Goal: Task Accomplishment & Management: Use online tool/utility

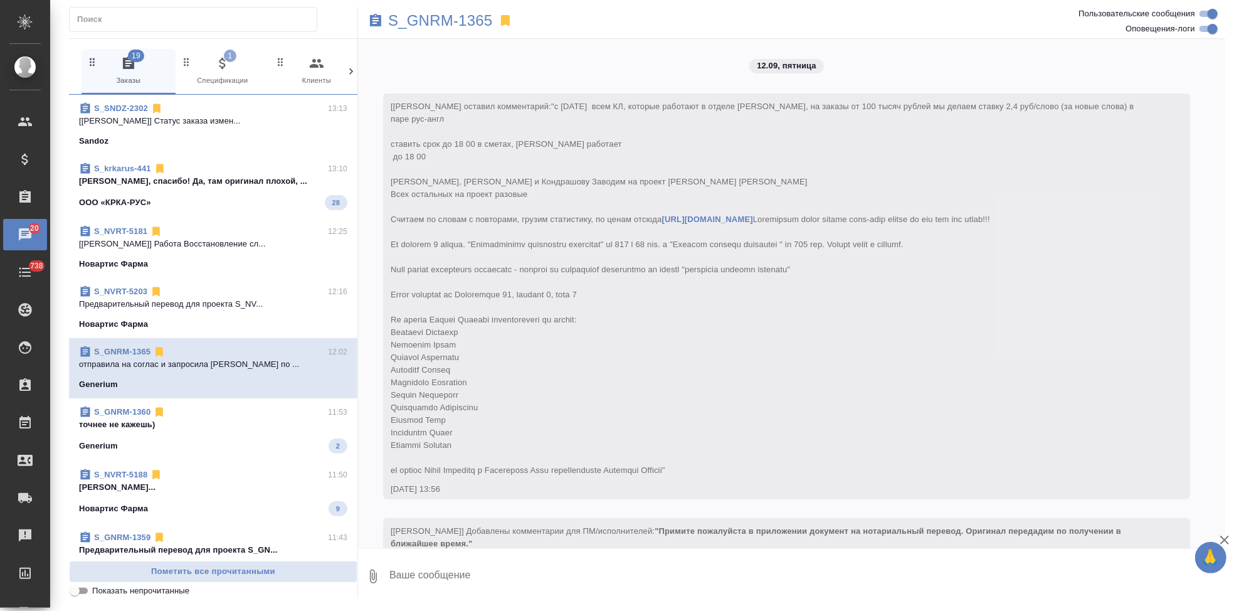
scroll to position [5256, 0]
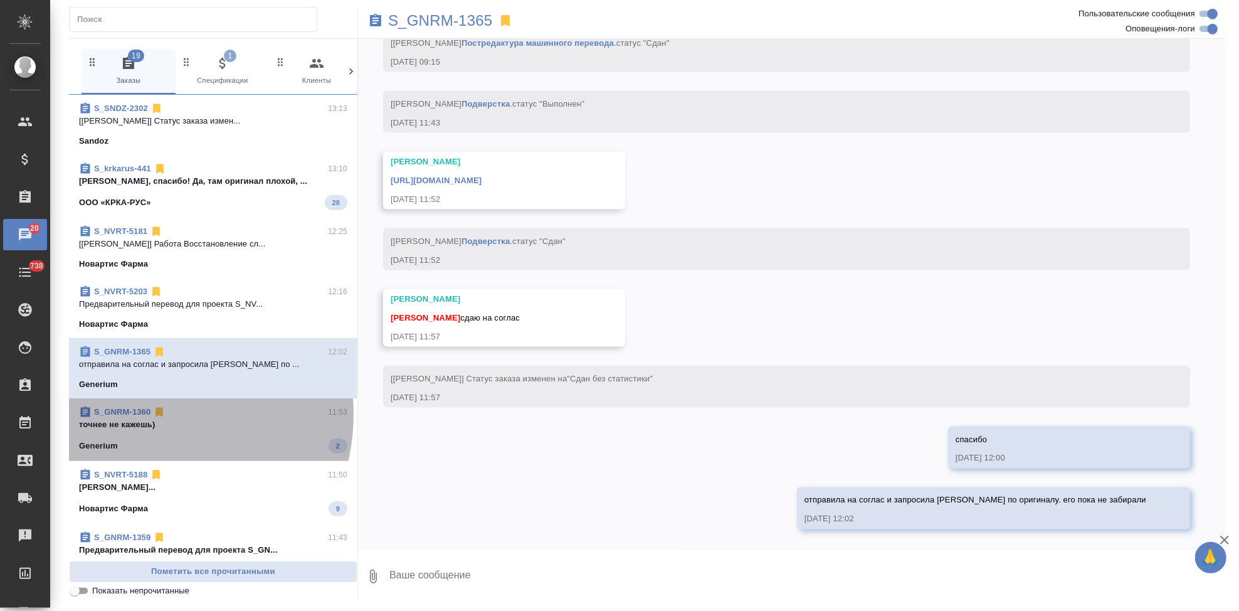
click at [142, 414] on link "S_GNRM-1360" at bounding box center [122, 411] width 56 height 9
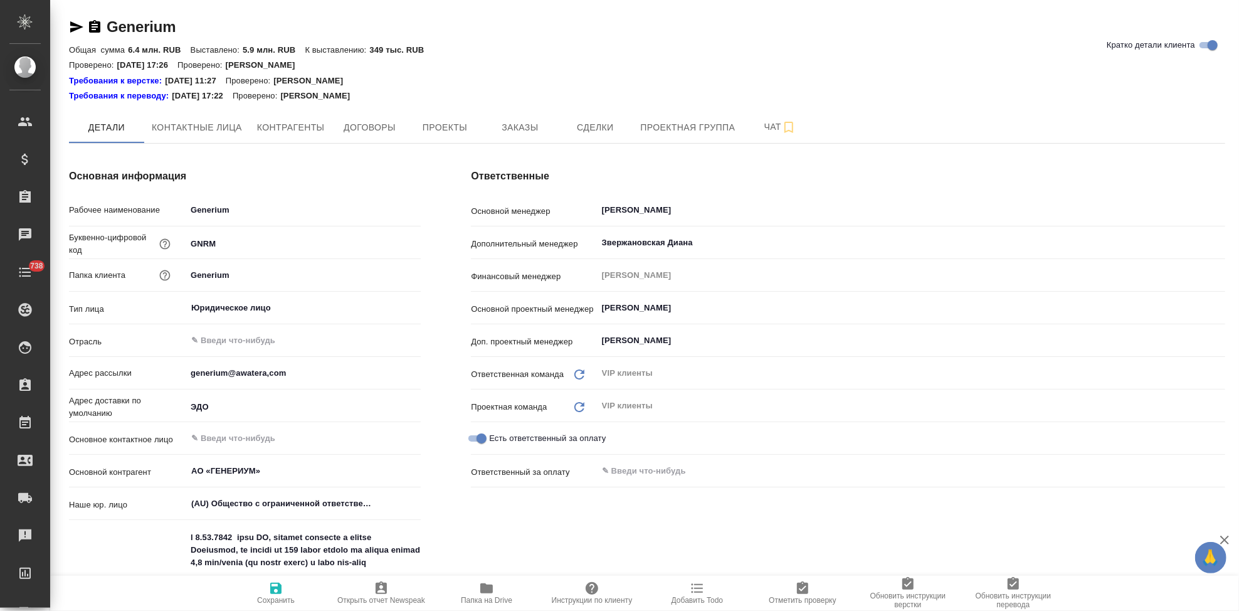
type textarea "x"
click at [518, 121] on span "Заказы" at bounding box center [520, 128] width 60 height 16
type textarea "x"
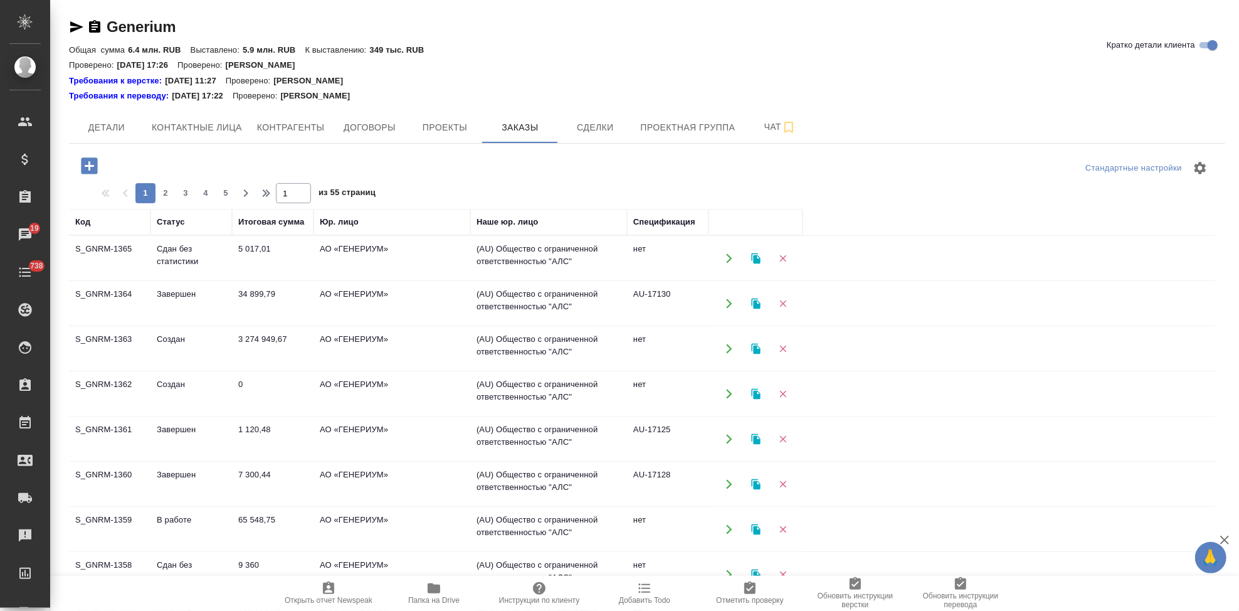
click at [207, 394] on td "Создан" at bounding box center [191, 394] width 82 height 44
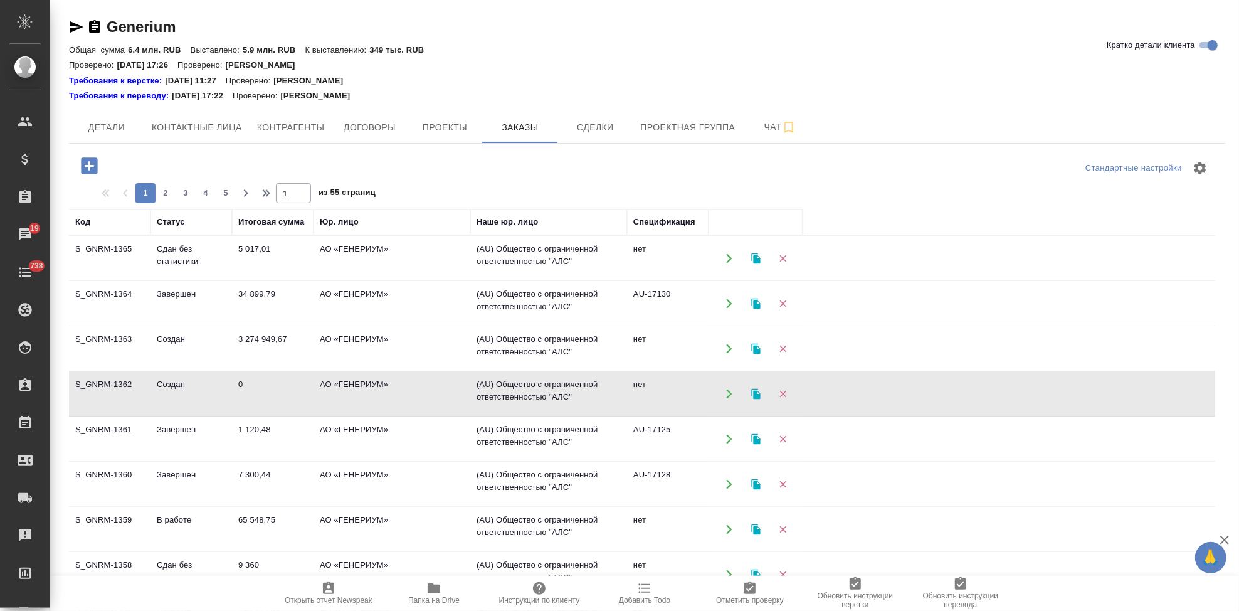
click at [207, 394] on td "Создан" at bounding box center [191, 394] width 82 height 44
click at [283, 352] on td "3 274 949,67" at bounding box center [273, 349] width 82 height 44
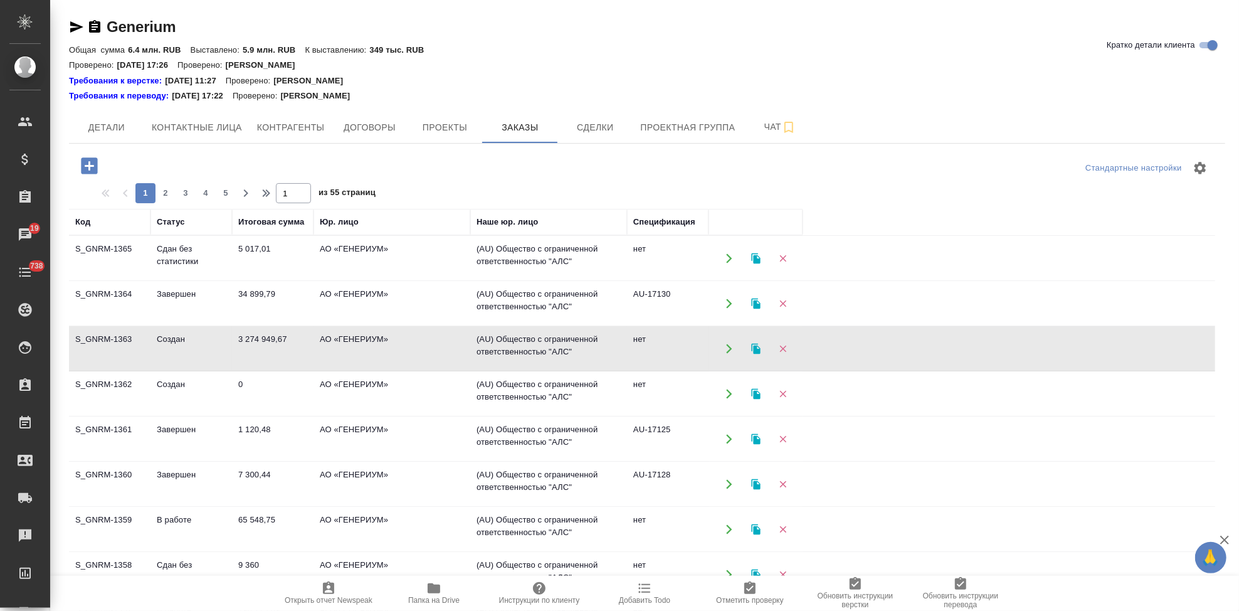
click at [283, 352] on td "3 274 949,67" at bounding box center [273, 349] width 82 height 44
click at [92, 163] on icon "button" at bounding box center [89, 165] width 16 height 16
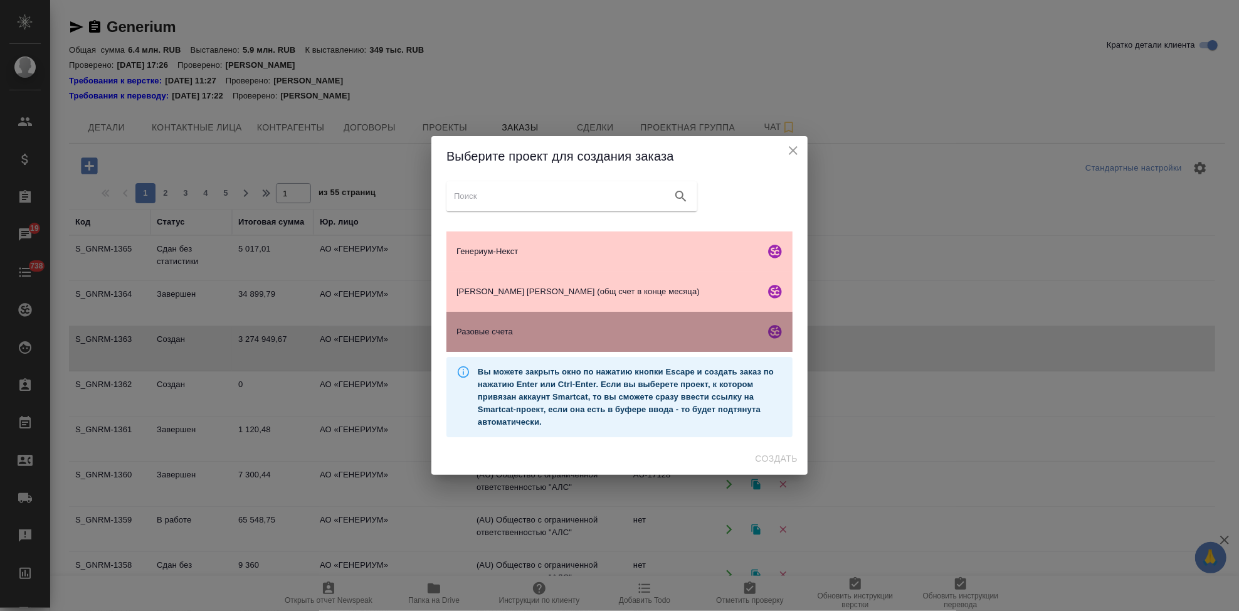
click at [530, 322] on div "Разовые счета" at bounding box center [619, 332] width 346 height 40
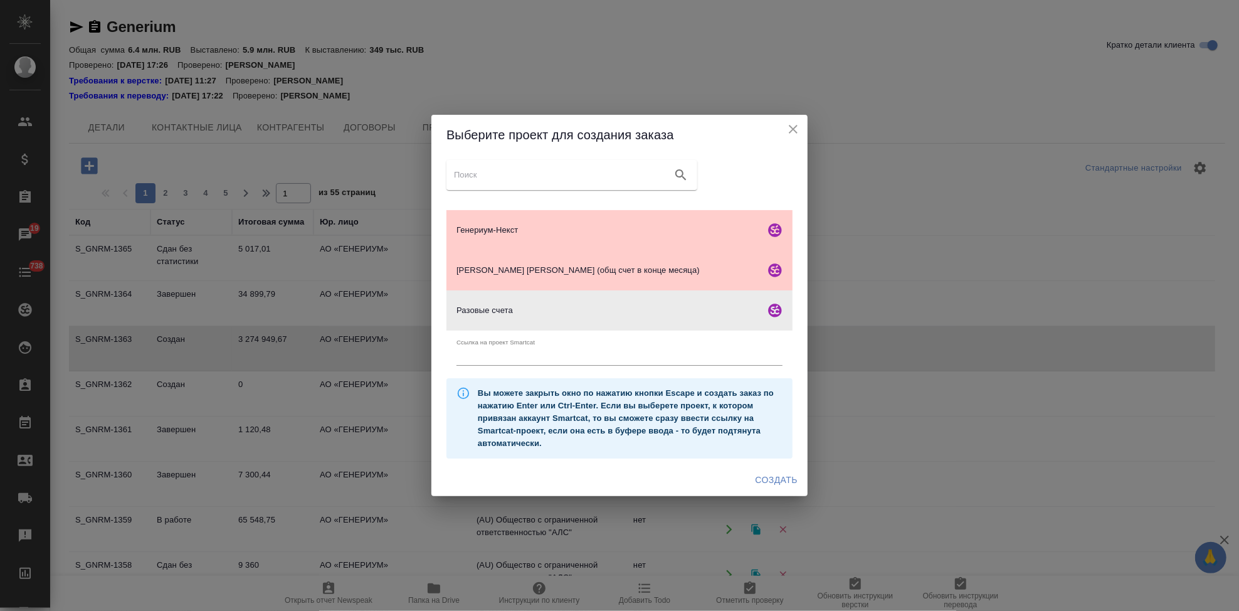
click at [764, 476] on span "Создать" at bounding box center [776, 480] width 42 height 16
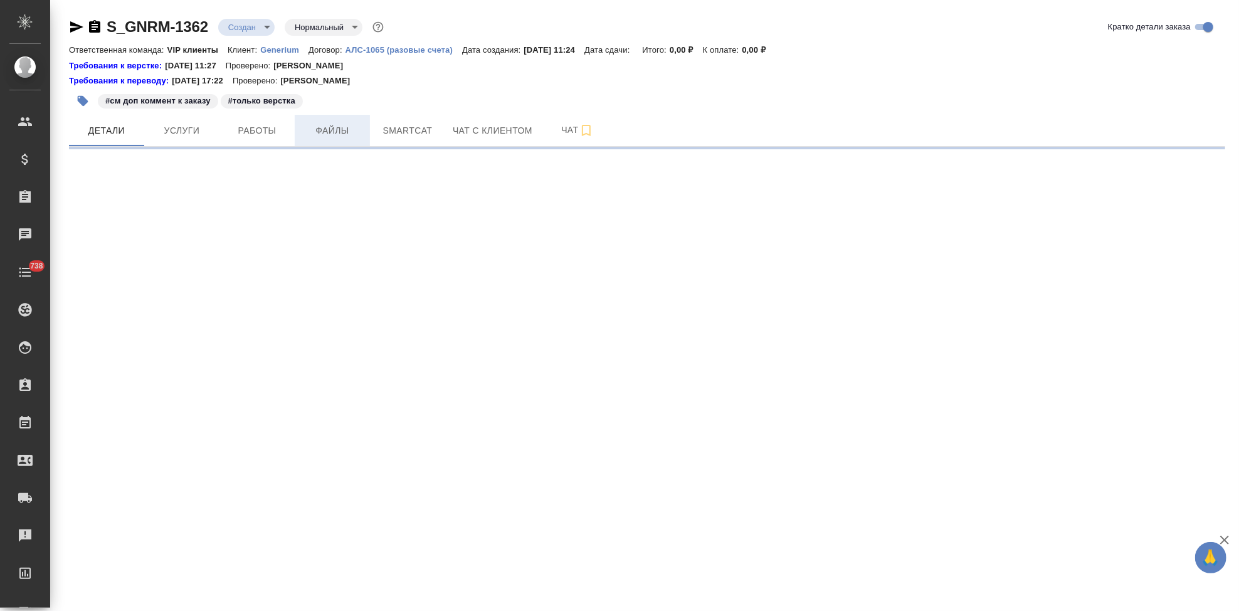
select select "RU"
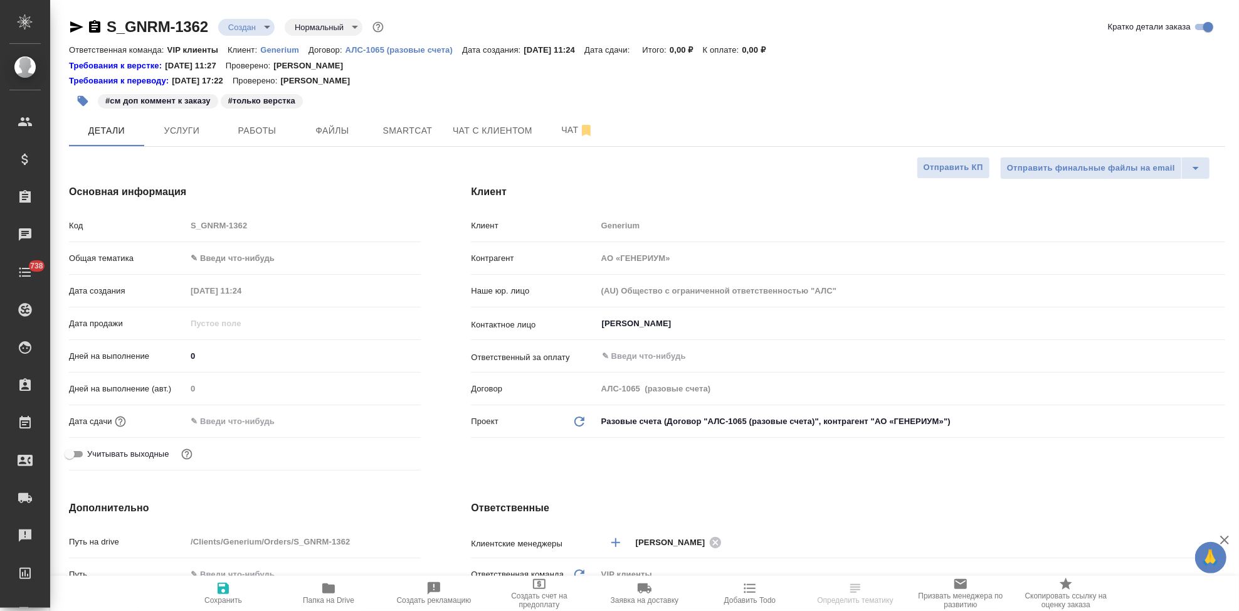
type textarea "x"
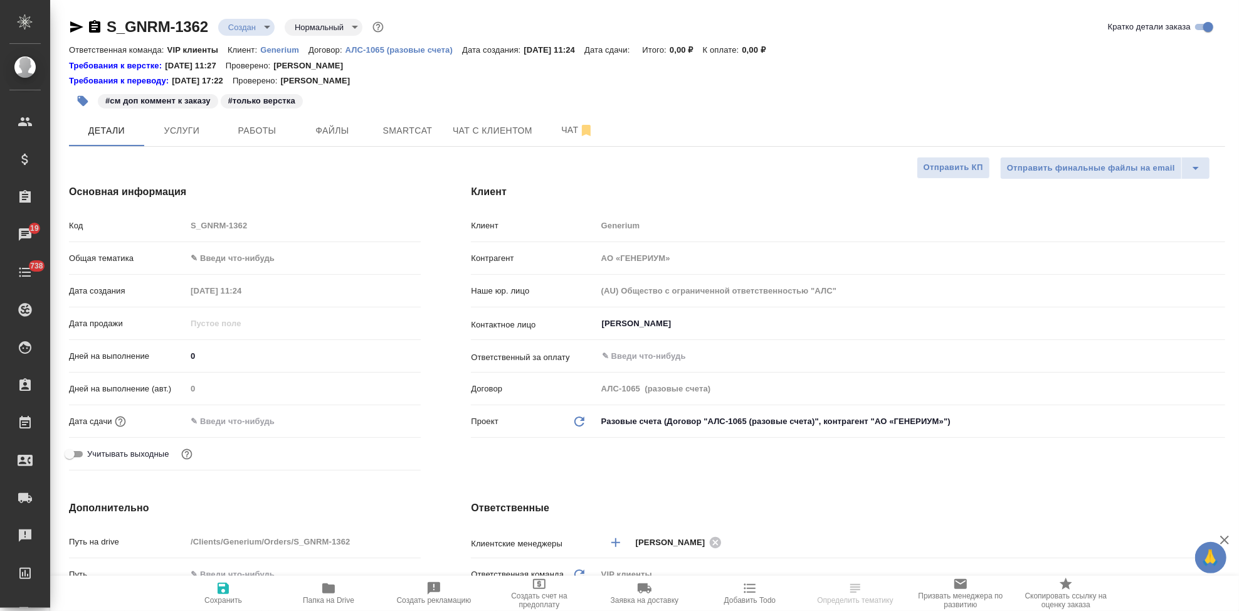
type textarea "x"
select select "RU"
type textarea "x"
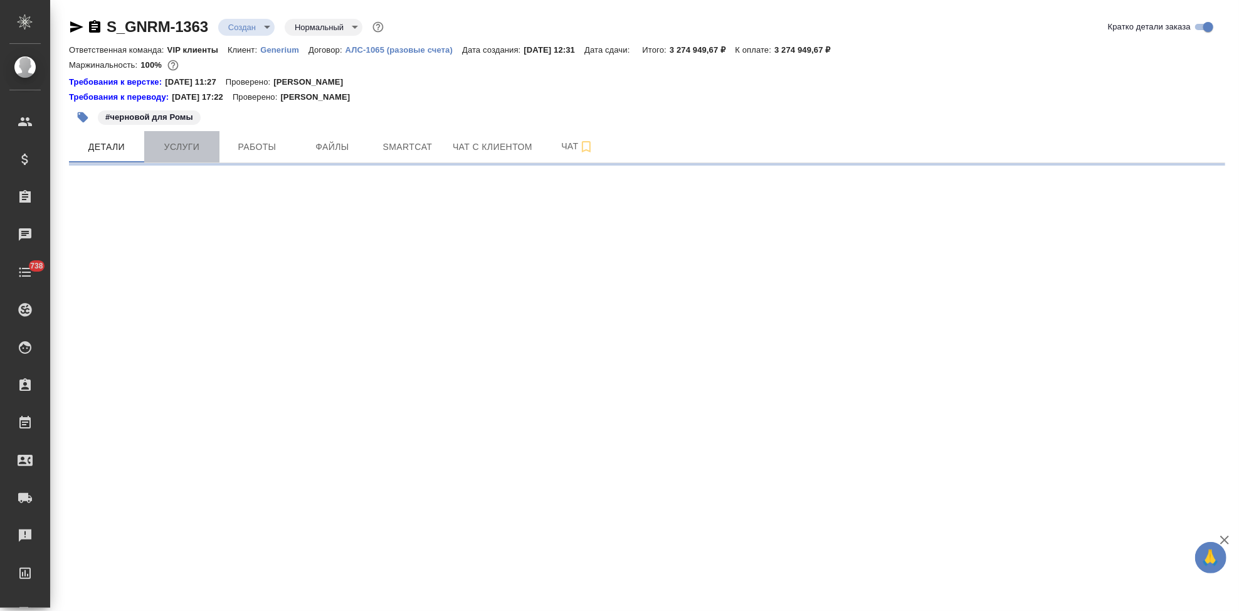
click at [171, 150] on span "Услуги" at bounding box center [182, 147] width 60 height 16
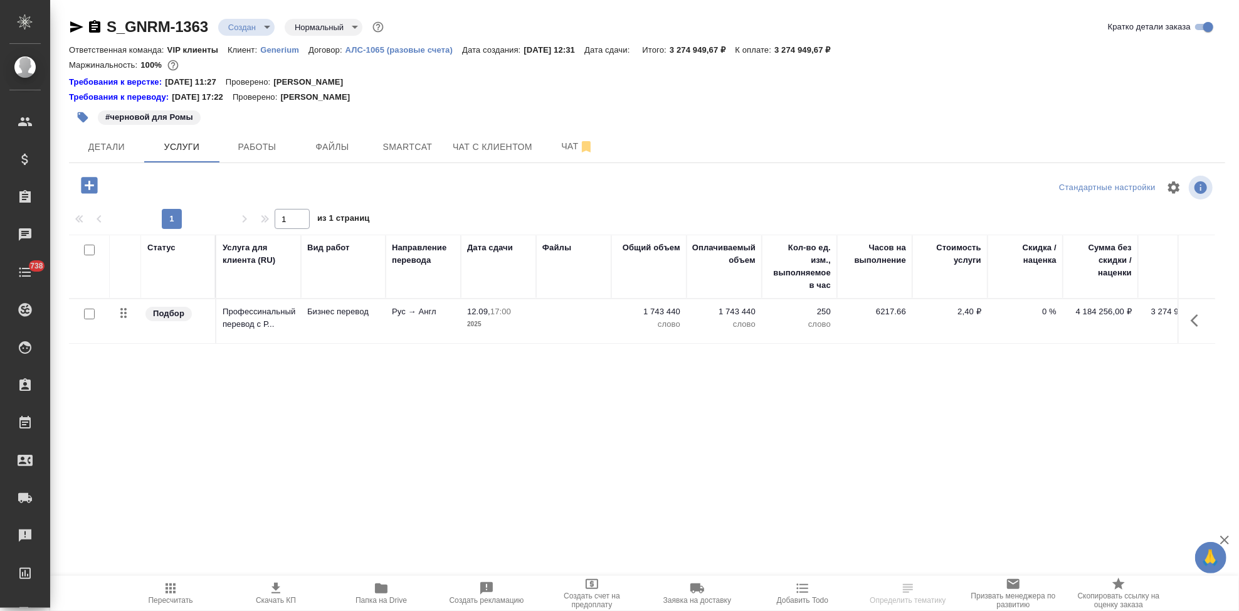
click at [90, 314] on input "checkbox" at bounding box center [89, 313] width 11 height 11
checkbox input "true"
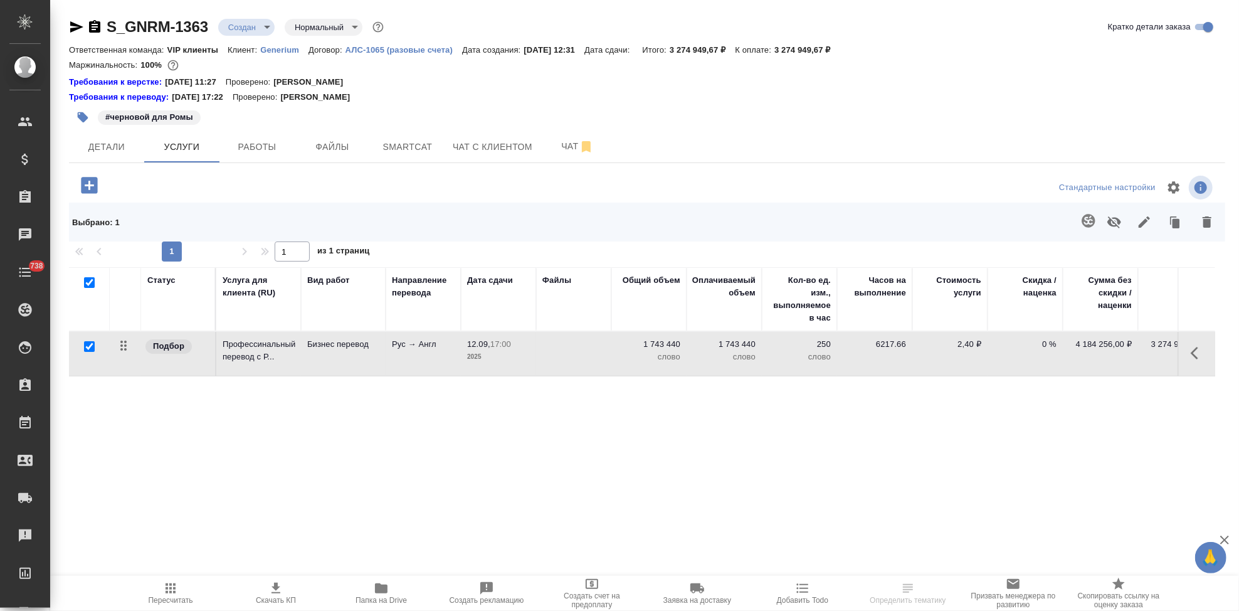
checkbox input "true"
click at [1115, 225] on icon "button" at bounding box center [1114, 222] width 14 height 12
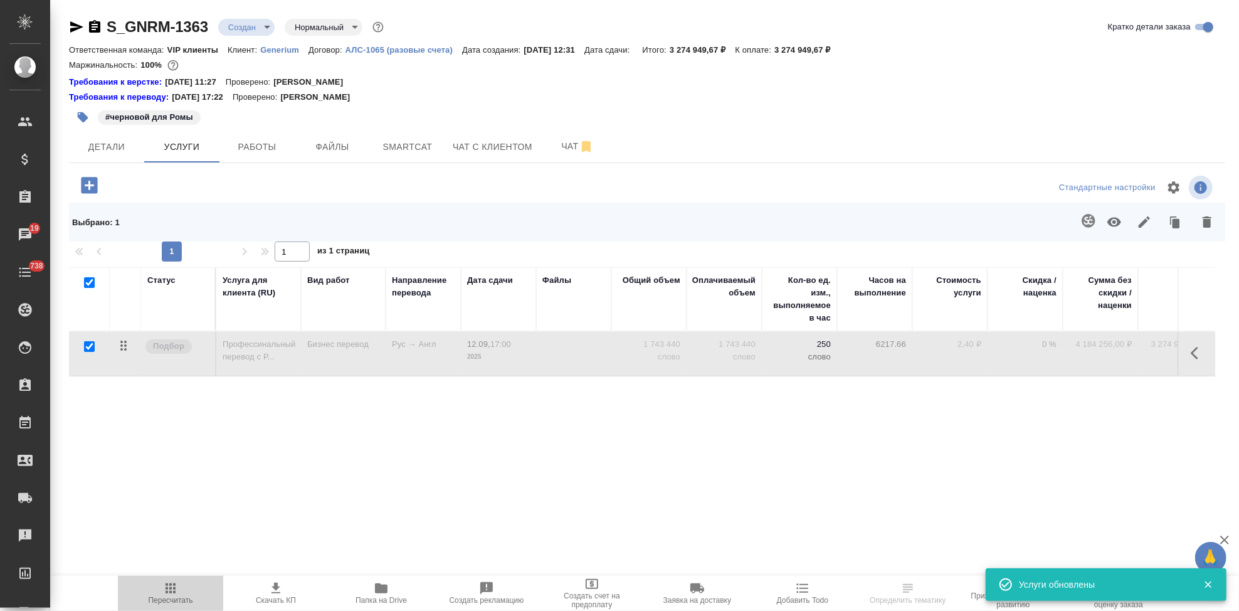
click at [185, 589] on span "Пересчитать" at bounding box center [170, 593] width 90 height 24
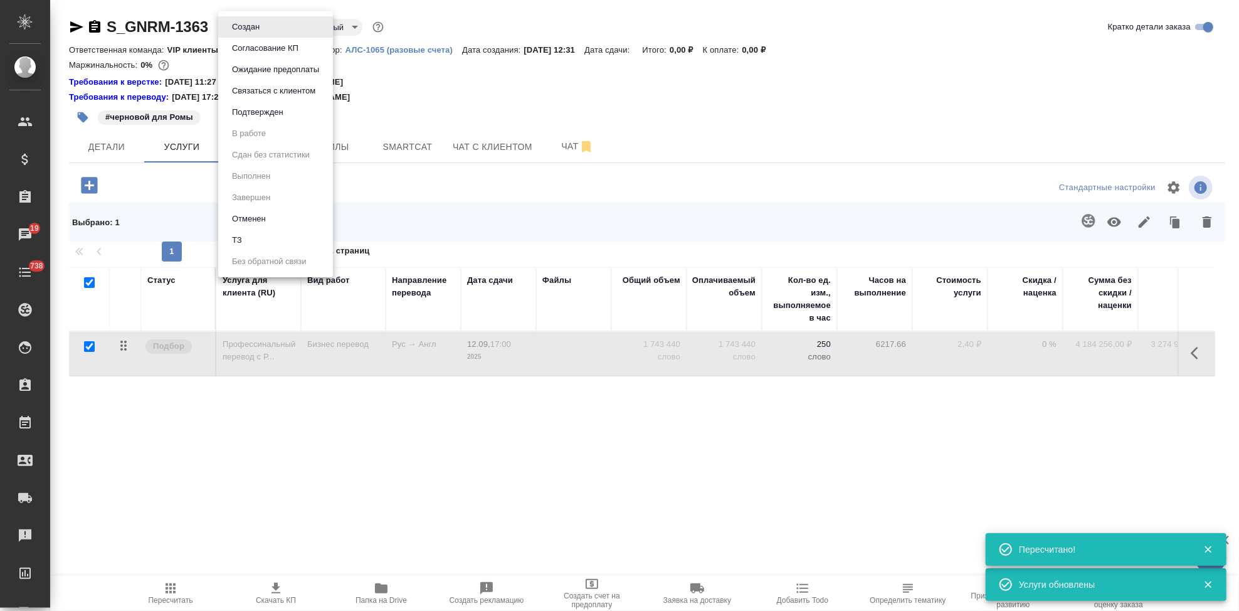
click at [263, 32] on body "🙏 .cls-1 fill:#fff; AWATERA Kabargina Anna Клиенты Спецификации Заказы 19 Чаты …" at bounding box center [619, 305] width 1239 height 611
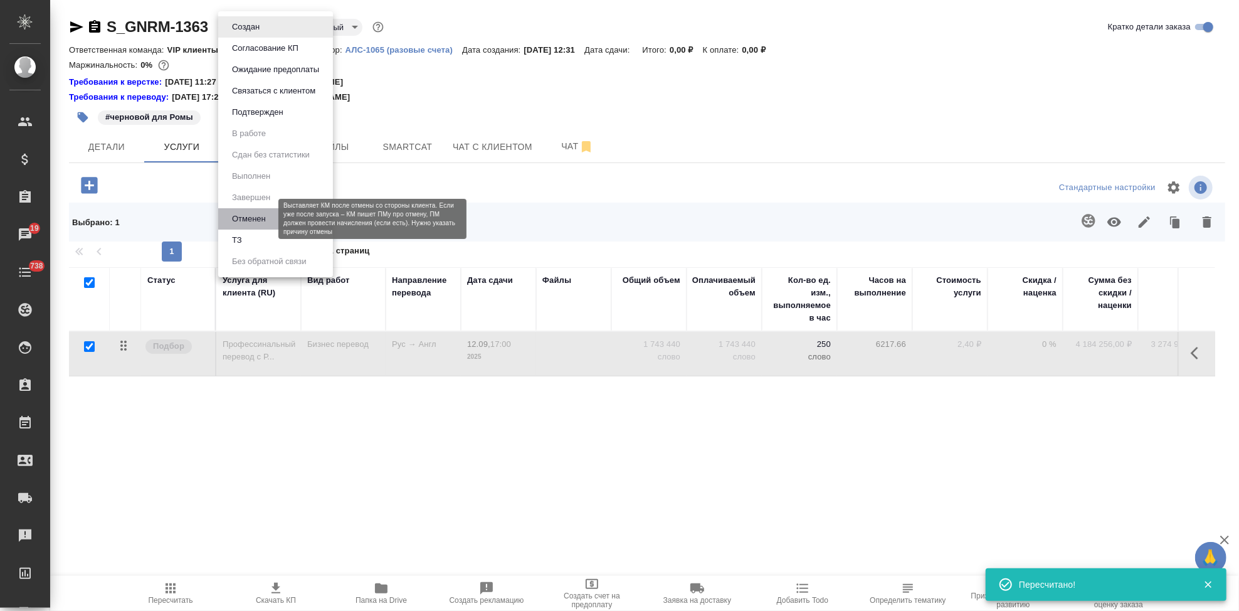
click at [265, 218] on button "Отменен" at bounding box center [248, 219] width 41 height 14
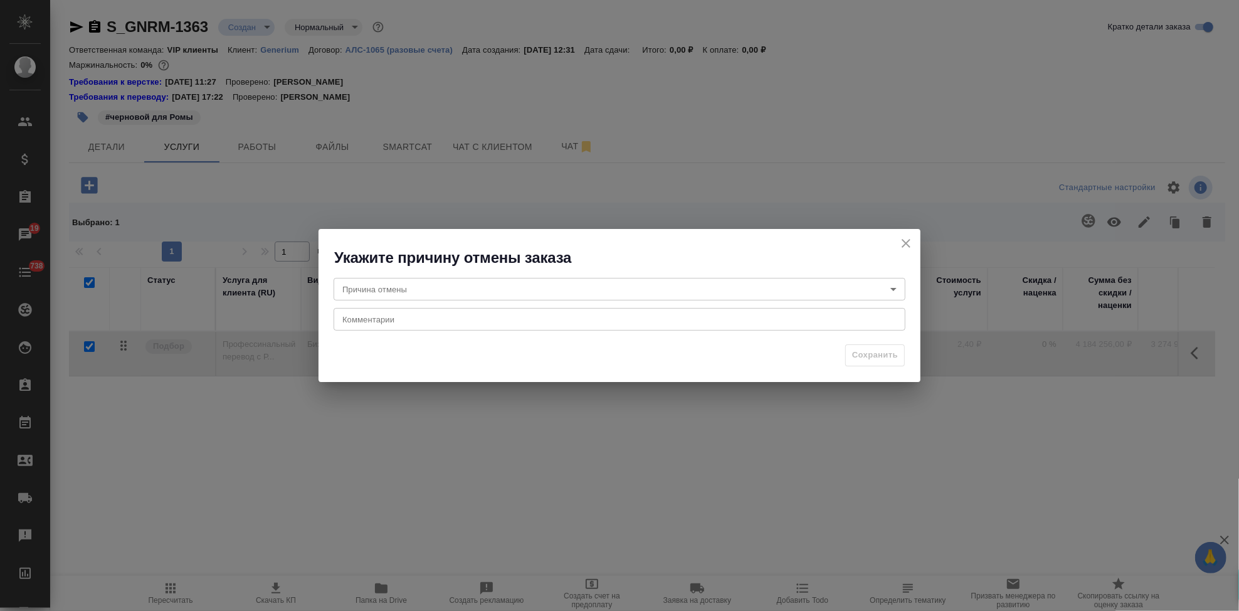
click at [496, 287] on body "🙏 .cls-1 fill:#fff; AWATERA Kabargina Anna Клиенты Спецификации Заказы 19 Чаты …" at bounding box center [619, 305] width 1239 height 611
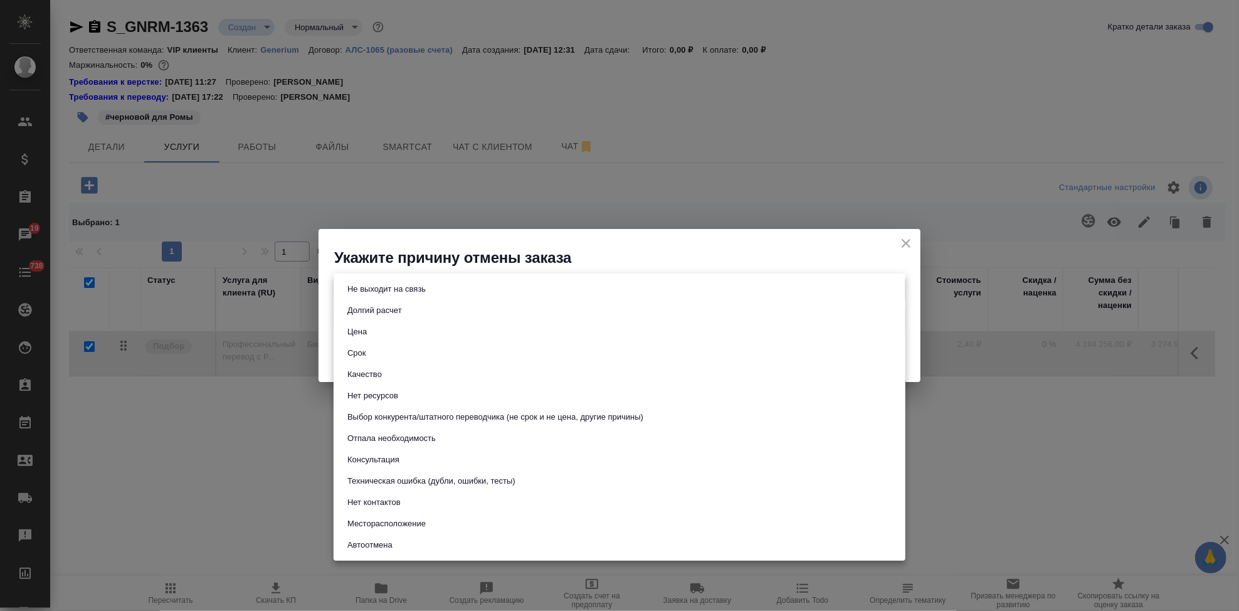
click at [475, 485] on button "Техническая ошибка (дубли, ошибки, тесты)" at bounding box center [432, 481] width 176 height 14
type input "technicalError"
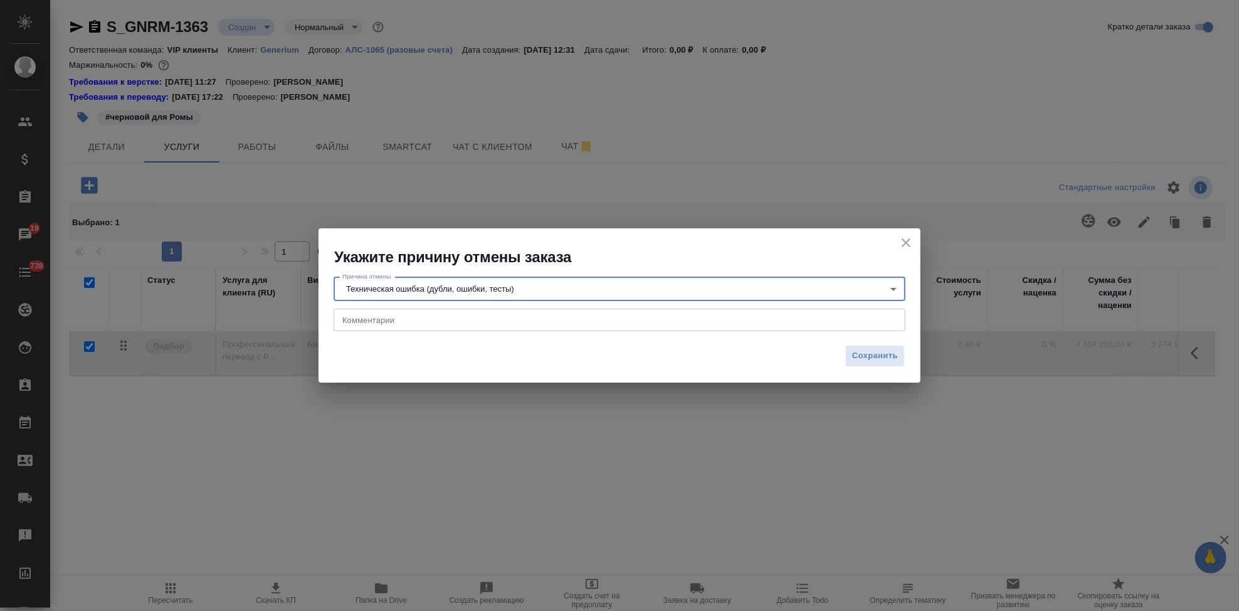
click at [404, 322] on textarea at bounding box center [619, 319] width 554 height 9
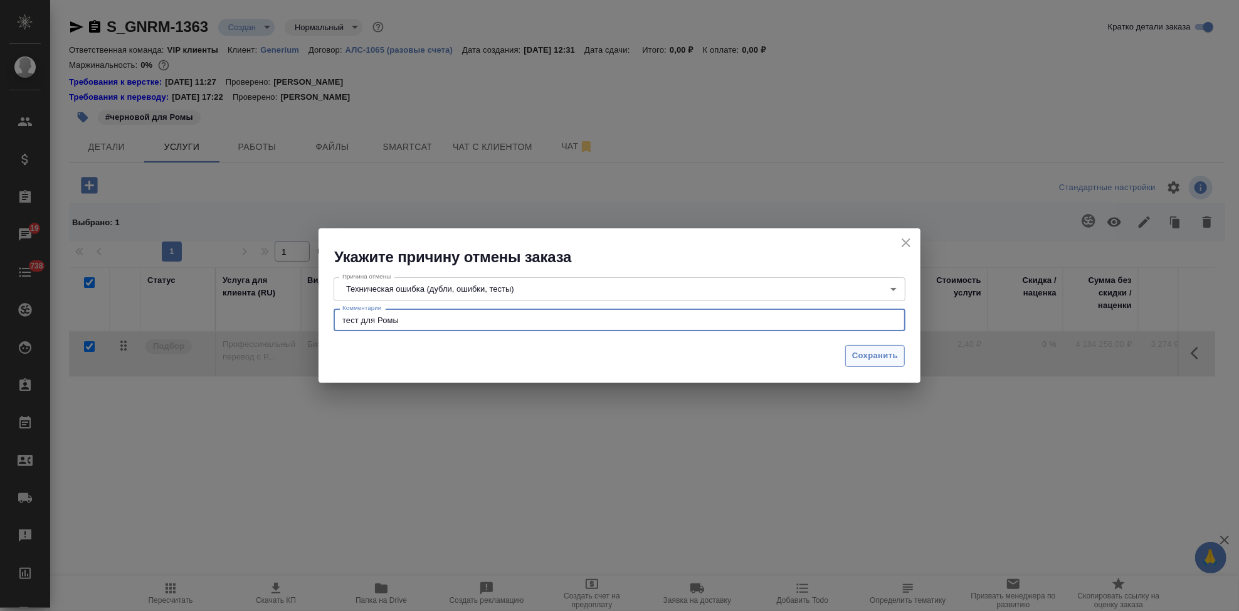
type textarea "тест для Ромы"
click at [857, 355] on span "Сохранить" at bounding box center [875, 356] width 46 height 14
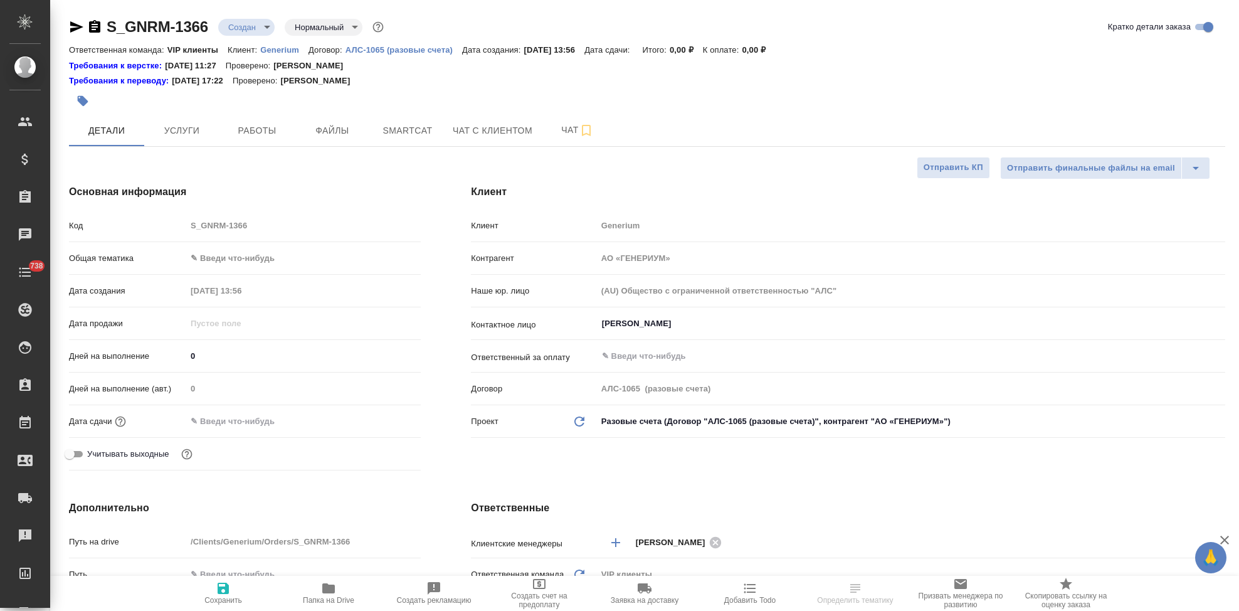
select select "RU"
click at [705, 329] on input "[PERSON_NAME]" at bounding box center [890, 323] width 579 height 15
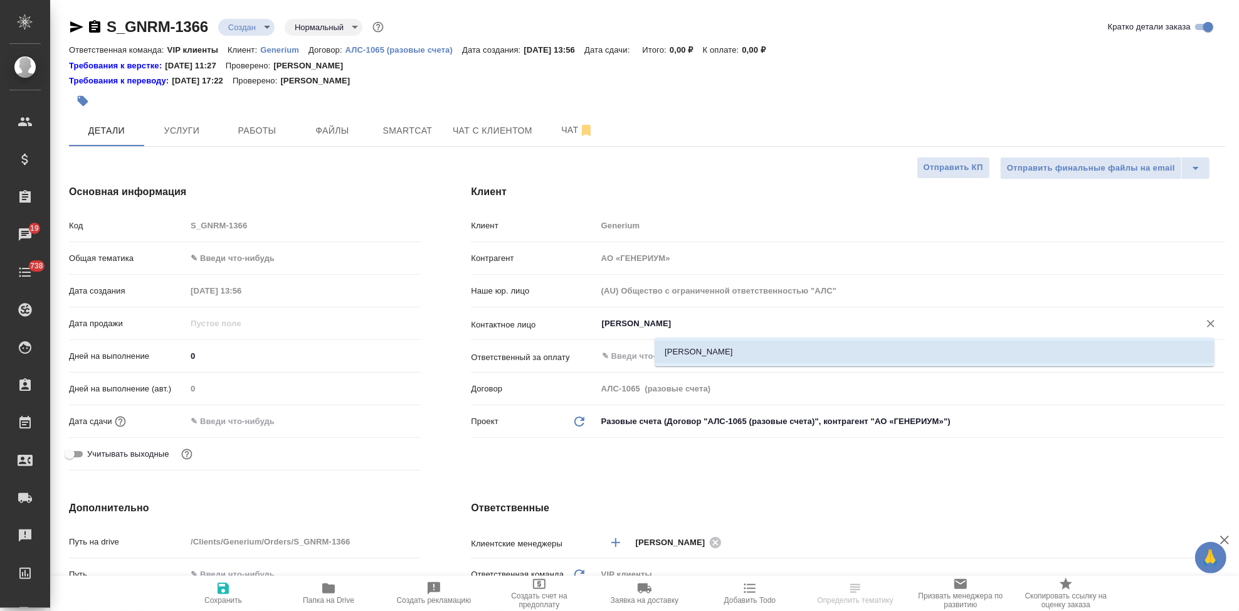
click at [728, 362] on li "[PERSON_NAME]" at bounding box center [935, 351] width 560 height 23
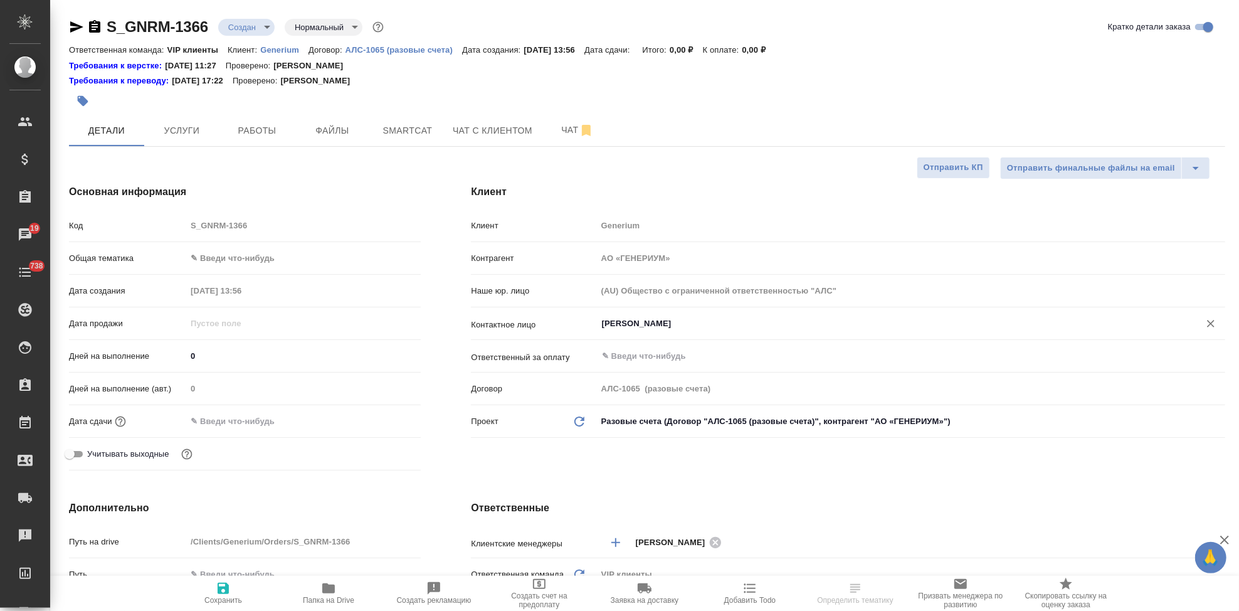
type input "[PERSON_NAME]"
click at [217, 587] on icon "button" at bounding box center [223, 588] width 15 height 15
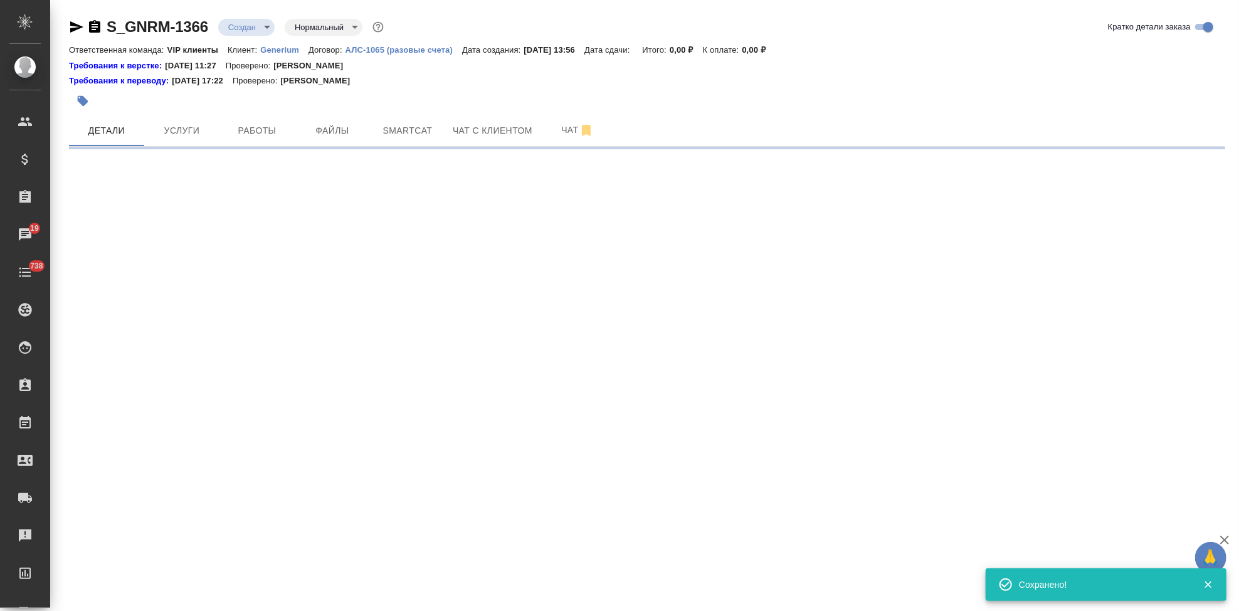
select select "RU"
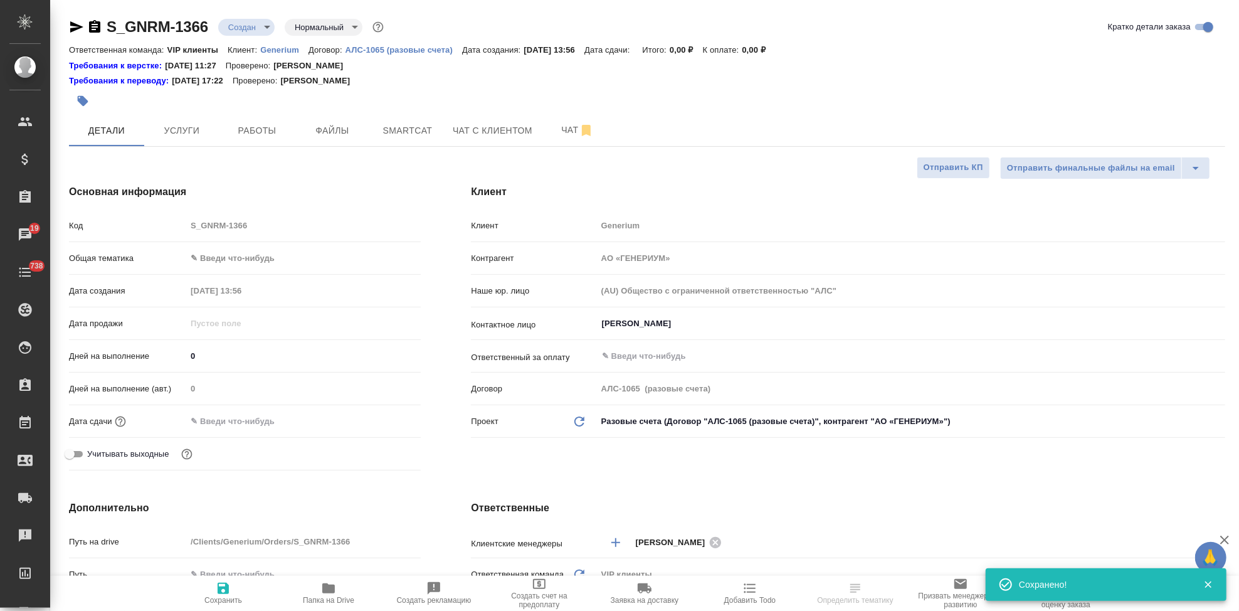
type textarea "x"
click at [629, 426] on body "🙏 .cls-1 fill:#fff; AWATERA Kabargina Anna Клиенты Спецификации Заказы 19 Чаты …" at bounding box center [619, 305] width 1239 height 611
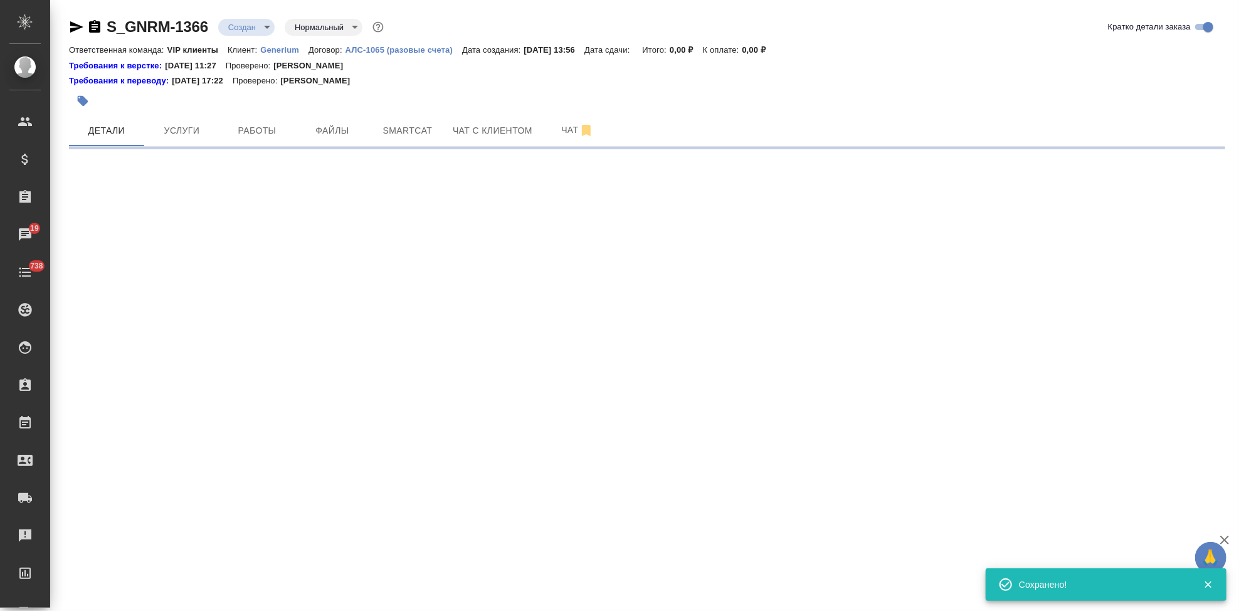
select select "RU"
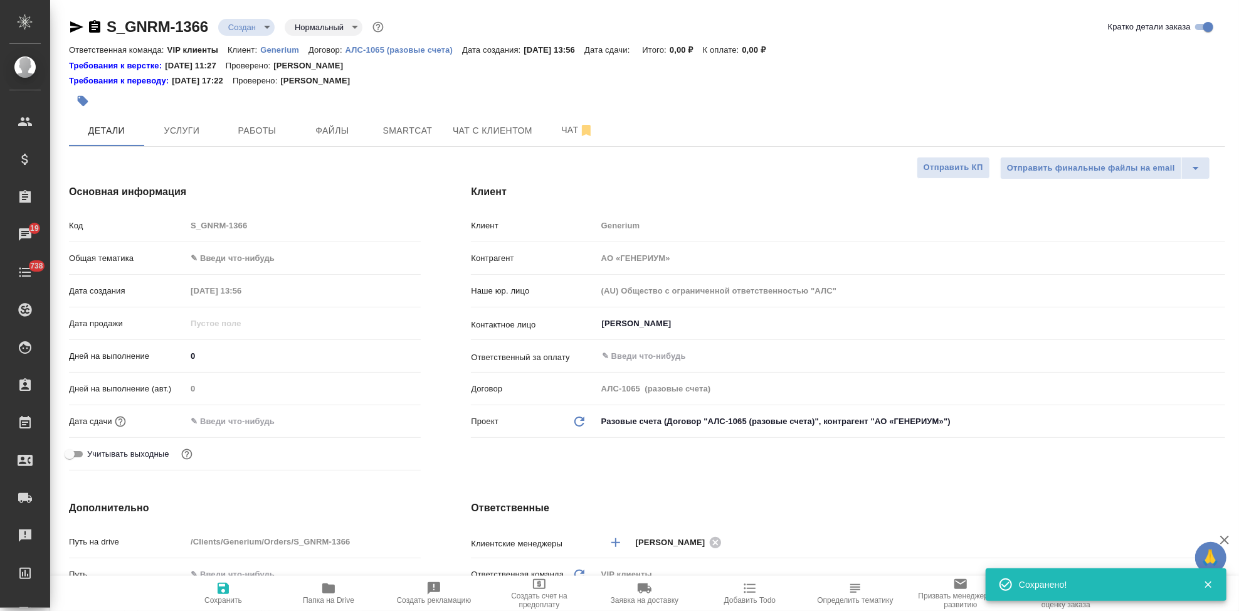
type textarea "x"
click at [653, 419] on body "🙏 .cls-1 fill:#fff; AWATERA Kabargina Anna Клиенты Спецификации Заказы 19 Чаты …" at bounding box center [619, 305] width 1239 height 611
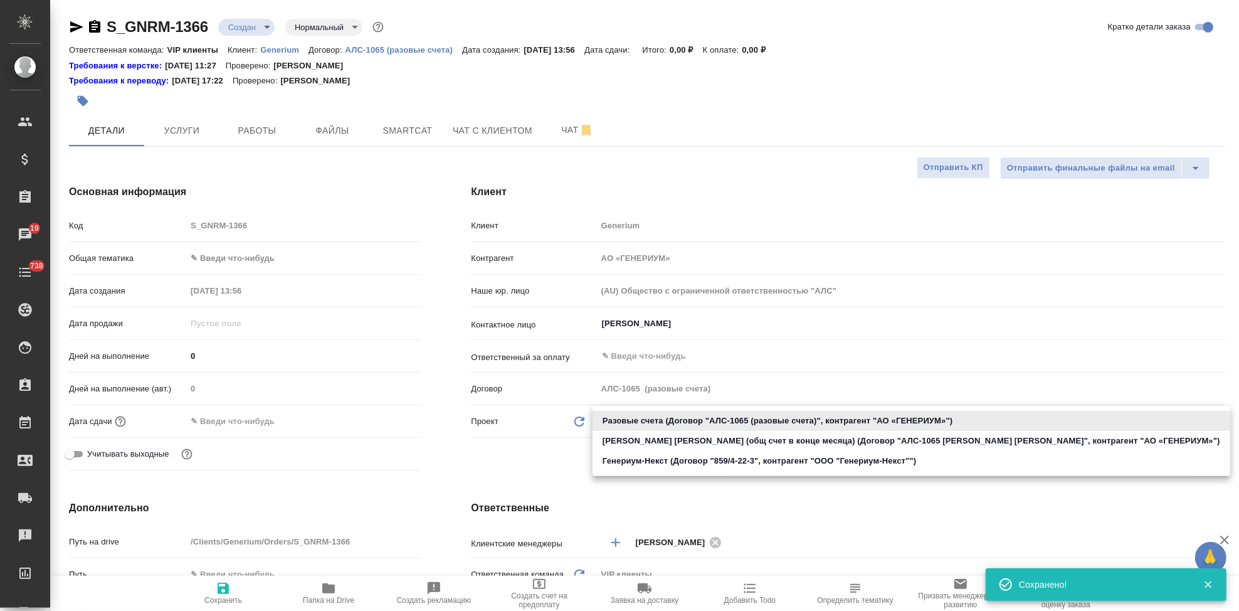
click at [644, 443] on li "Кондрашова Тищенко (общ счет в конце месяца) (Договор "АЛС-1065 Кондрашова Тище…" at bounding box center [911, 441] width 638 height 20
type input "5f8de65ed51aa16eddc0dc86"
type textarea "x"
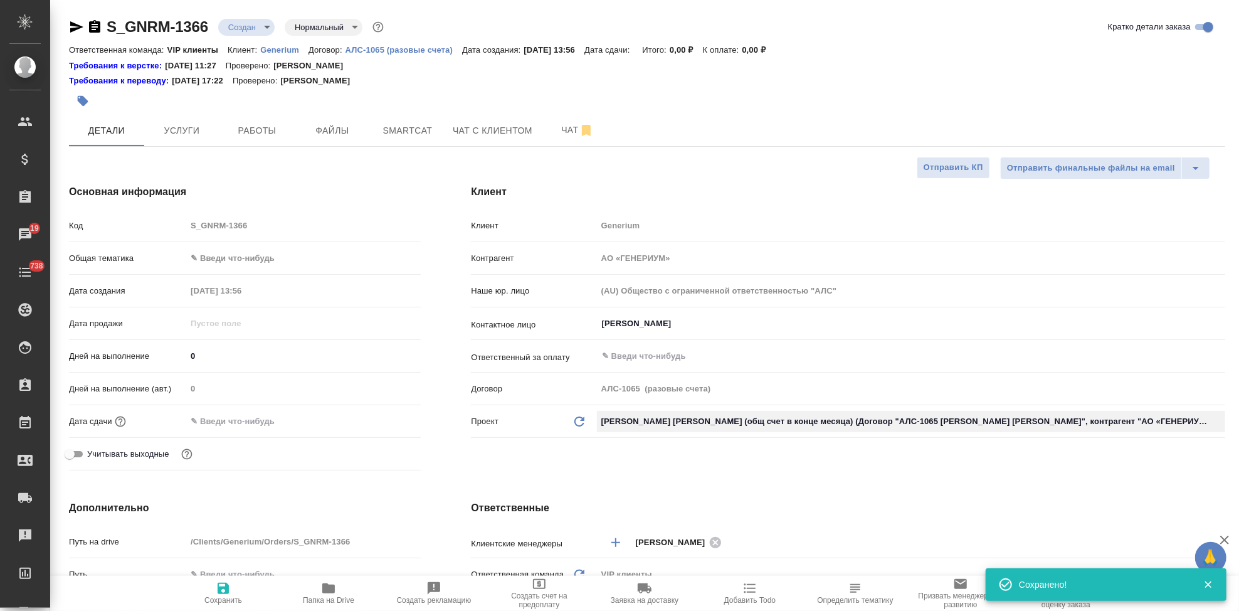
type input "АЛС-1065 Кондрашова Тищенко"
type textarea "x"
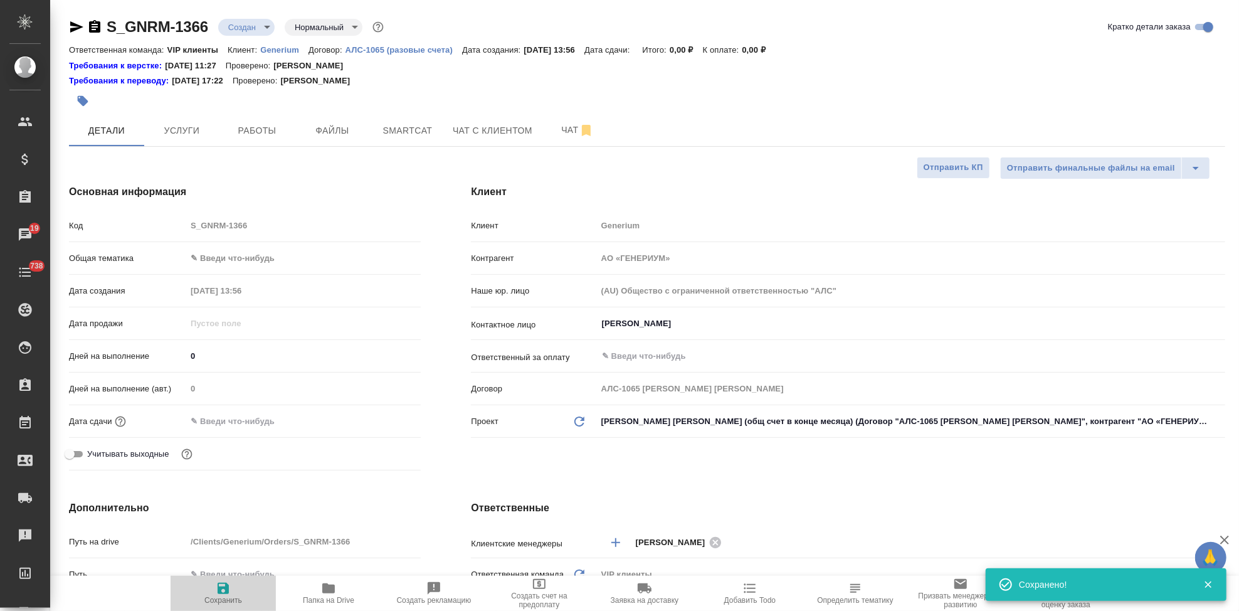
click at [229, 587] on icon "button" at bounding box center [223, 588] width 15 height 15
type textarea "x"
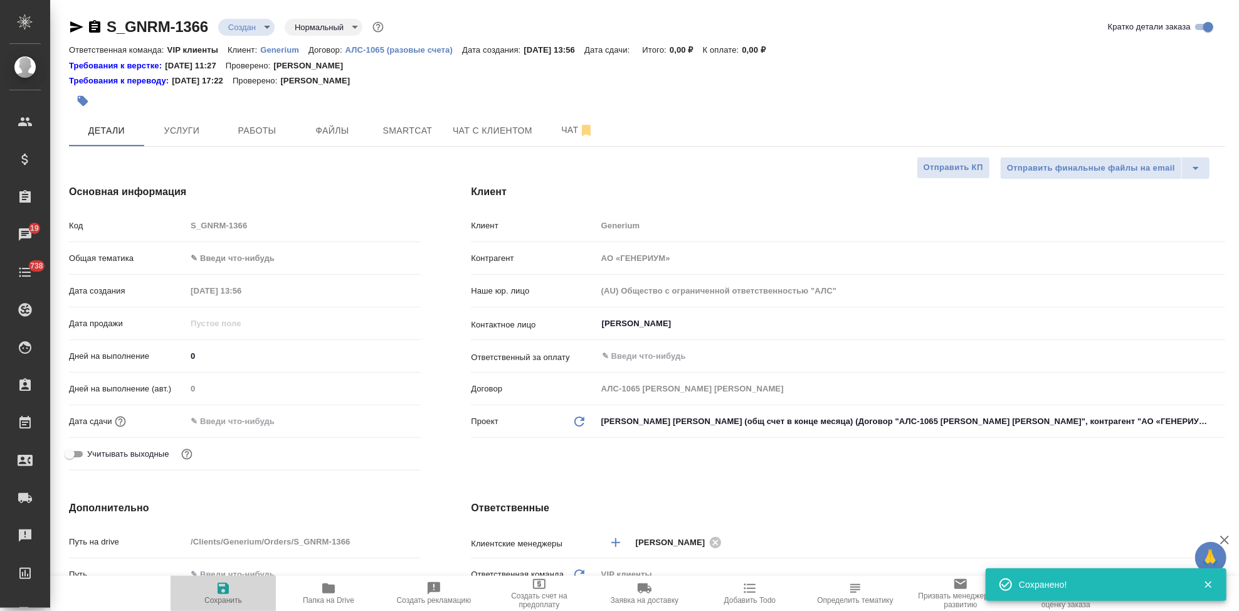
type textarea "x"
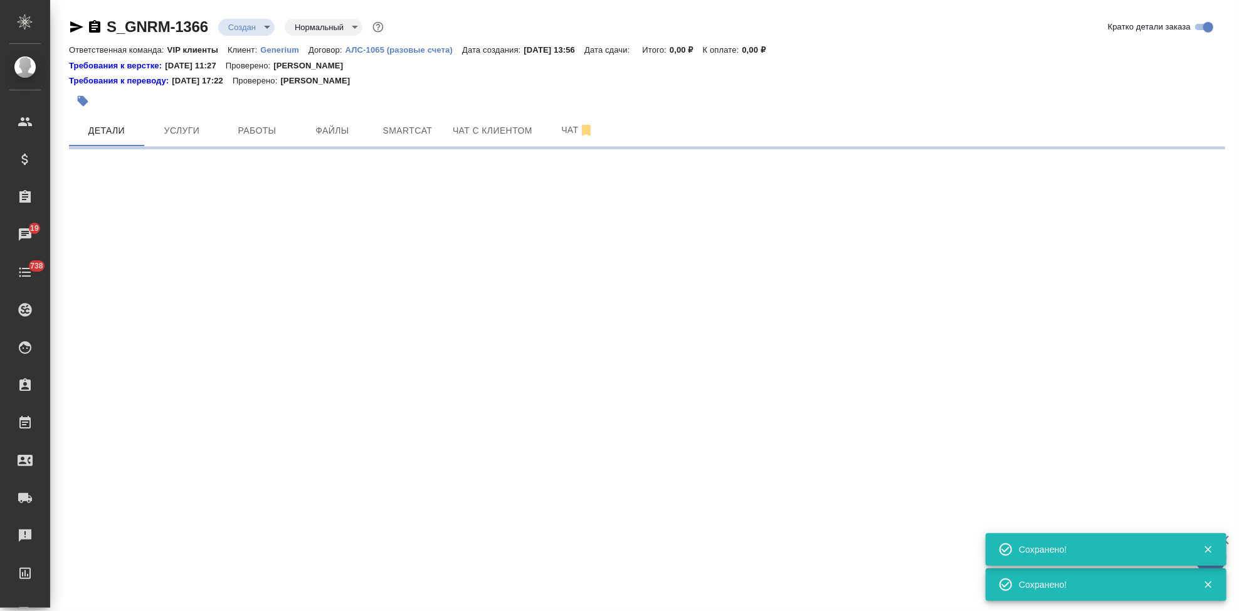
select select "RU"
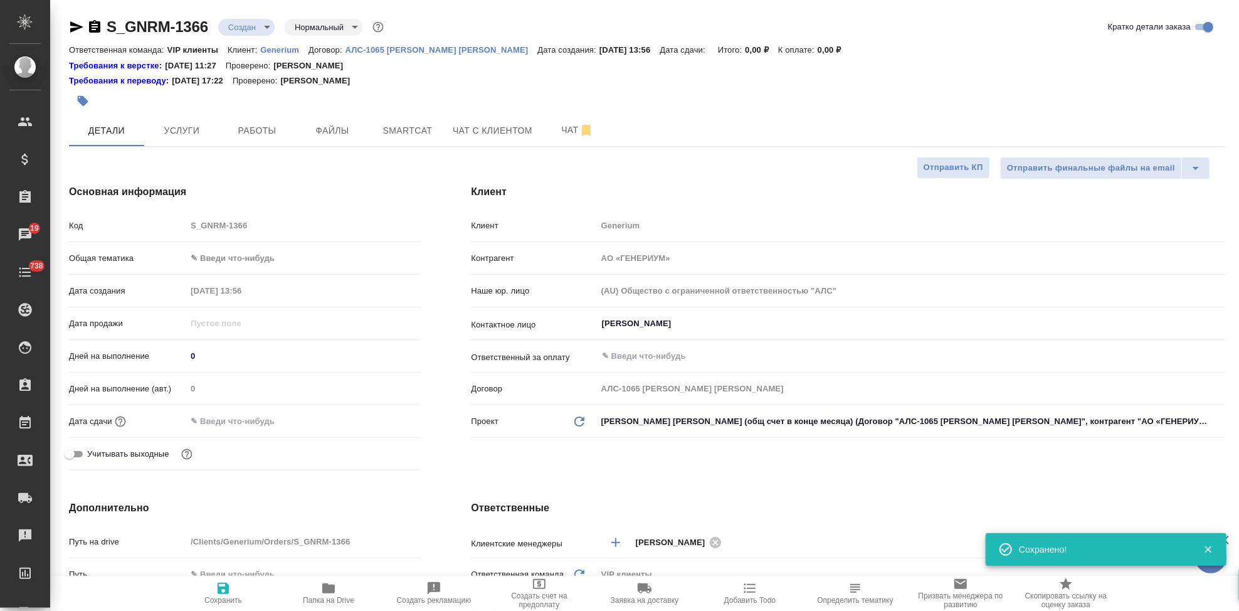
type textarea "x"
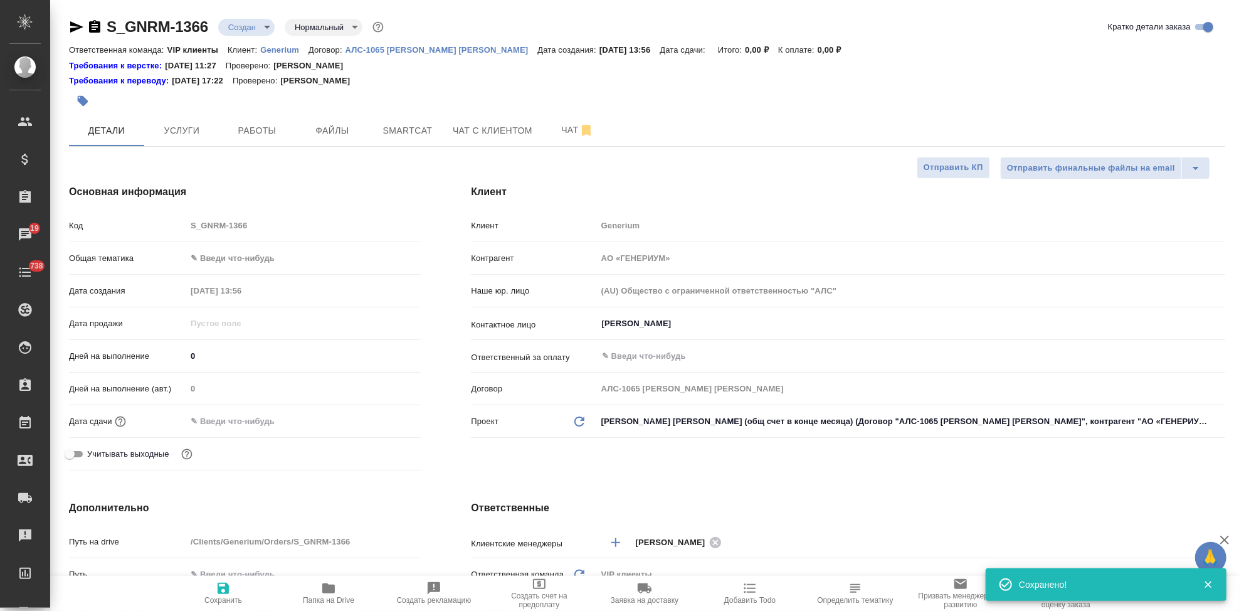
click at [160, 224] on div "Код S_GNRM-1366" at bounding box center [245, 225] width 352 height 22
type textarea "x"
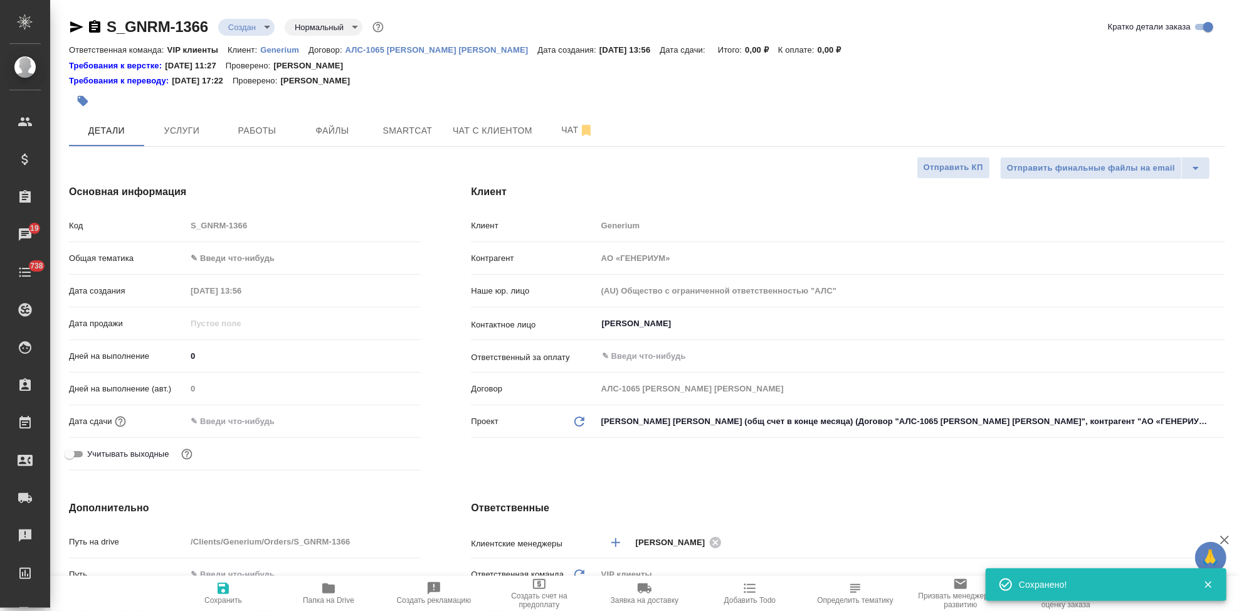
type textarea "x"
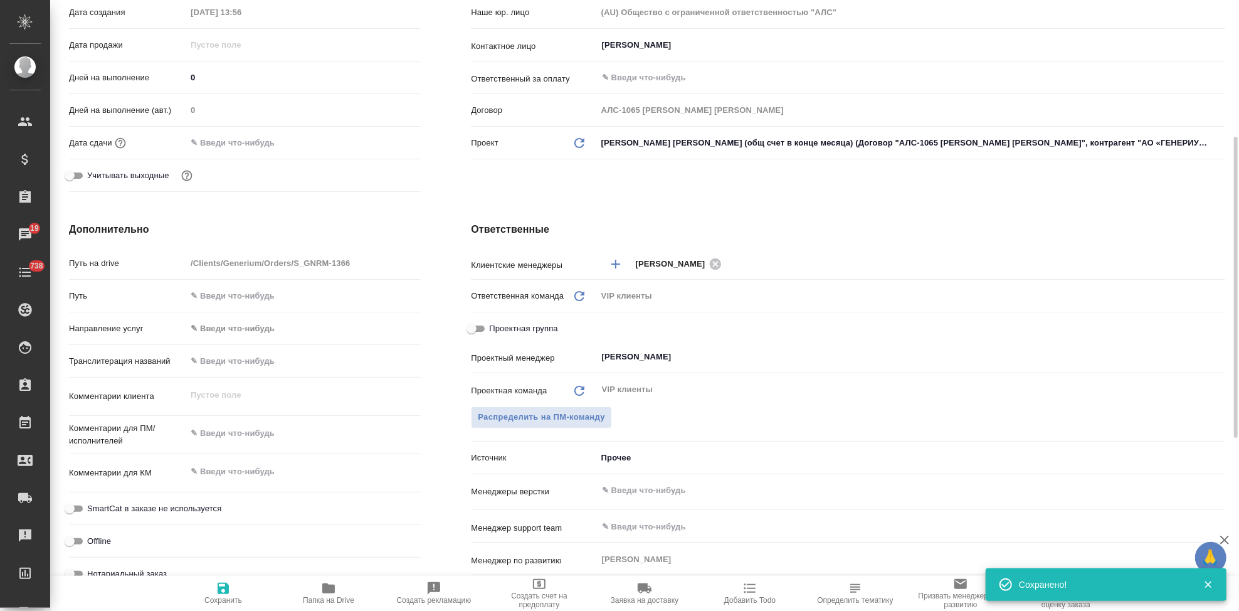
scroll to position [418, 0]
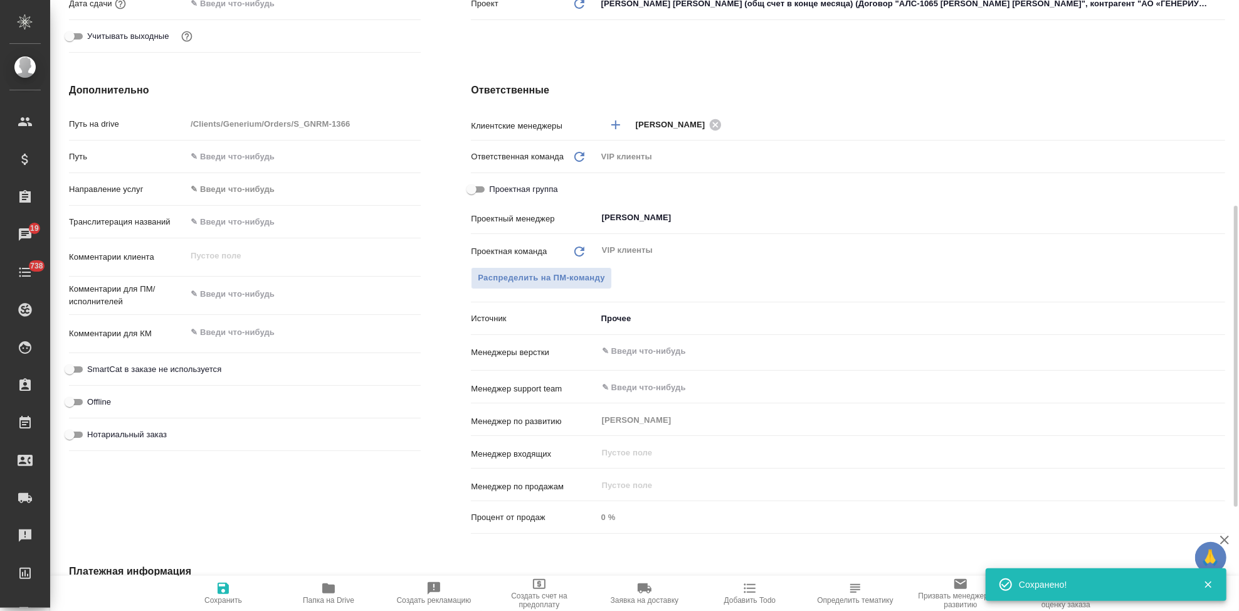
type textarea "x"
click at [234, 295] on textarea at bounding box center [303, 293] width 234 height 21
paste textarea "Направляем новый заказ на перевод. Язык английский, простой. Документ во вложен…"
type textarea "Направляем новый заказ на перевод. Язык английский, простой. Документ во вложен…"
type textarea "x"
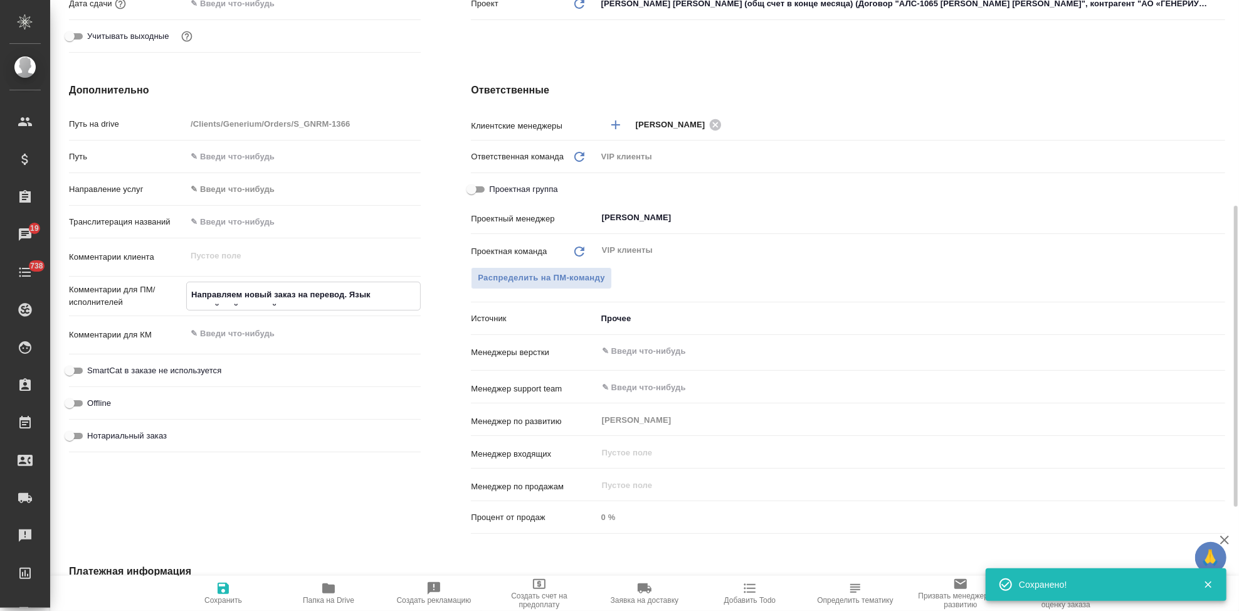
type textarea "x"
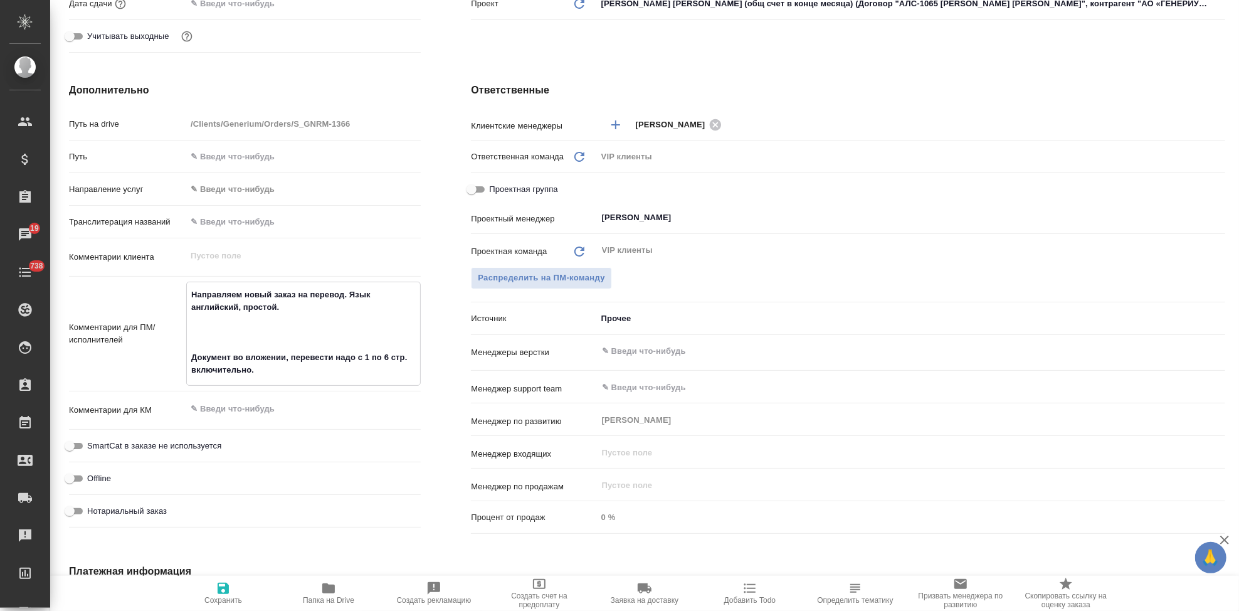
type textarea "Направляем новый заказ на перевод. Язык английский, простой. Документ во вложен…"
type textarea "x"
click at [218, 592] on icon "button" at bounding box center [223, 587] width 11 height 11
type textarea "x"
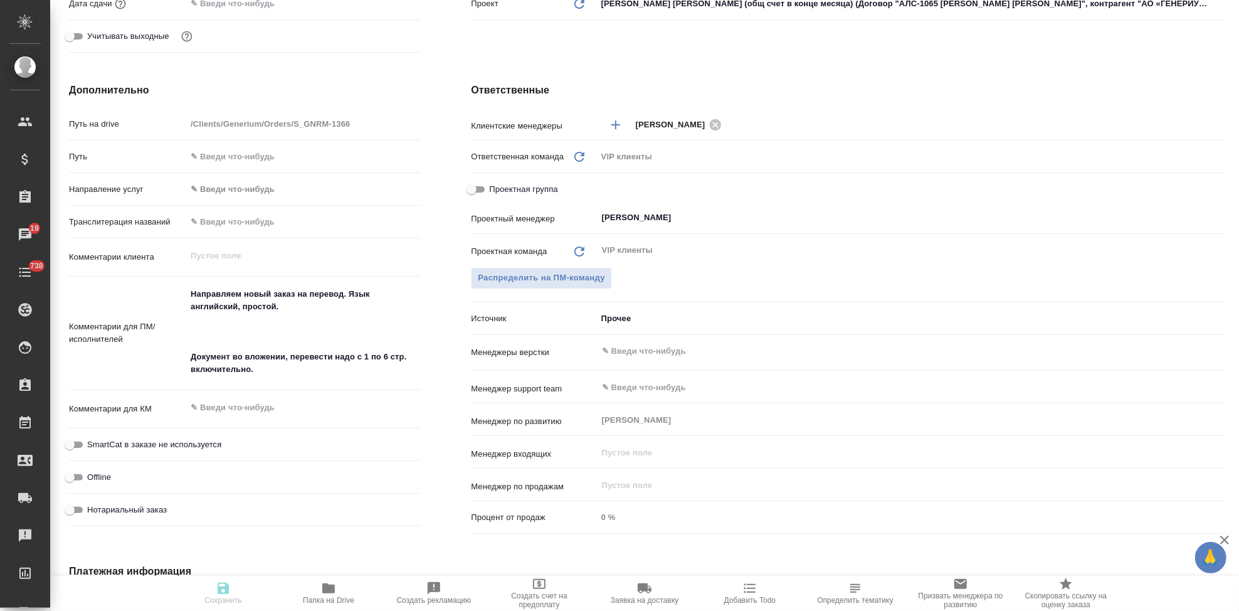
type textarea "x"
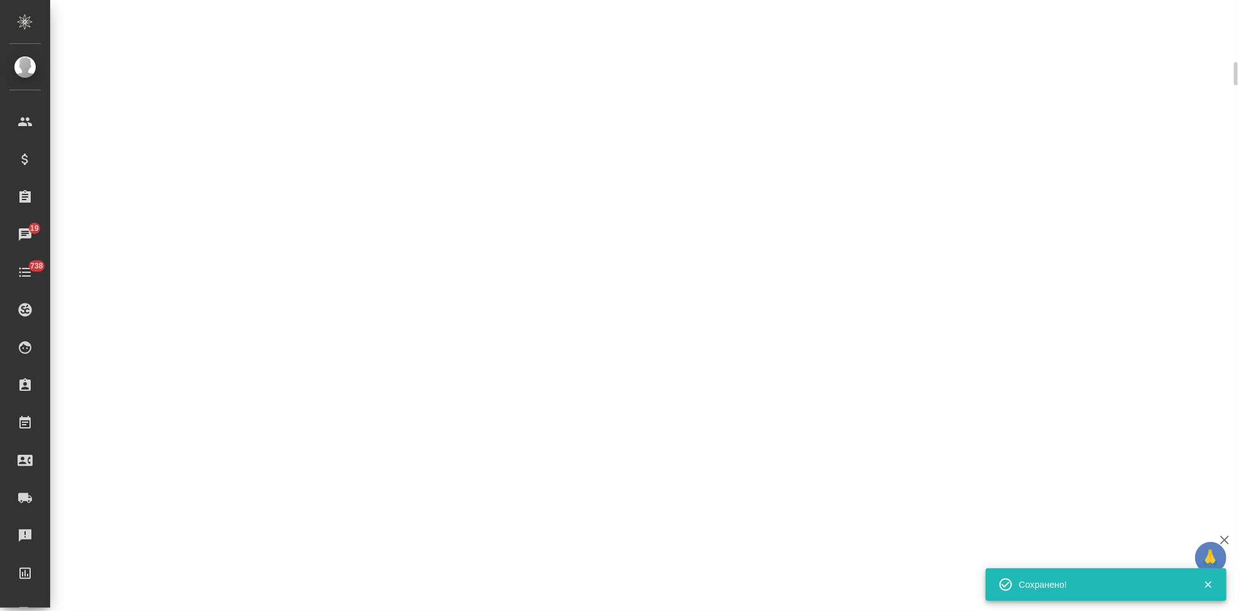
select select "RU"
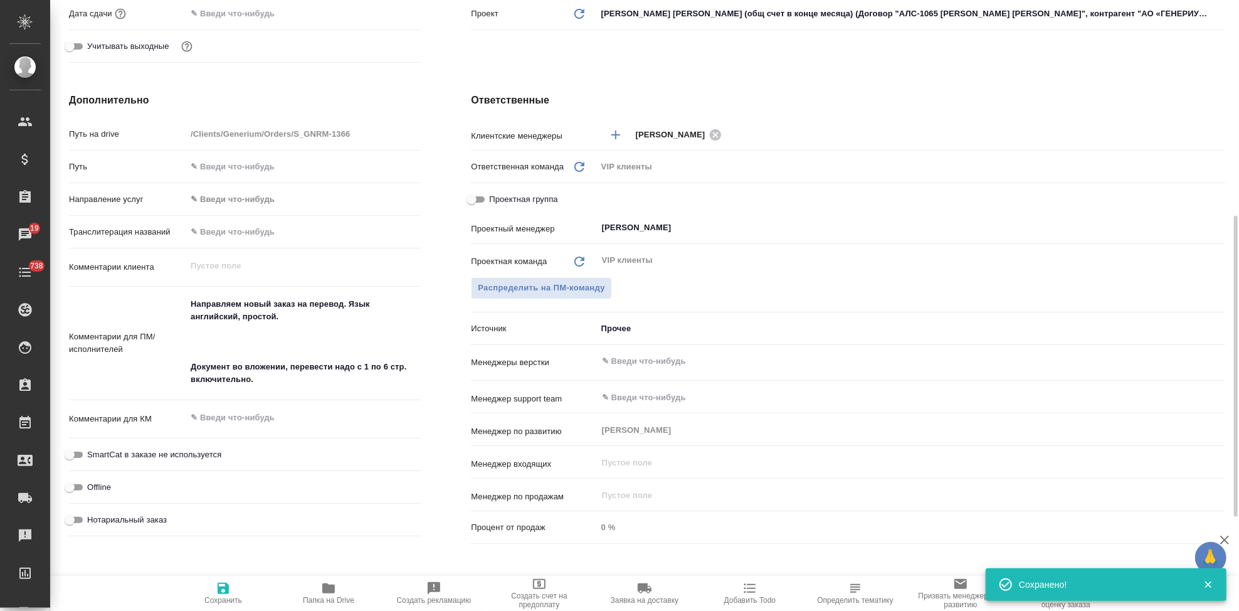
type textarea "x"
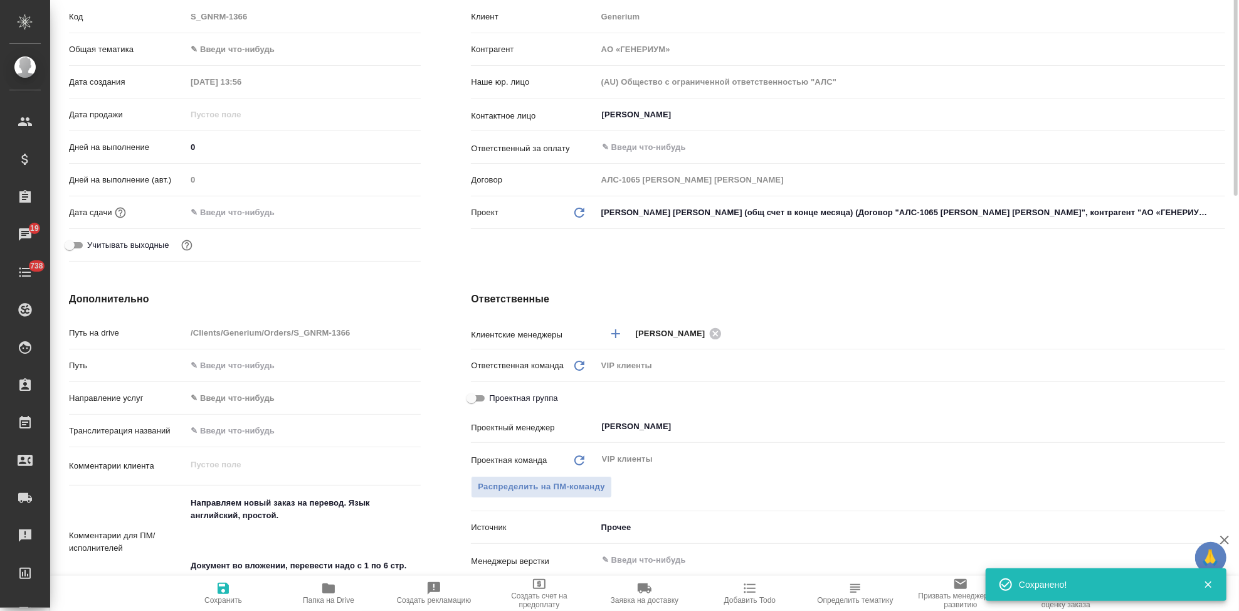
scroll to position [70, 0]
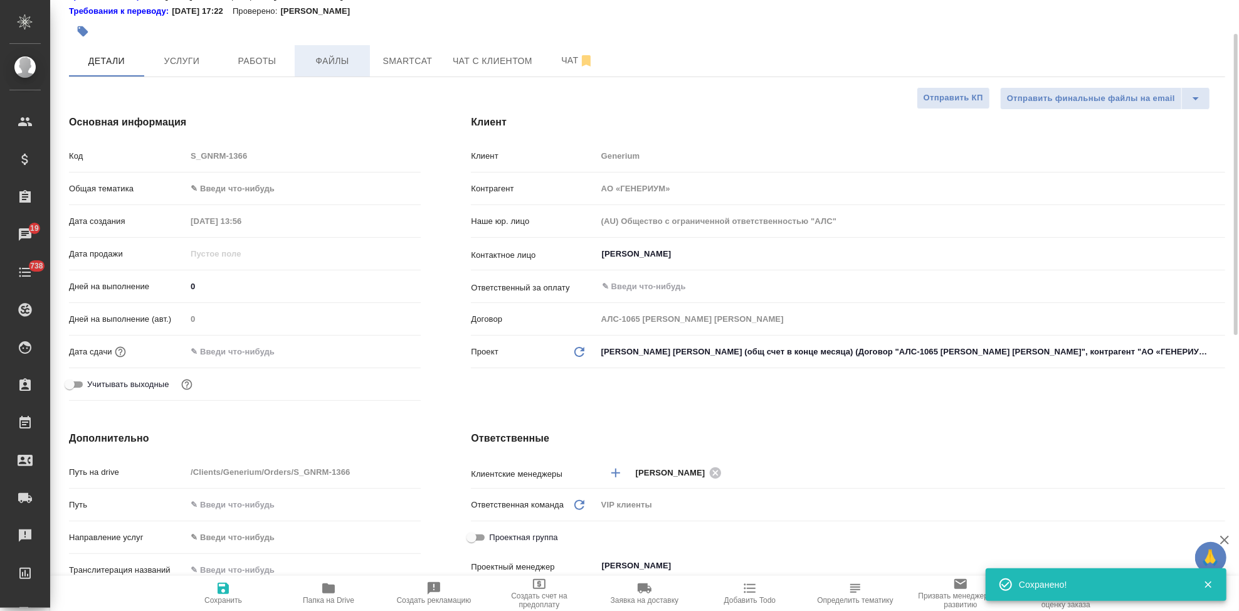
click at [346, 63] on span "Файлы" at bounding box center [332, 61] width 60 height 16
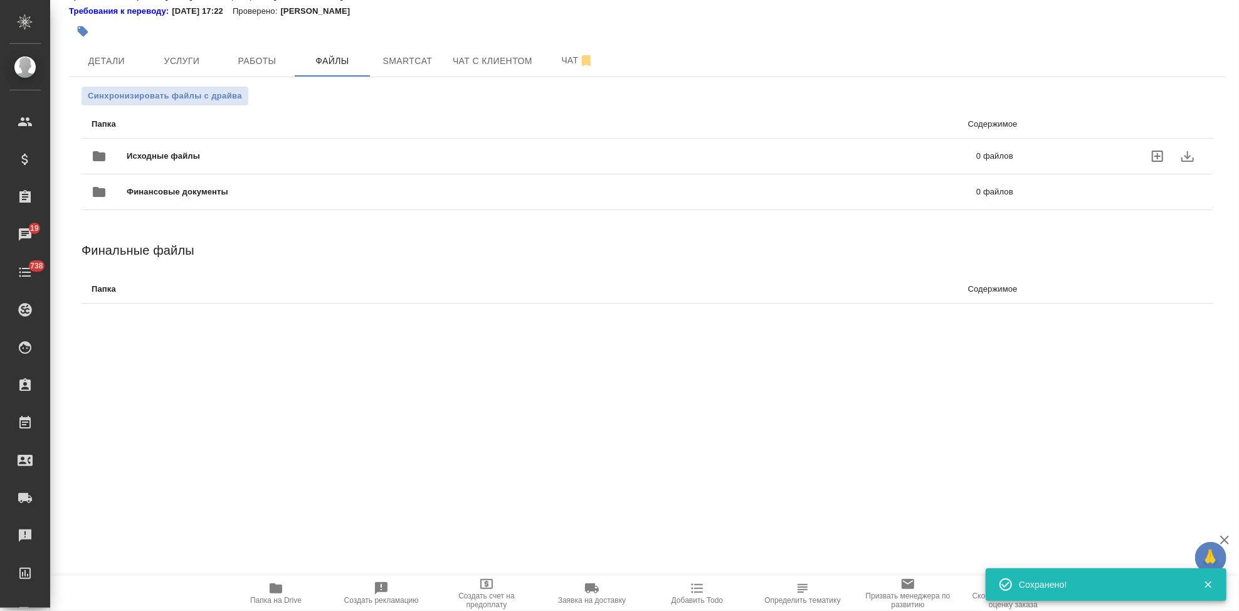
click at [1152, 155] on icon "uploadFiles" at bounding box center [1157, 155] width 11 height 11
click at [0, 0] on input "uploadFiles" at bounding box center [0, 0] width 0 height 0
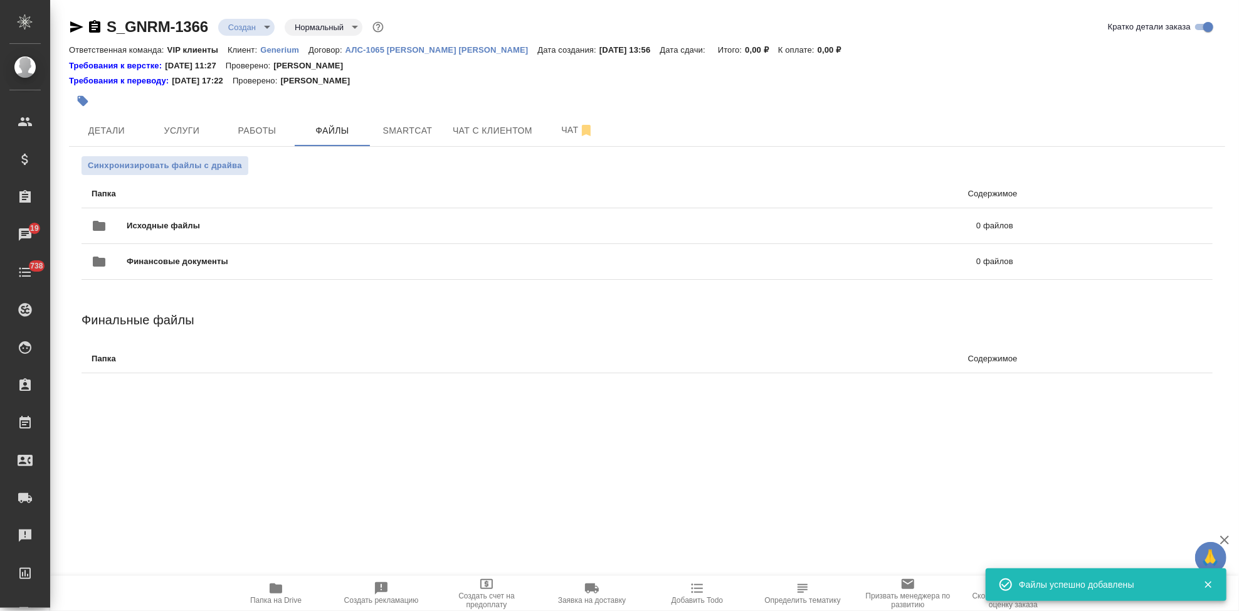
click at [267, 23] on body "🙏 .cls-1 fill:#fff; AWATERA Kabargina Anna Клиенты Спецификации Заказы 19 Чаты …" at bounding box center [619, 305] width 1239 height 611
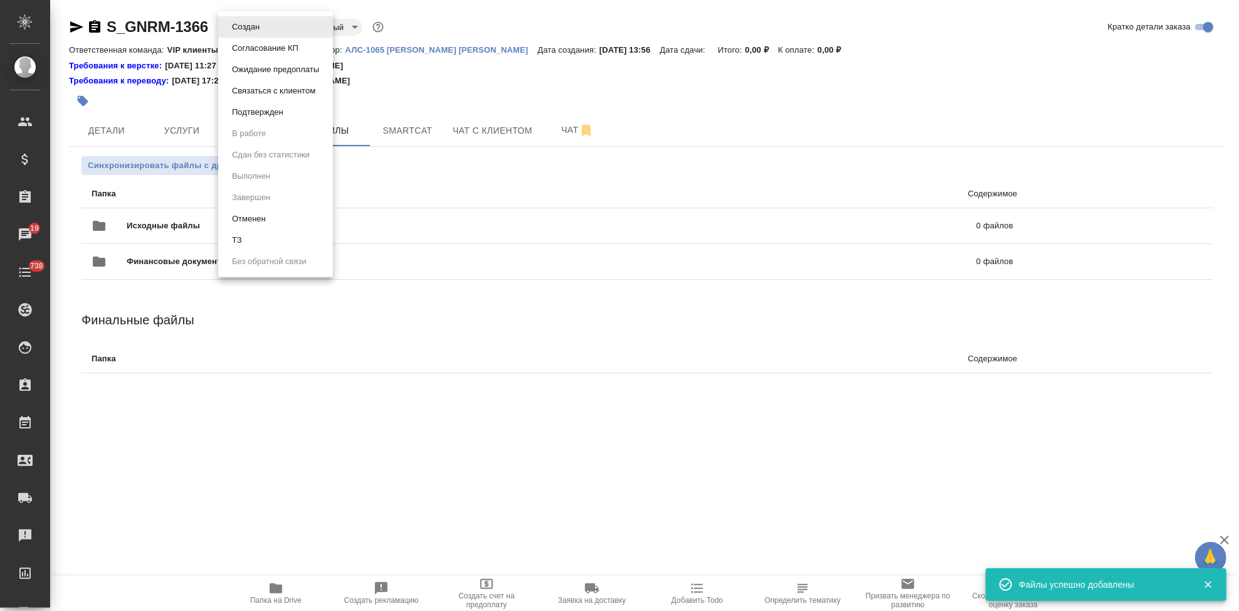
click at [247, 246] on li "ТЗ" at bounding box center [275, 239] width 115 height 21
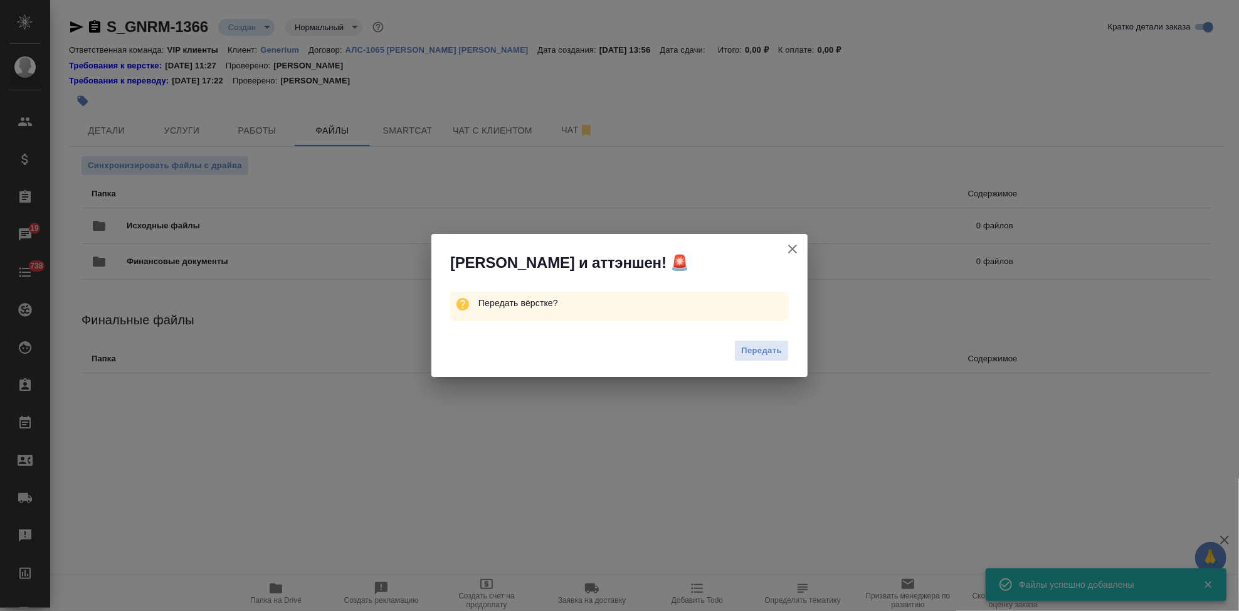
click at [732, 348] on div "Передать" at bounding box center [619, 352] width 376 height 50
click at [755, 353] on span "Передать" at bounding box center [761, 351] width 41 height 14
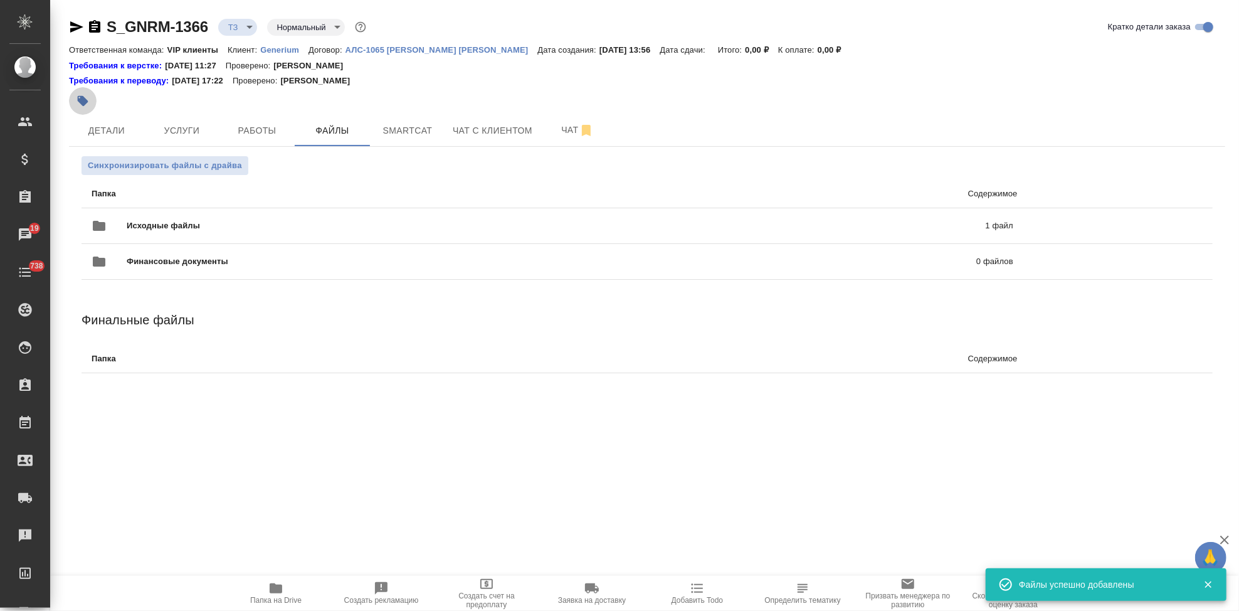
click at [79, 97] on icon "button" at bounding box center [83, 101] width 11 height 11
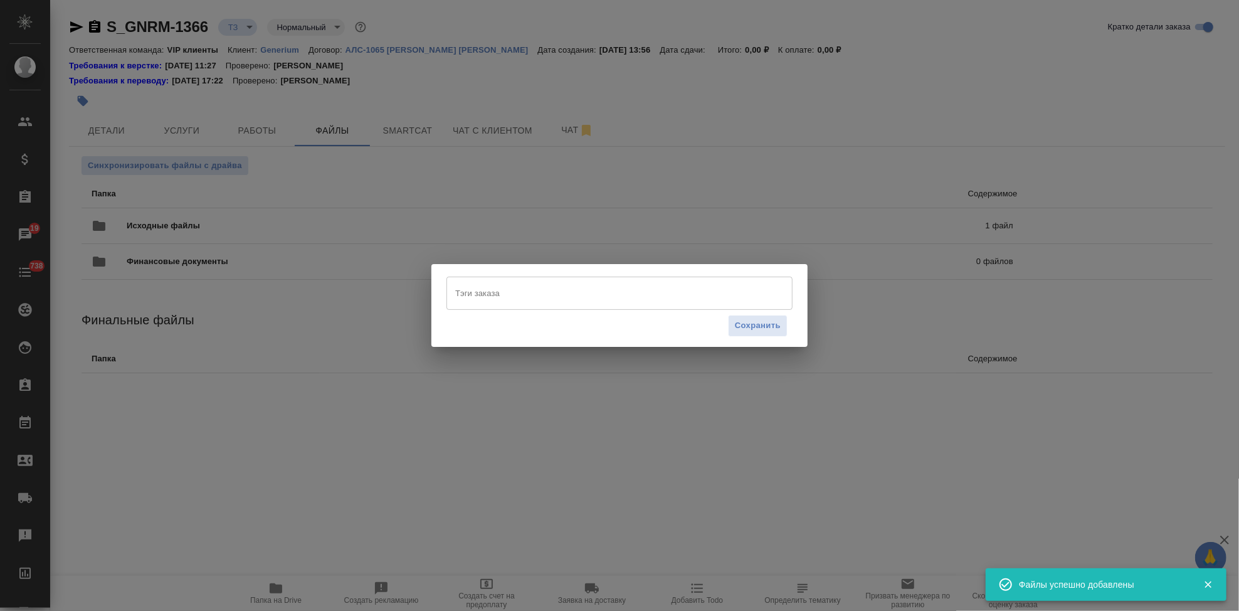
click at [500, 292] on input "Тэги заказа" at bounding box center [607, 292] width 311 height 21
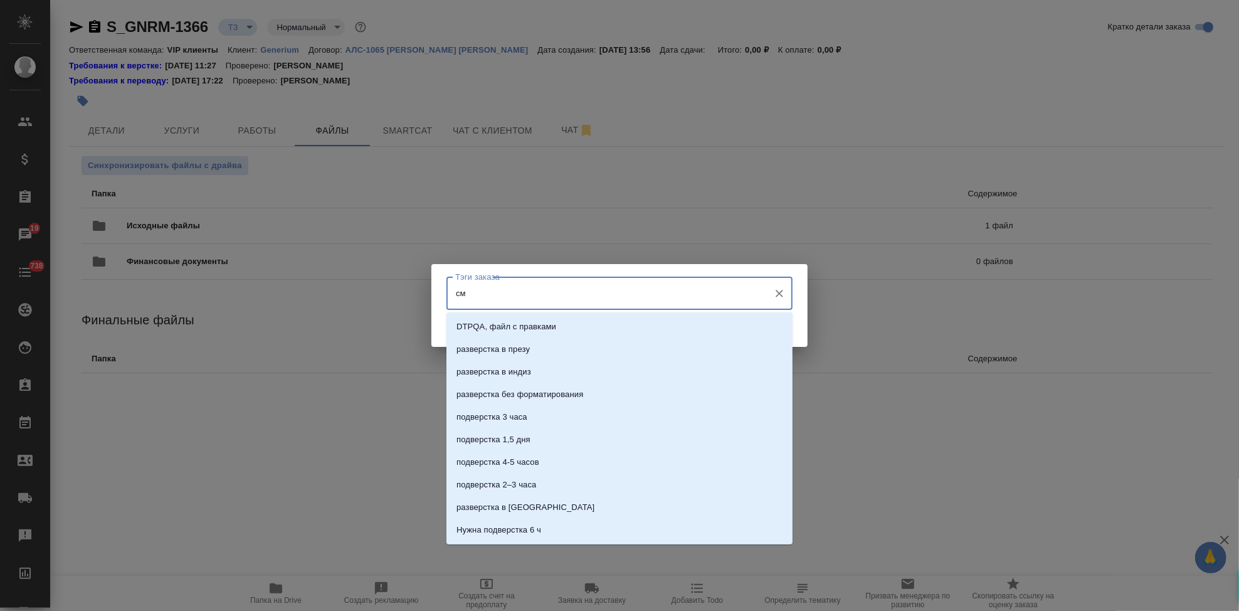
type input "см"
click at [490, 329] on p "см доп коммент к заказу" at bounding box center [503, 326] width 94 height 13
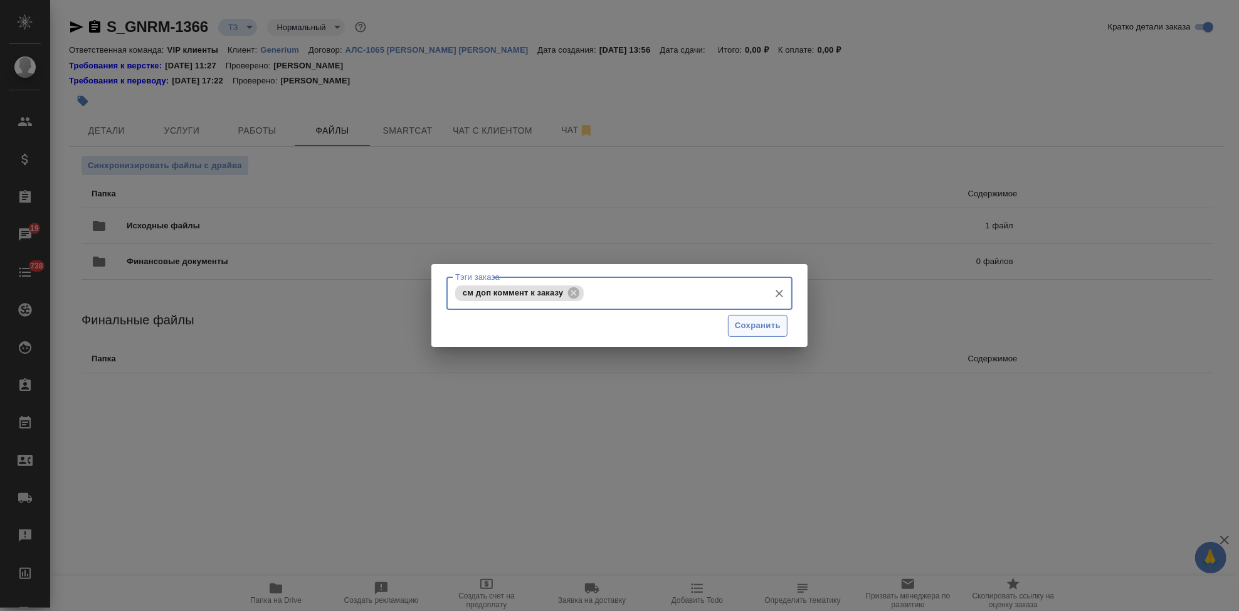
click at [745, 326] on span "Сохранить" at bounding box center [758, 325] width 46 height 14
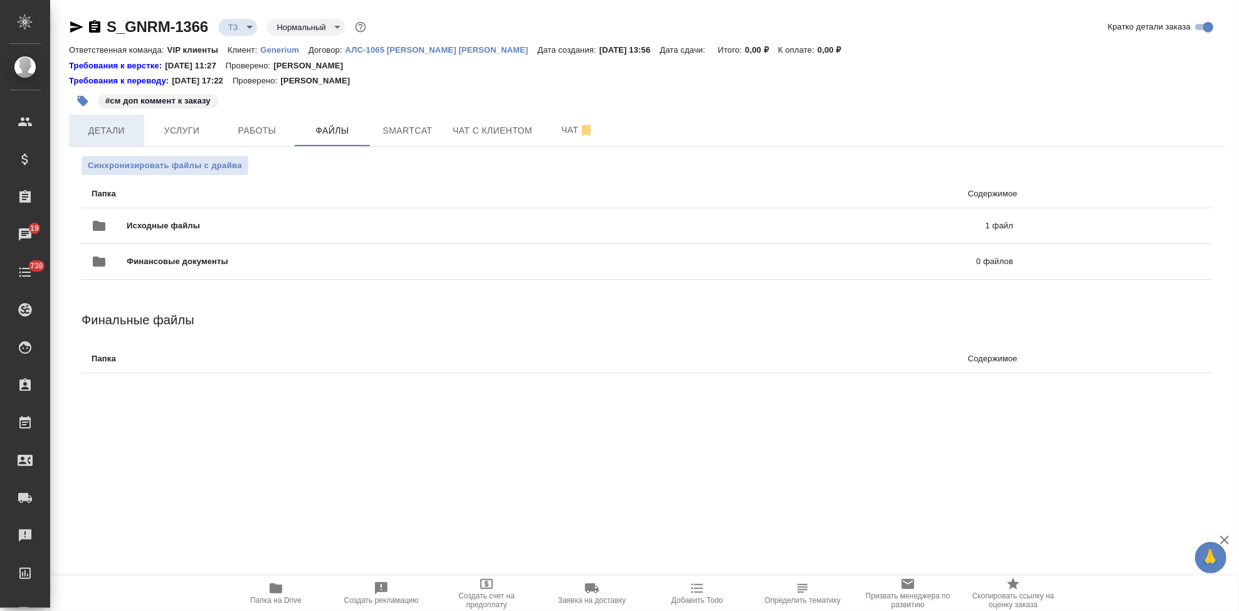
click at [111, 140] on button "Детали" at bounding box center [106, 130] width 75 height 31
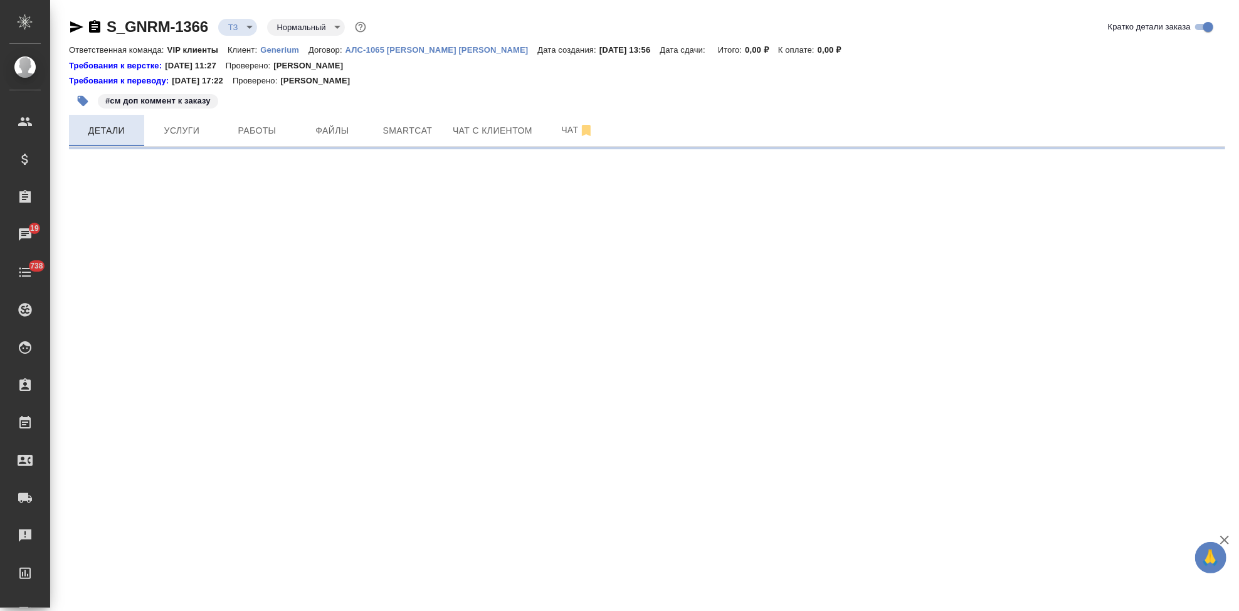
select select "RU"
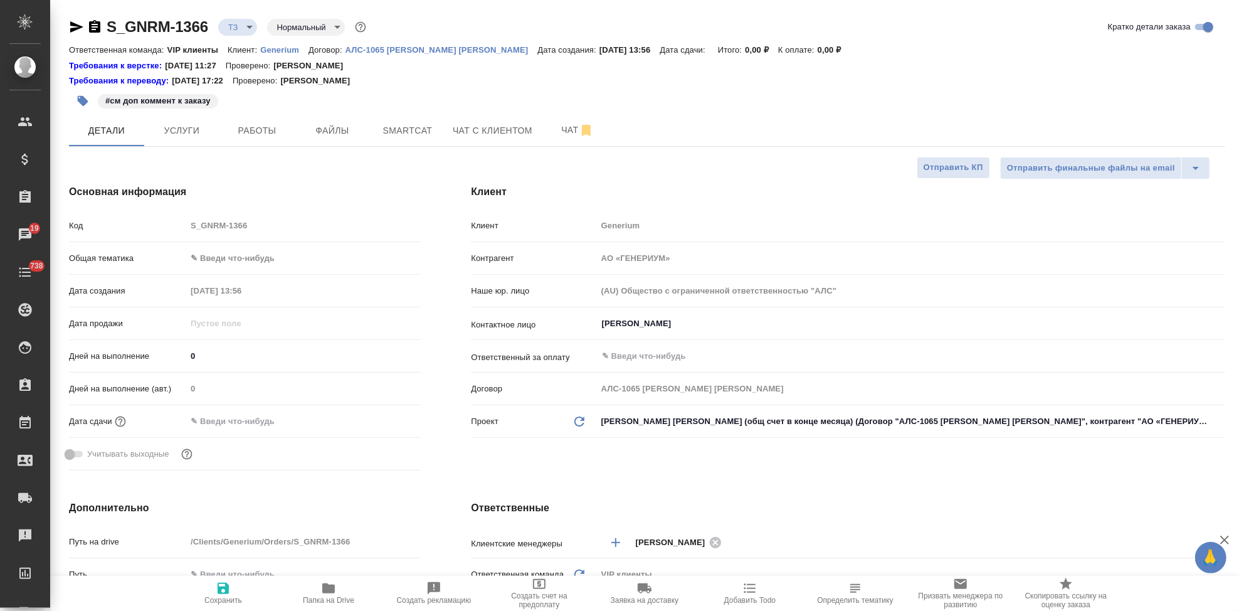
type textarea "x"
click at [566, 129] on span "Чат" at bounding box center [577, 130] width 60 height 16
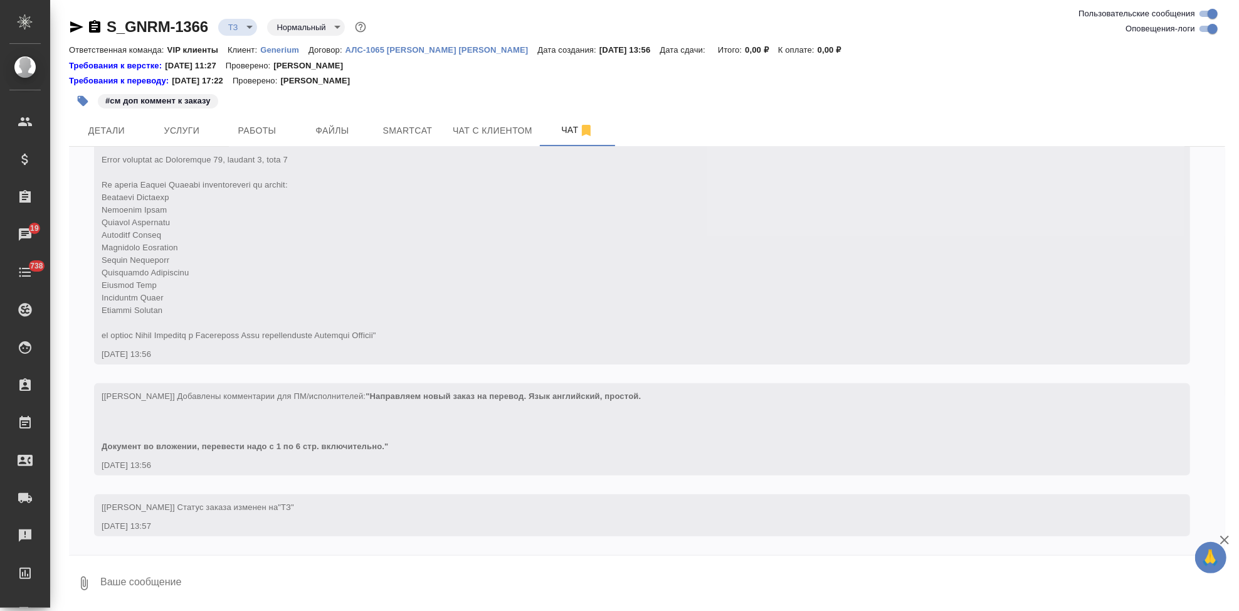
scroll to position [242, 0]
drag, startPoint x: 372, startPoint y: 581, endPoint x: 285, endPoint y: 609, distance: 91.2
click at [372, 580] on textarea at bounding box center [662, 583] width 1126 height 43
type textarea "считаем только 1-6 стр вкл согласно тз"
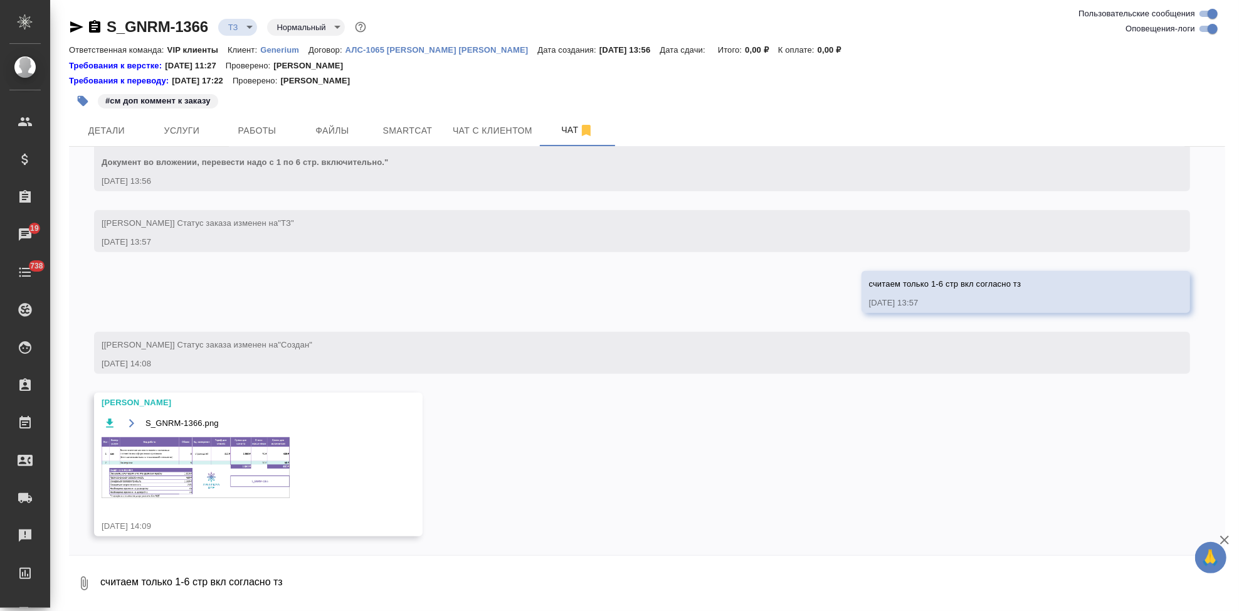
scroll to position [526, 0]
click at [248, 468] on img at bounding box center [196, 467] width 188 height 61
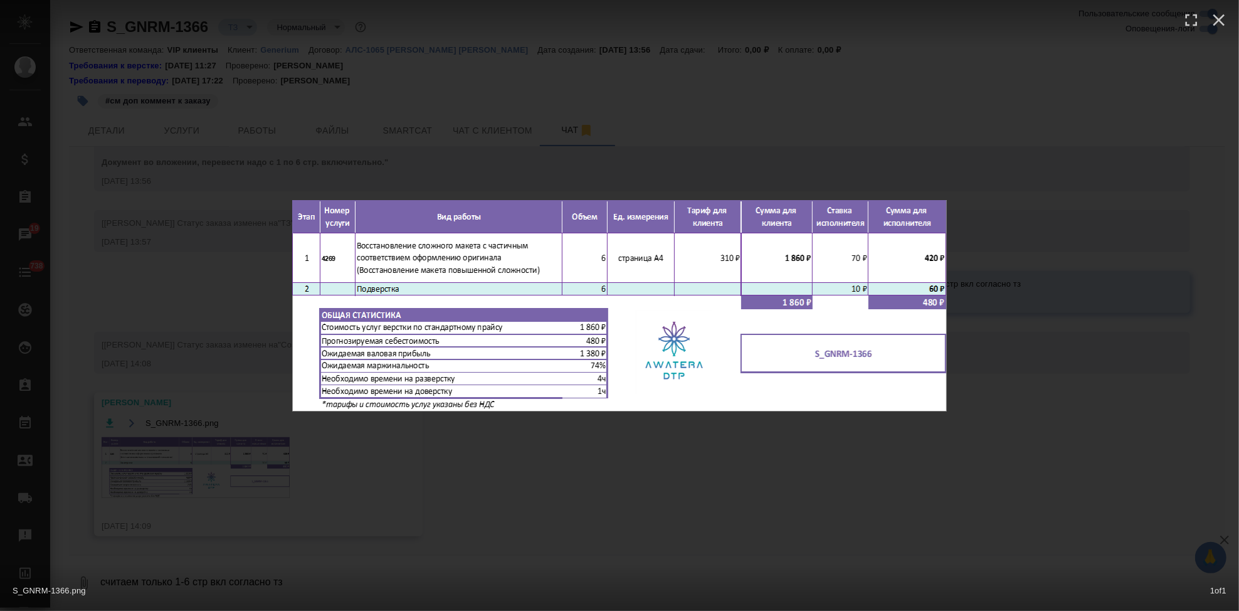
click at [490, 500] on div "S_GNRM-1366.png 1 of 1" at bounding box center [619, 305] width 1239 height 611
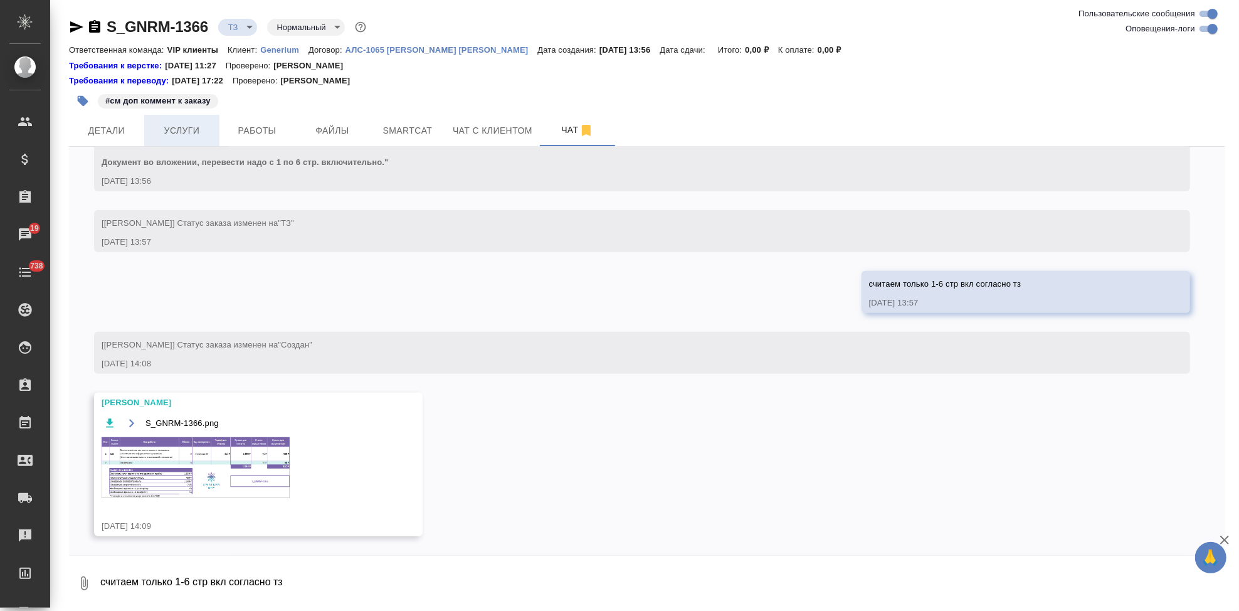
click at [173, 126] on span "Услуги" at bounding box center [182, 131] width 60 height 16
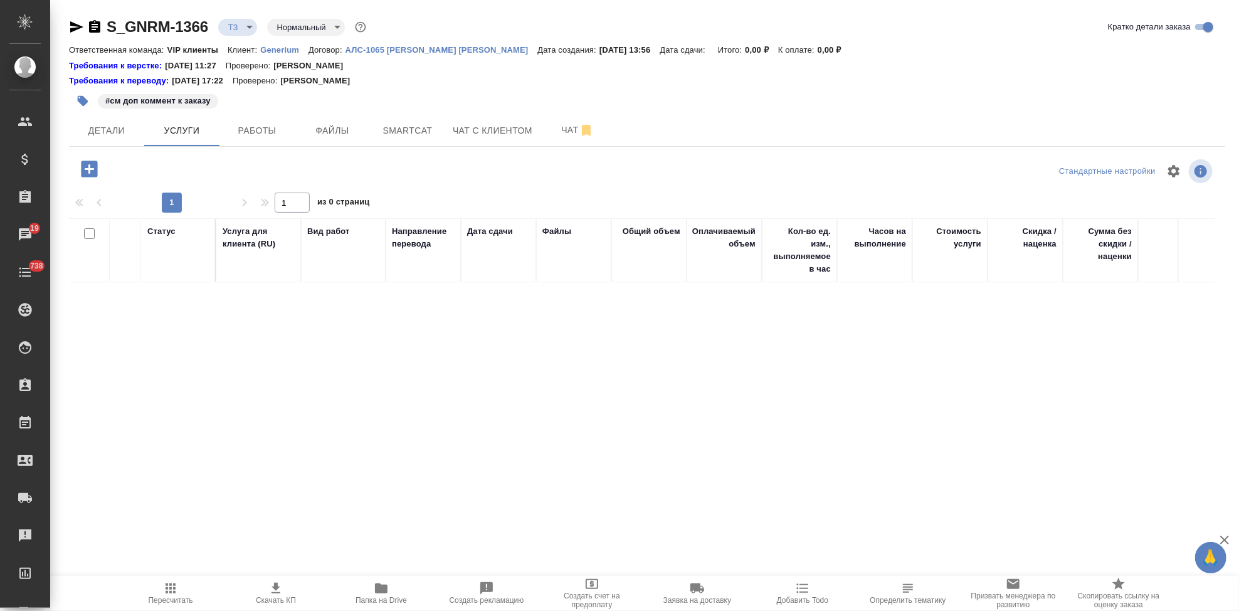
click at [93, 169] on icon "button" at bounding box center [89, 169] width 22 height 22
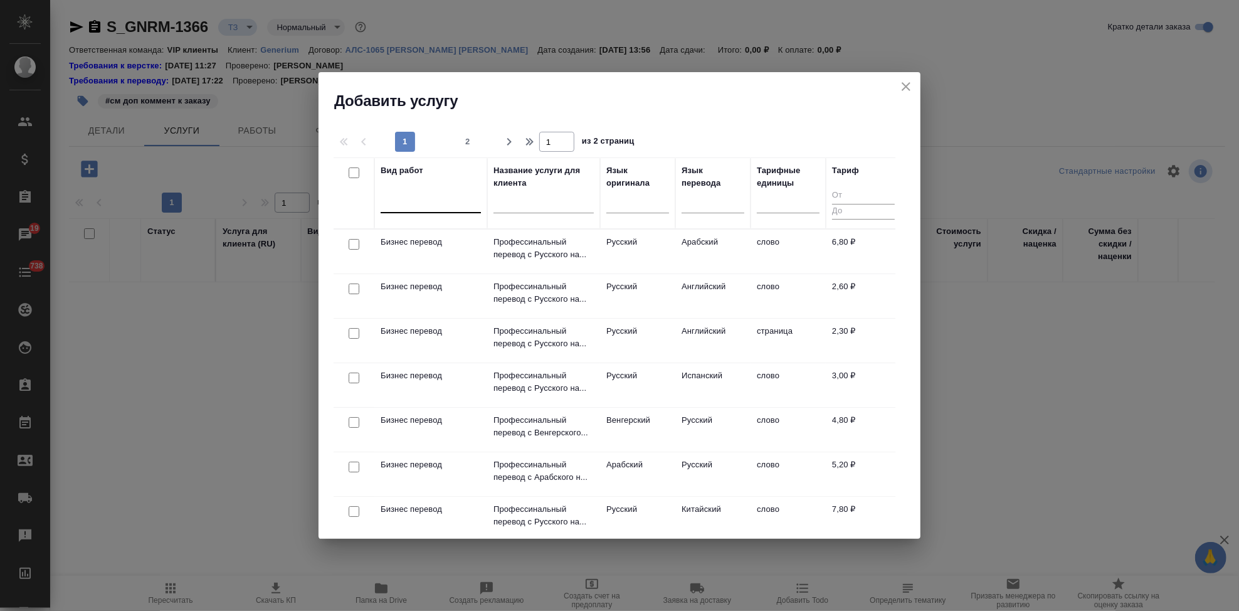
click at [404, 202] on div at bounding box center [431, 200] width 100 height 18
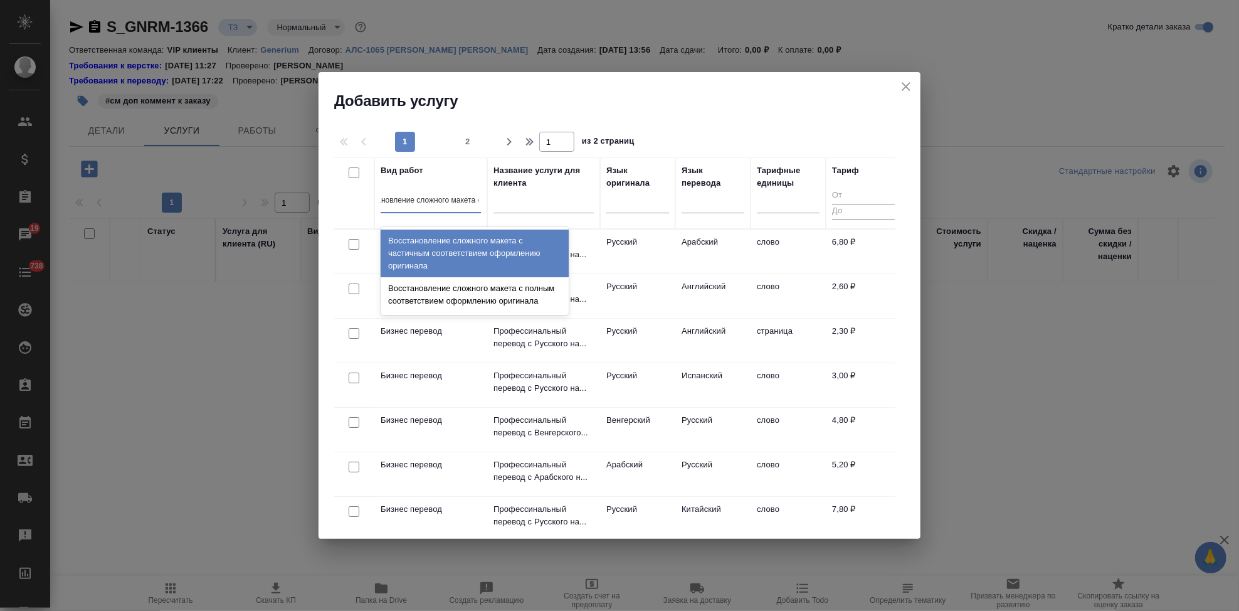
type input "восстановление сложного макета с"
click at [455, 262] on div "Восстановление сложного макета с частичным соответствием оформлению оригинала" at bounding box center [475, 253] width 188 height 48
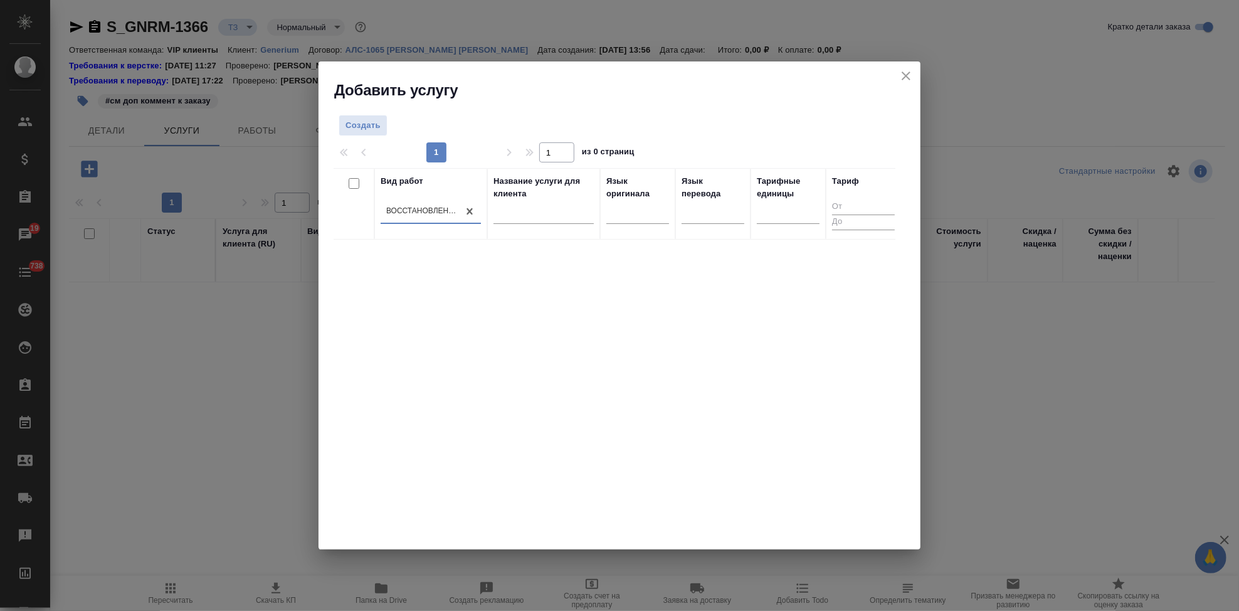
click at [903, 77] on icon "close" at bounding box center [905, 75] width 15 height 15
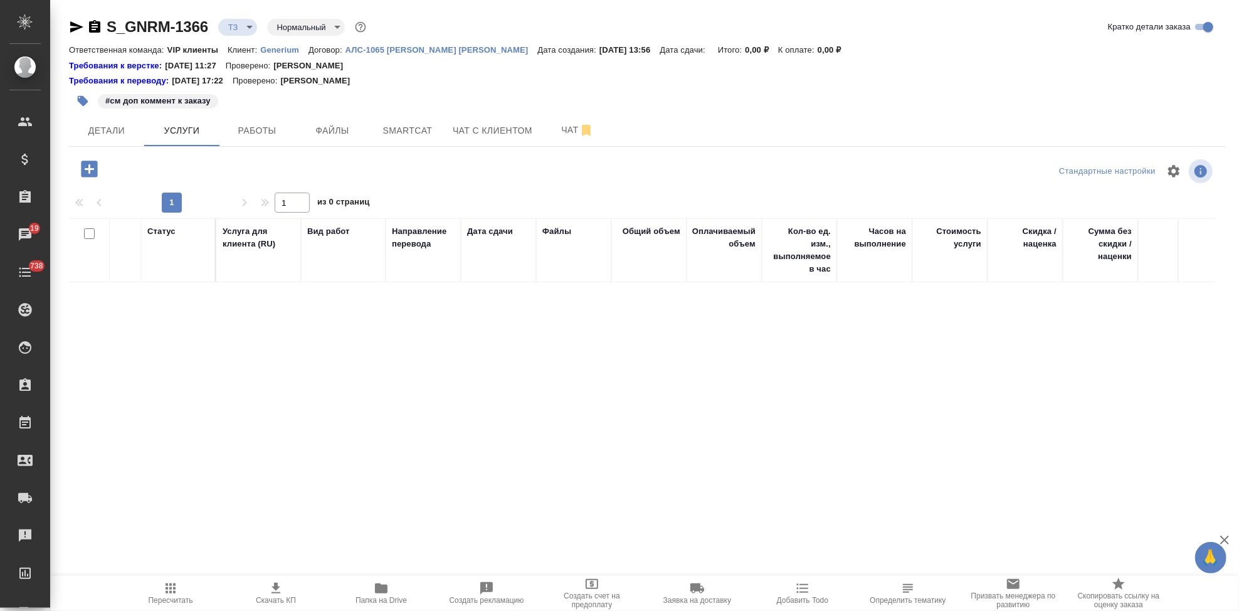
click at [85, 172] on icon "button" at bounding box center [89, 168] width 16 height 16
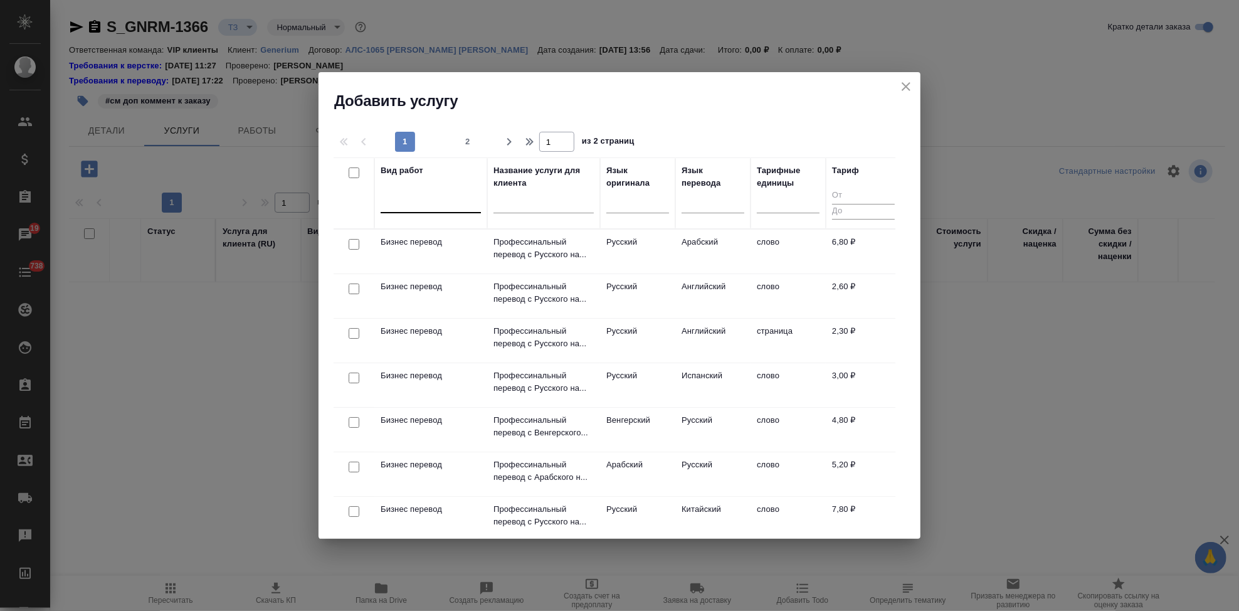
click at [417, 201] on div at bounding box center [431, 200] width 100 height 18
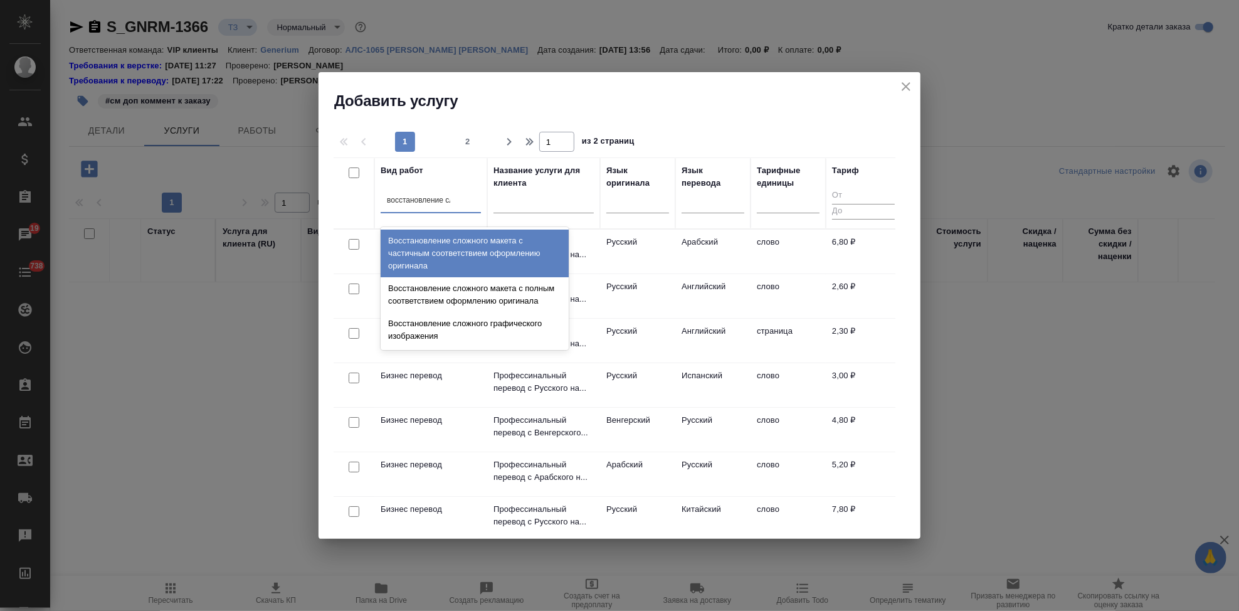
type input "восстановление сло"
click at [416, 255] on div "Восстановление сложного макета с частичным соответствием оформлению оригинала" at bounding box center [475, 253] width 188 height 48
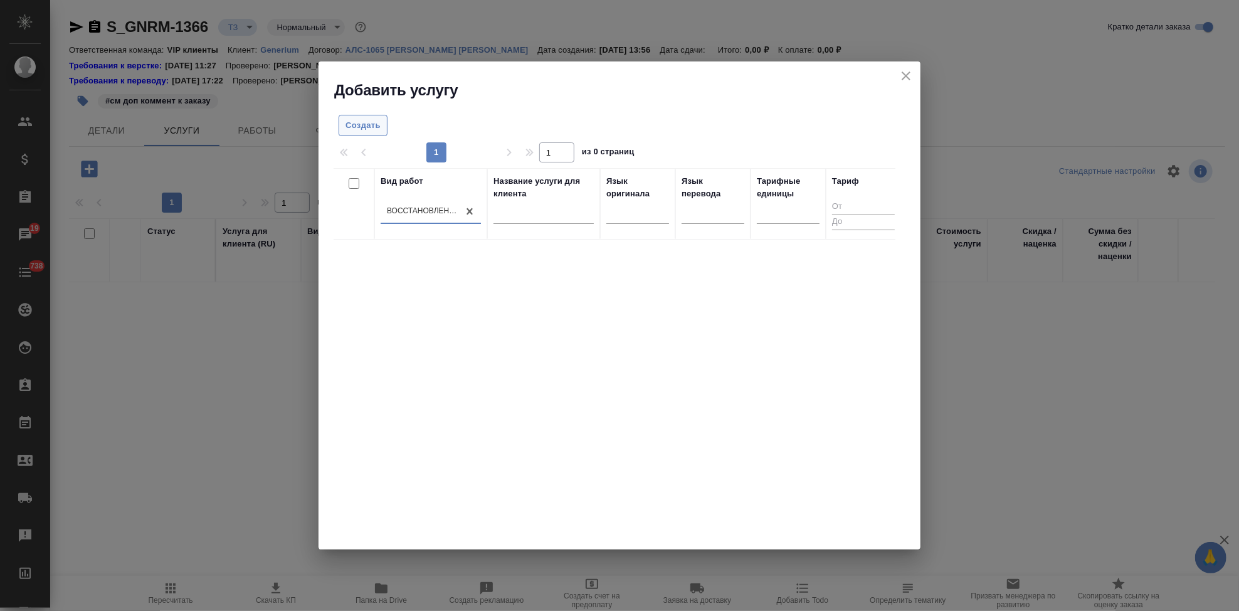
click at [347, 127] on span "Создать" at bounding box center [362, 125] width 35 height 14
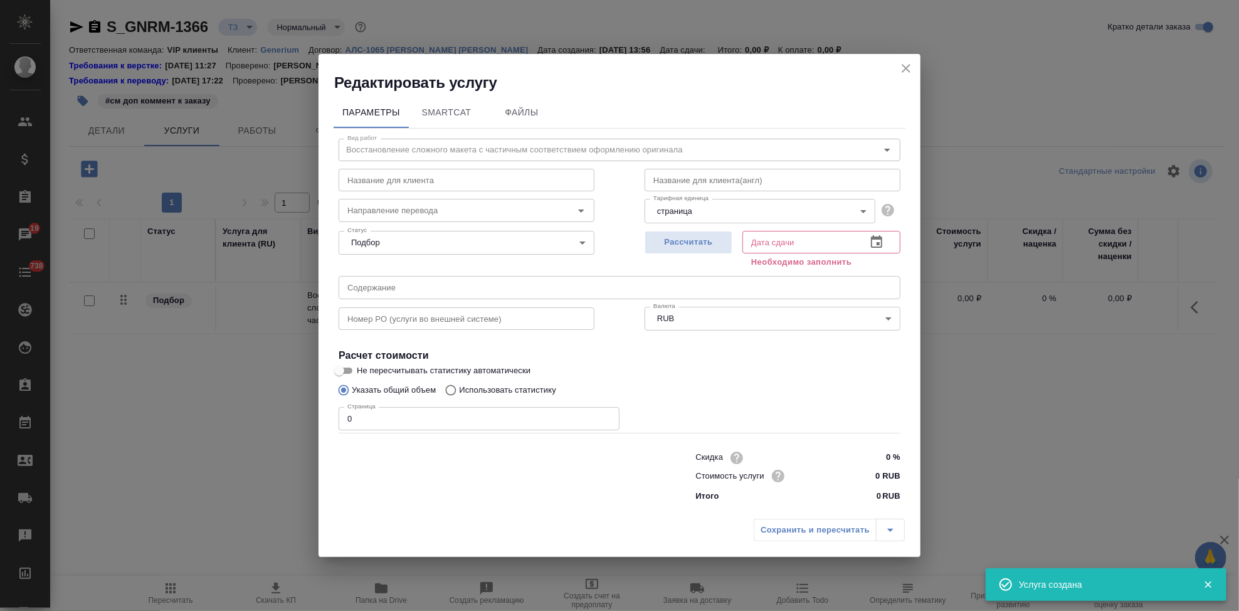
click at [419, 414] on input "0" at bounding box center [479, 418] width 281 height 23
type input "6"
click at [389, 174] on input "text" at bounding box center [467, 180] width 256 height 23
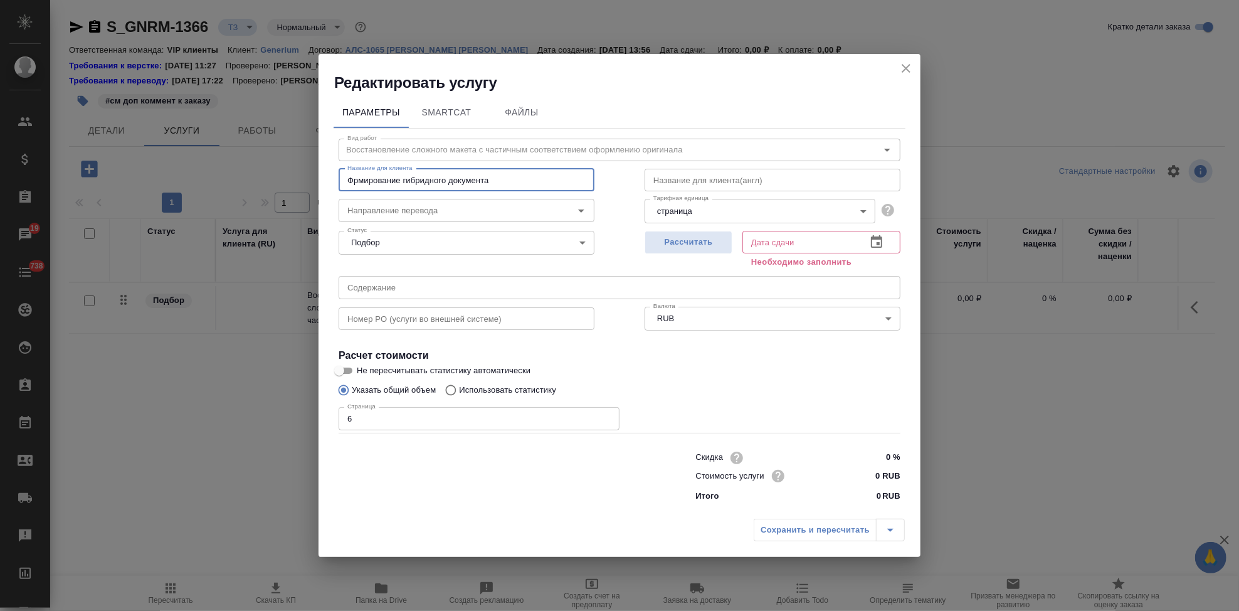
type input "Фрмирование гибридного документа"
click at [870, 247] on icon "button" at bounding box center [876, 241] width 15 height 15
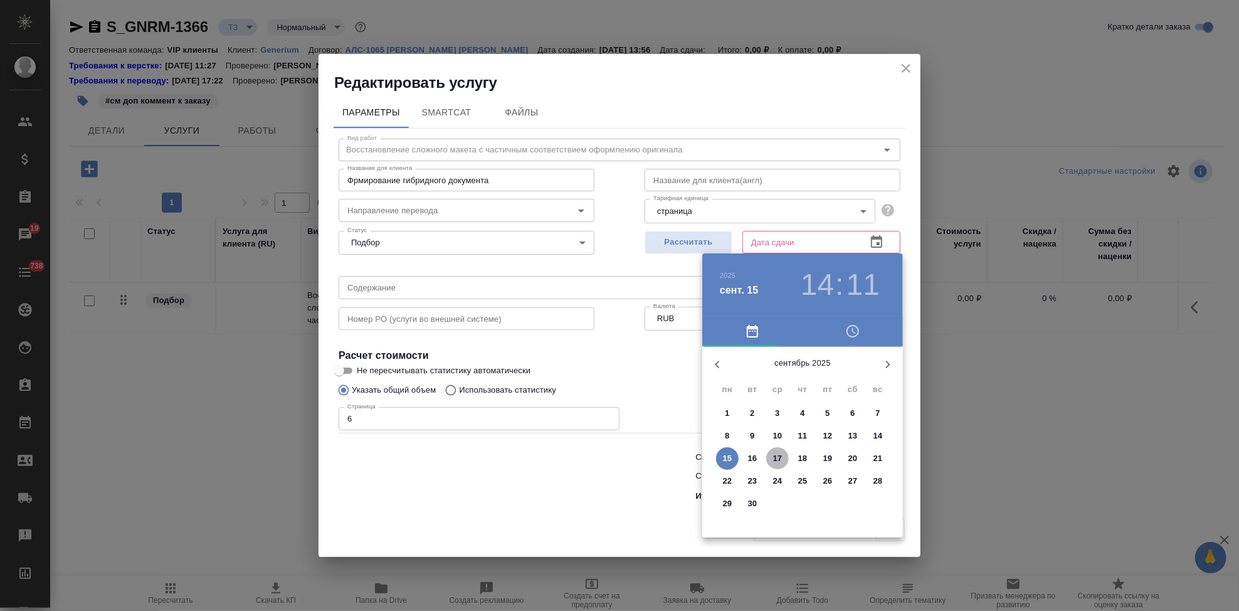
click at [780, 458] on p "17" at bounding box center [777, 458] width 9 height 13
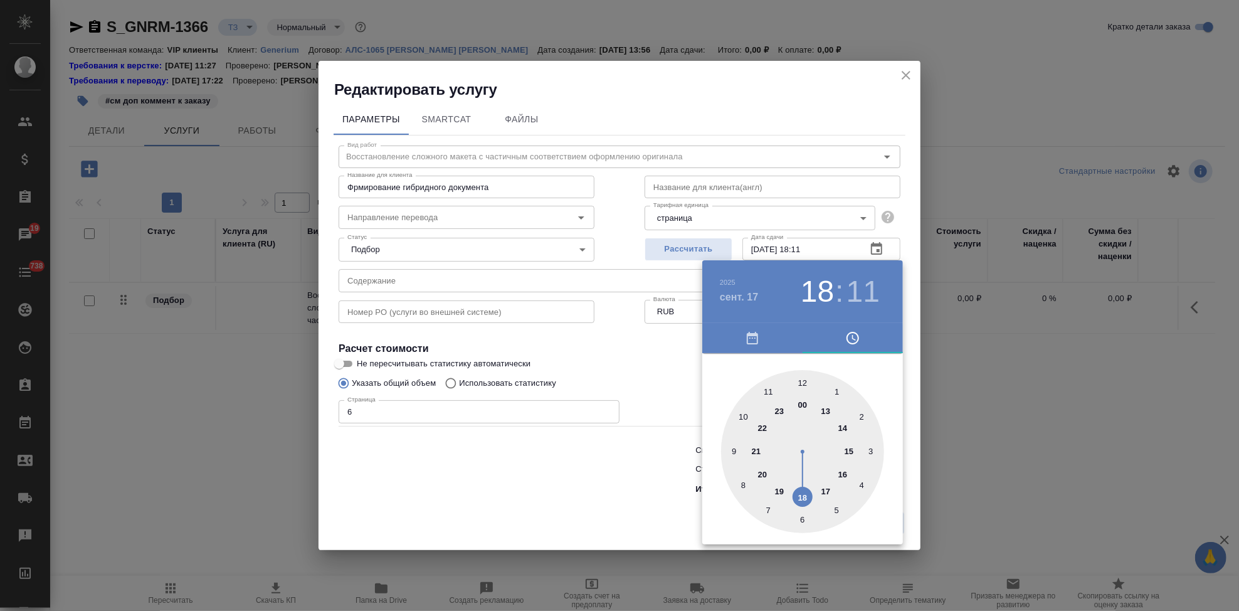
drag, startPoint x: 811, startPoint y: 486, endPoint x: 792, endPoint y: 497, distance: 21.4
click at [792, 497] on div at bounding box center [802, 451] width 163 height 163
type input "17.09.2025 18:00"
drag, startPoint x: 811, startPoint y: 392, endPoint x: 804, endPoint y: 382, distance: 12.7
click at [804, 382] on div at bounding box center [802, 451] width 163 height 163
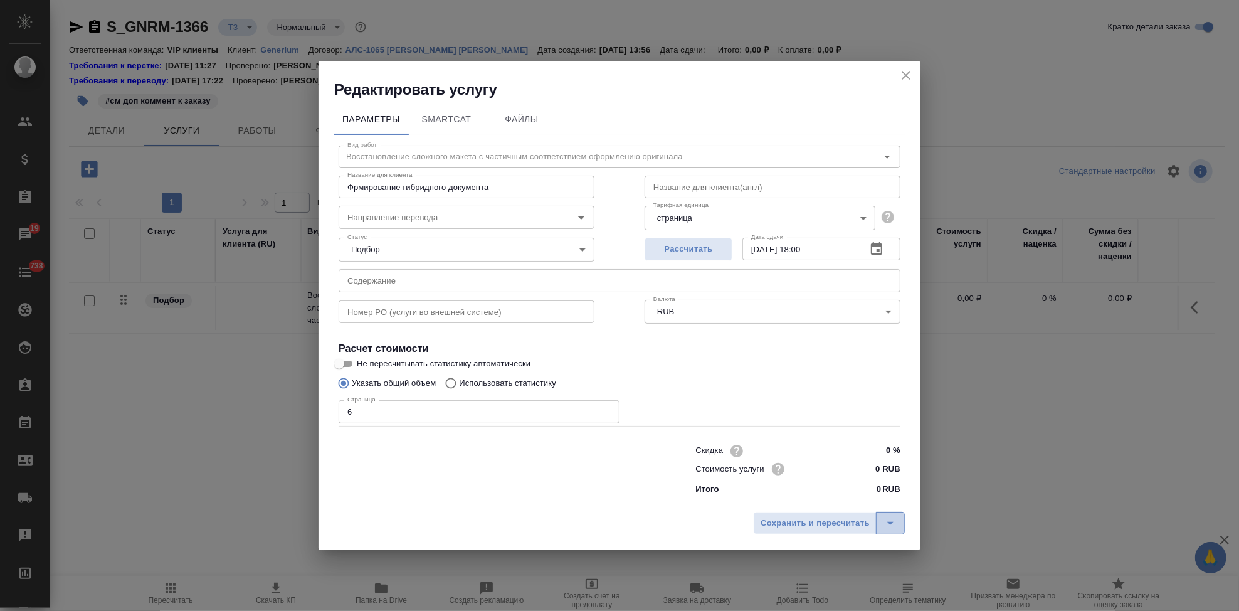
click at [893, 524] on icon "split button" at bounding box center [890, 522] width 15 height 15
click at [808, 503] on li "Сохранить" at bounding box center [830, 497] width 151 height 20
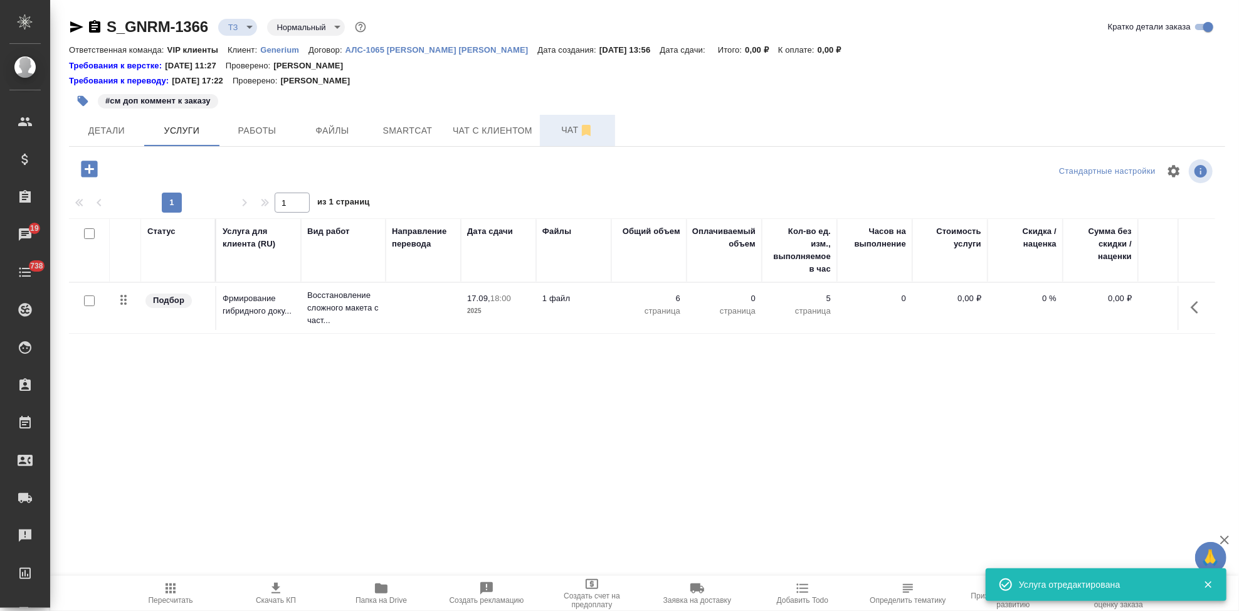
click at [560, 129] on span "Чат" at bounding box center [577, 130] width 60 height 16
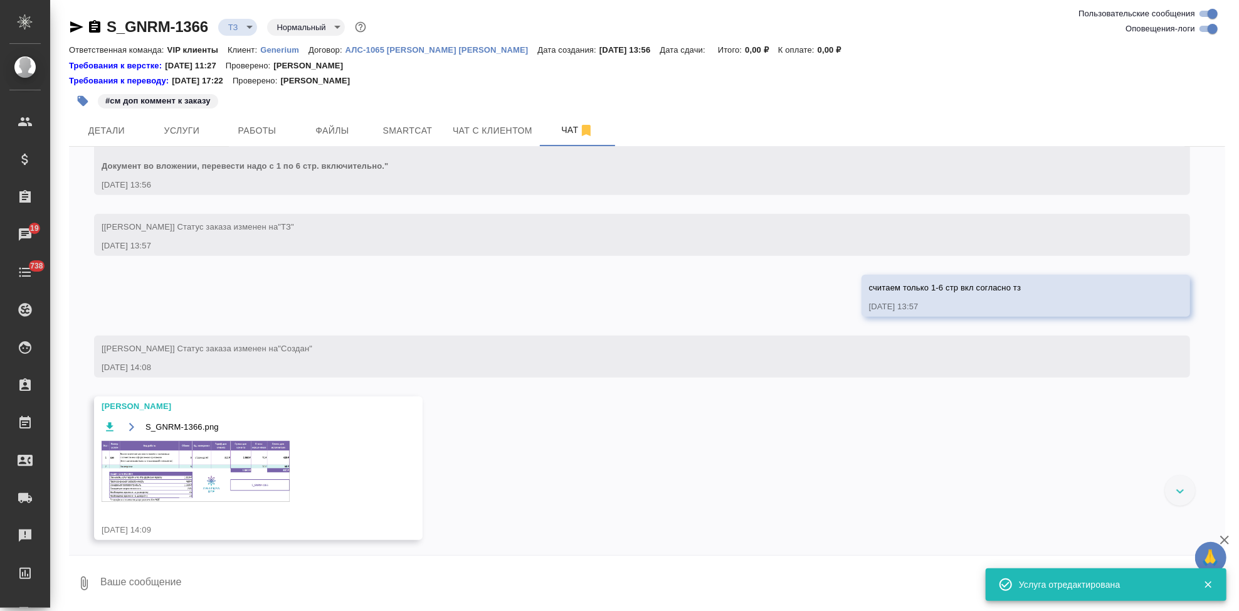
scroll to position [526, 0]
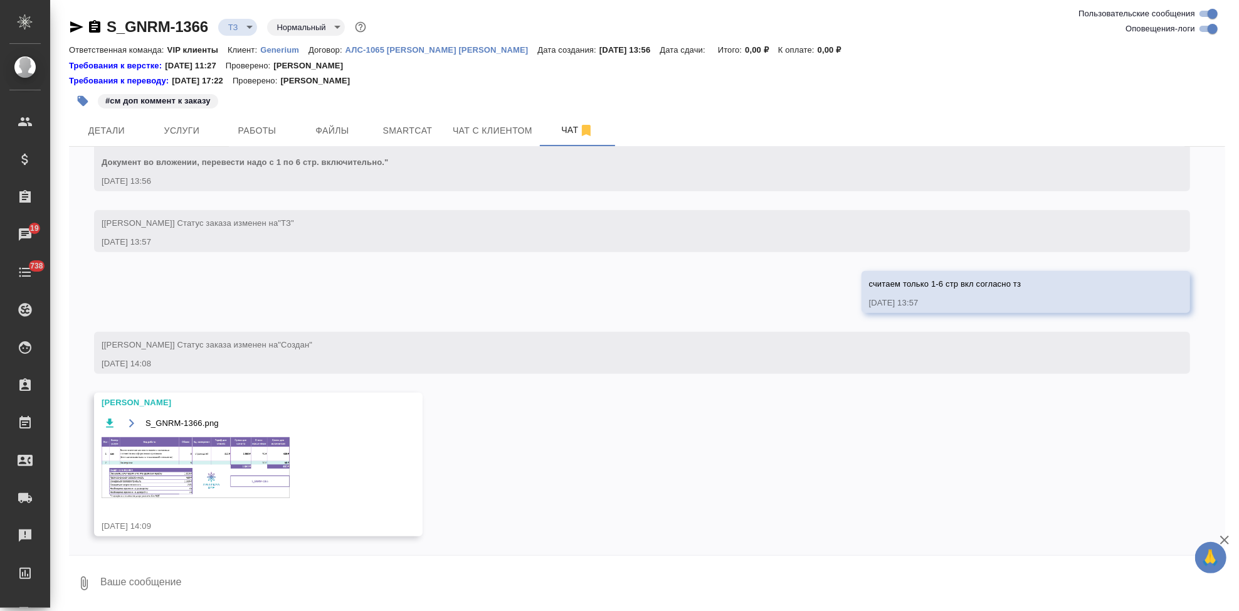
click at [218, 587] on textarea at bounding box center [662, 583] width 1126 height 43
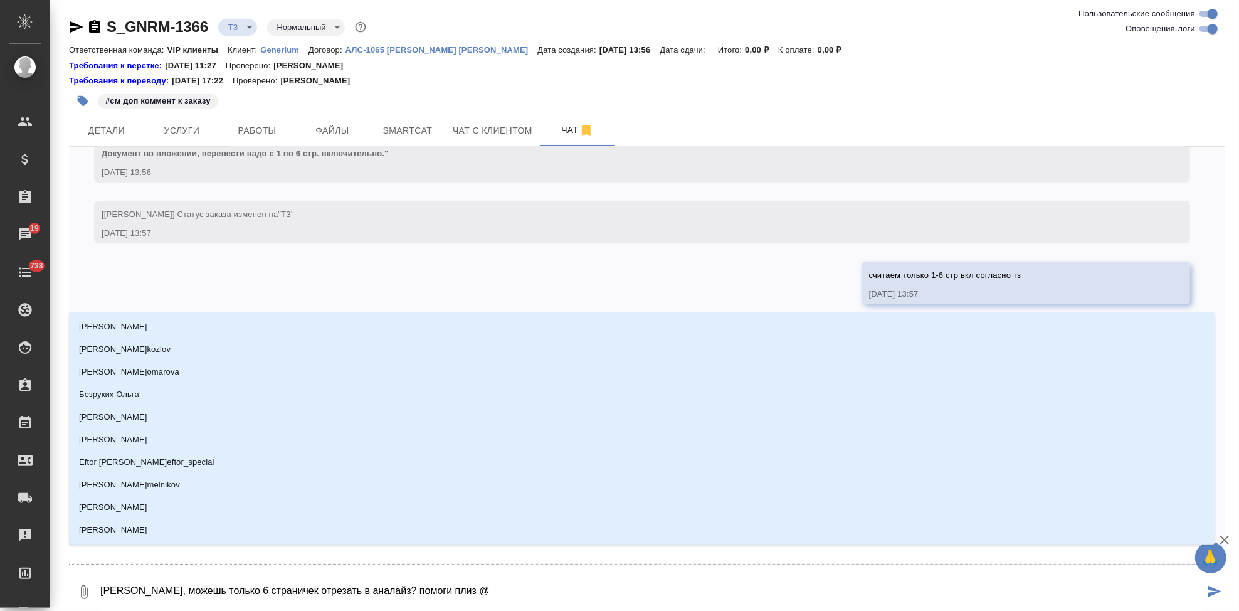
type textarea "Ира, можешь только 6 страничек отрезать в аналайз? помоги плиз @о"
type input "о"
type textarea "Ира, можешь только 6 страничек отрезать в аналайз? помоги плиз @ок"
type input "ок"
type textarea "Ира, можешь только 6 страничек отрезать в аналайз? помоги плиз @окс"
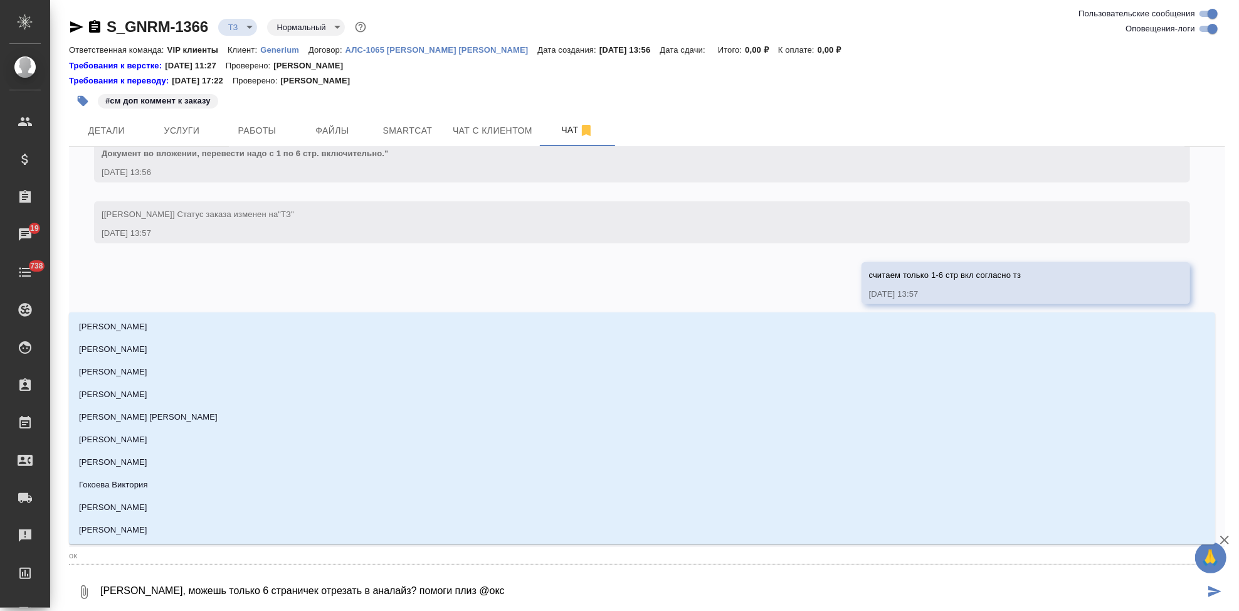
type input "окс"
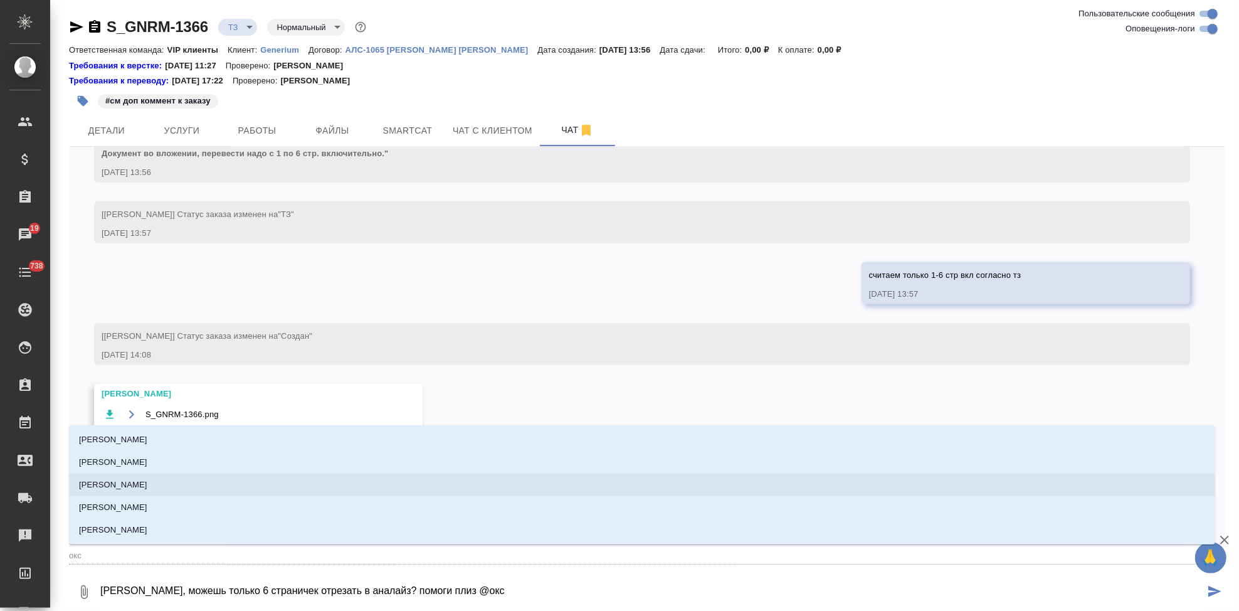
click at [189, 483] on li "Оксютович Ирина" at bounding box center [642, 484] width 1146 height 23
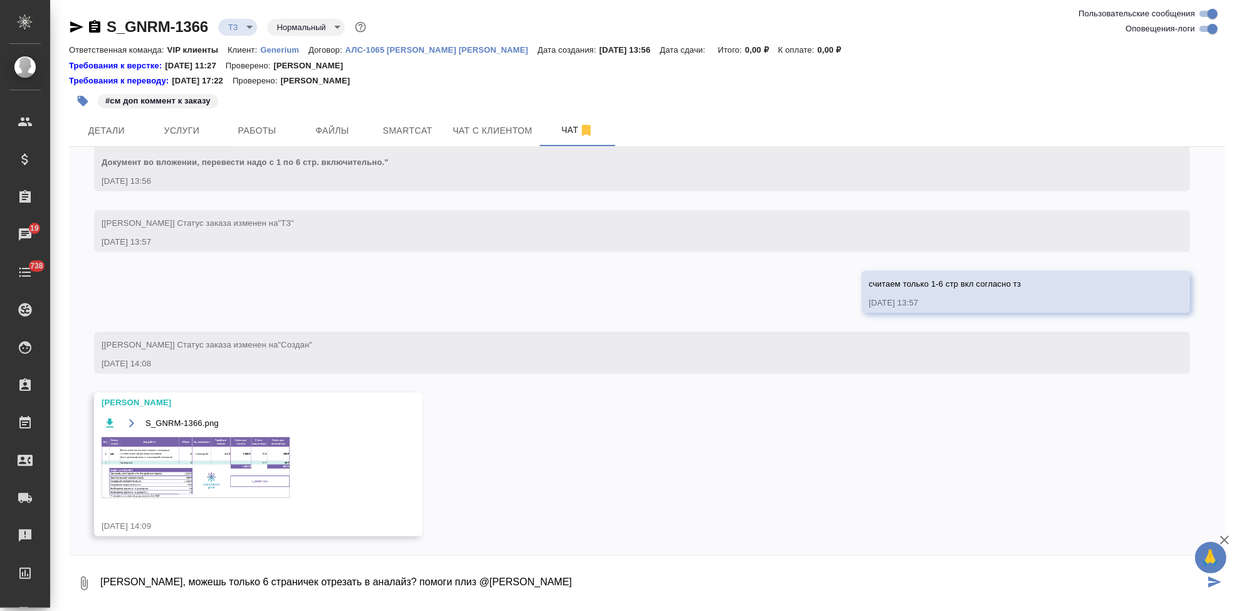
type textarea "Ира, можешь только 6 страничек отрезать в аналайз? помоги плиз @Оксютович Ирина"
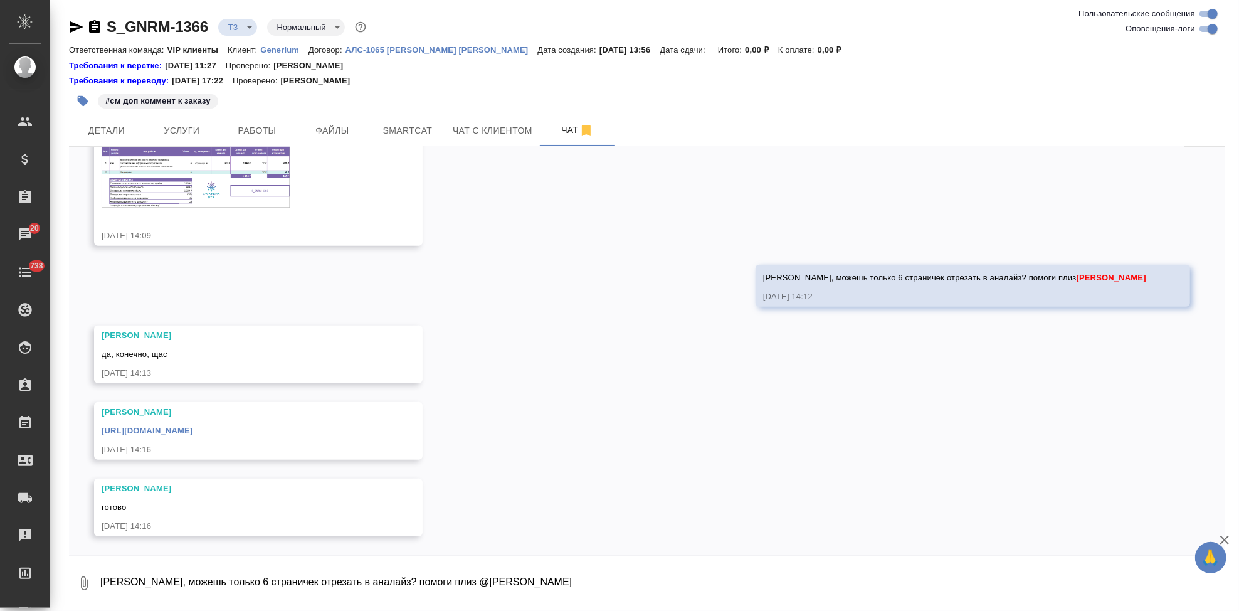
scroll to position [816, 0]
click at [266, 589] on textarea "Ира, можешь только 6 страничек отрезать в аналайз? помоги плиз @Оксютович Ирина" at bounding box center [662, 583] width 1126 height 43
type textarea "спасибо большое!"
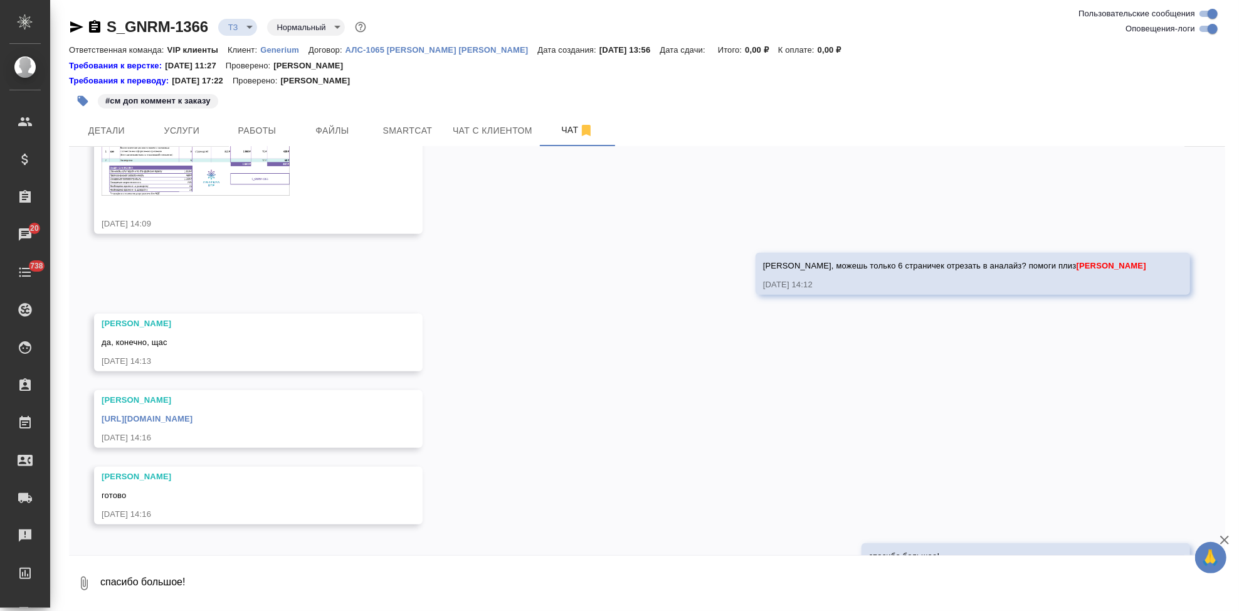
scroll to position [877, 0]
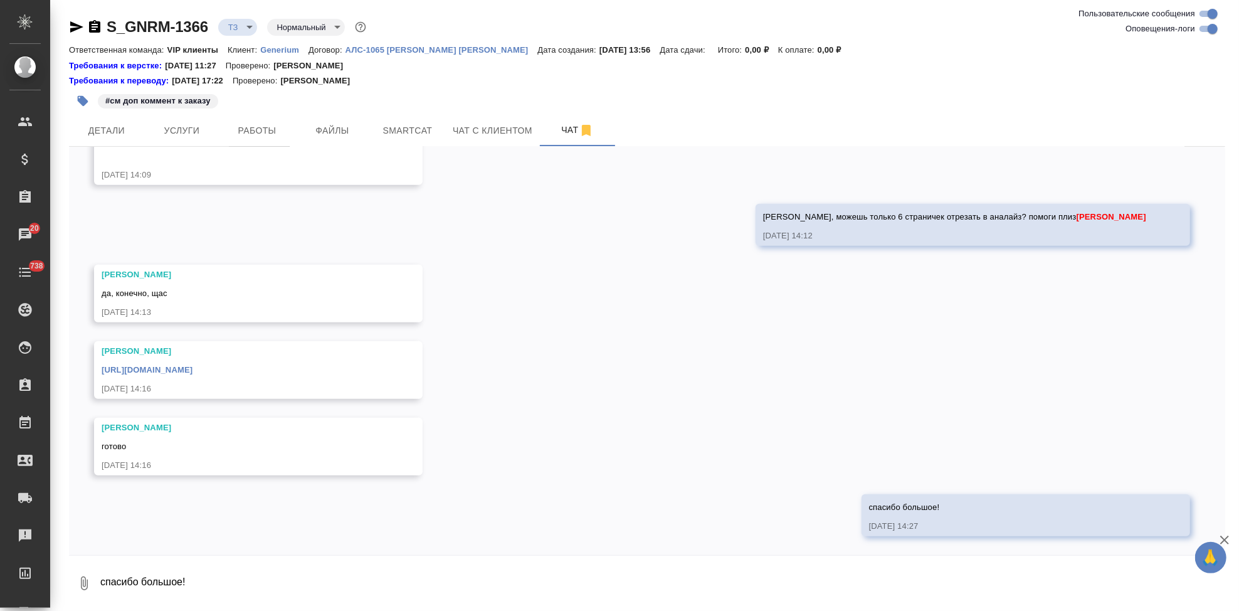
click at [192, 370] on link "https://drive.awatera.com/apps/files/files/10367407?dir=/Shares/Generium/Orders…" at bounding box center [147, 369] width 91 height 9
click at [96, 113] on div "#см доп коммент к заказу" at bounding box center [454, 101] width 771 height 28
click at [96, 129] on span "Детали" at bounding box center [106, 131] width 60 height 16
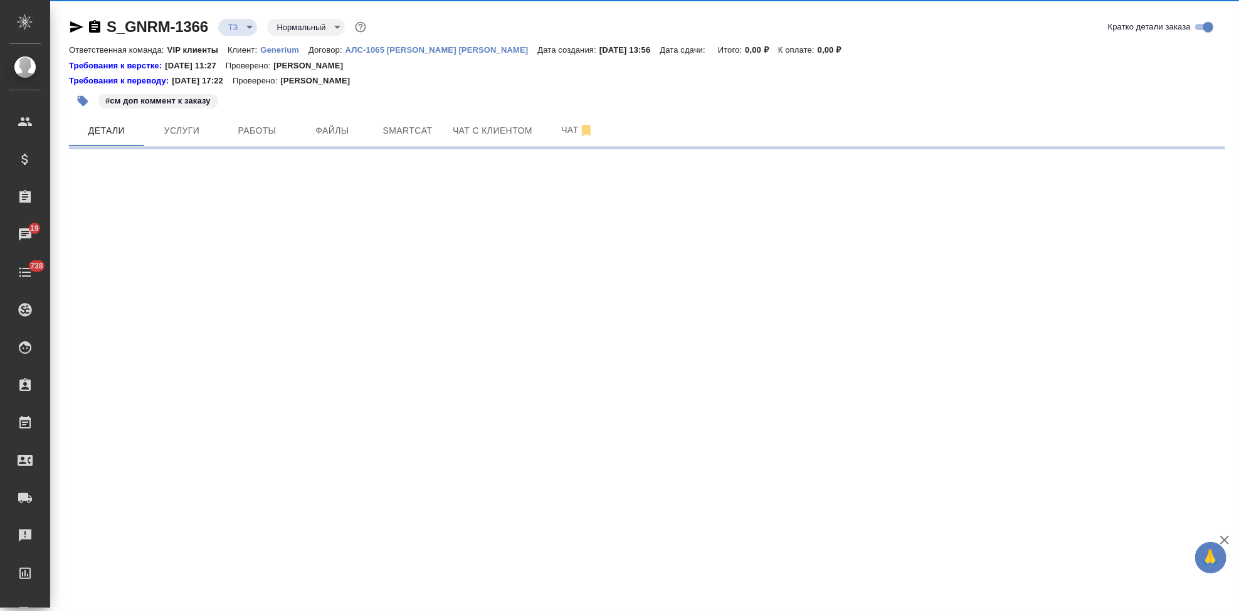
select select "RU"
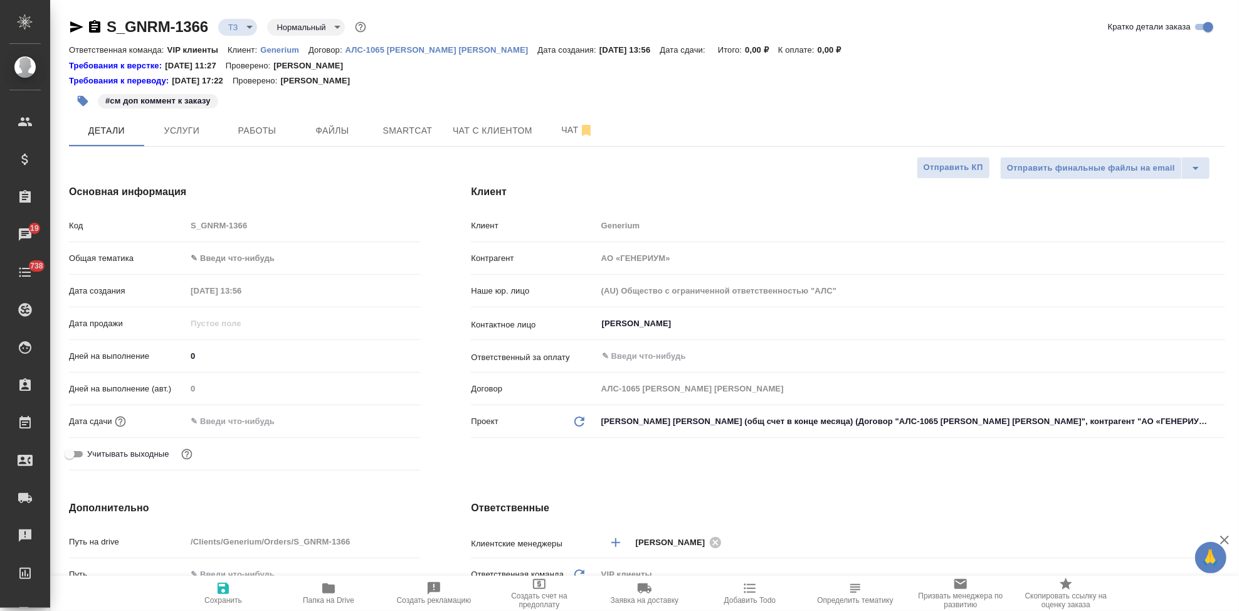
type textarea "x"
click at [182, 135] on span "Услуги" at bounding box center [182, 131] width 60 height 16
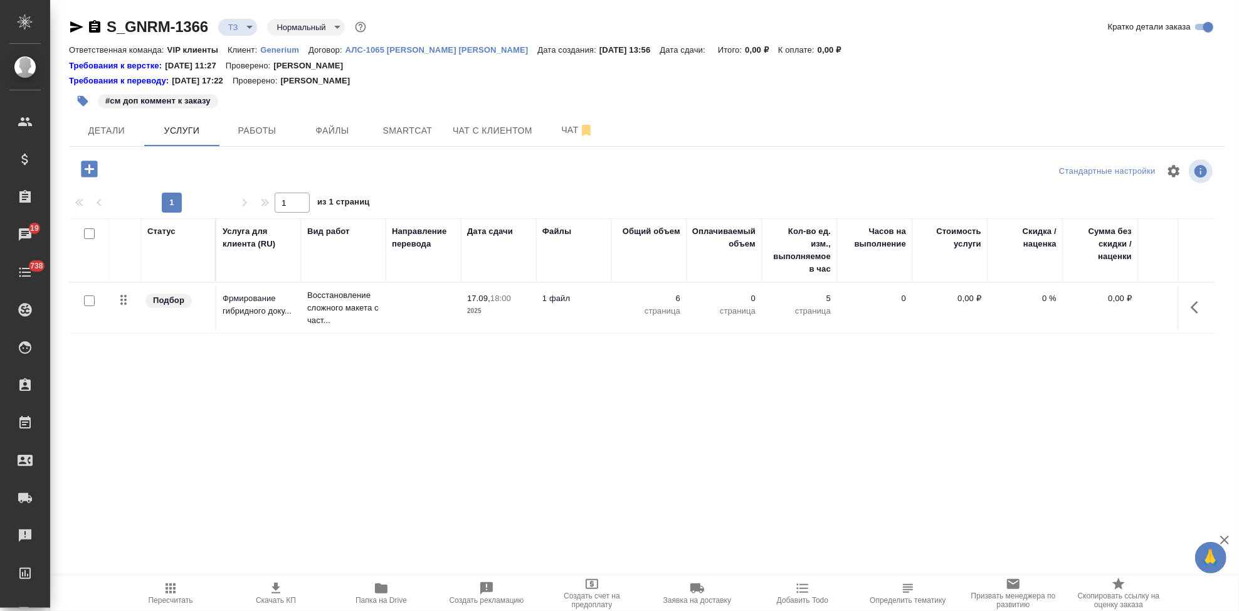
click at [91, 171] on icon "button" at bounding box center [89, 168] width 16 height 16
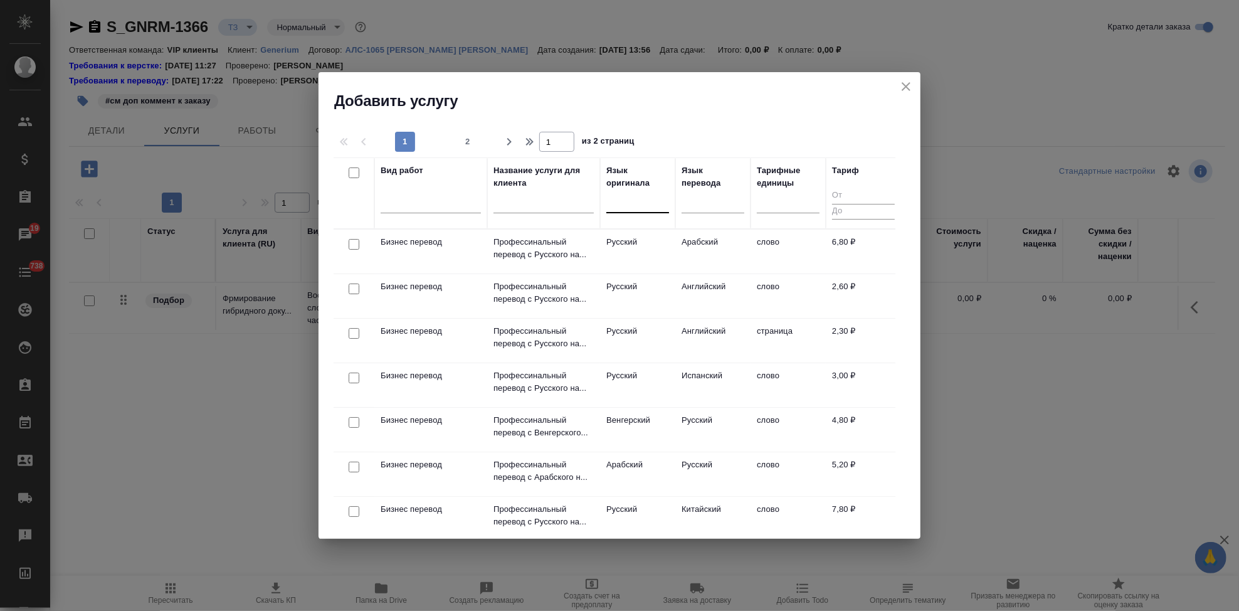
click at [624, 204] on div at bounding box center [637, 200] width 63 height 18
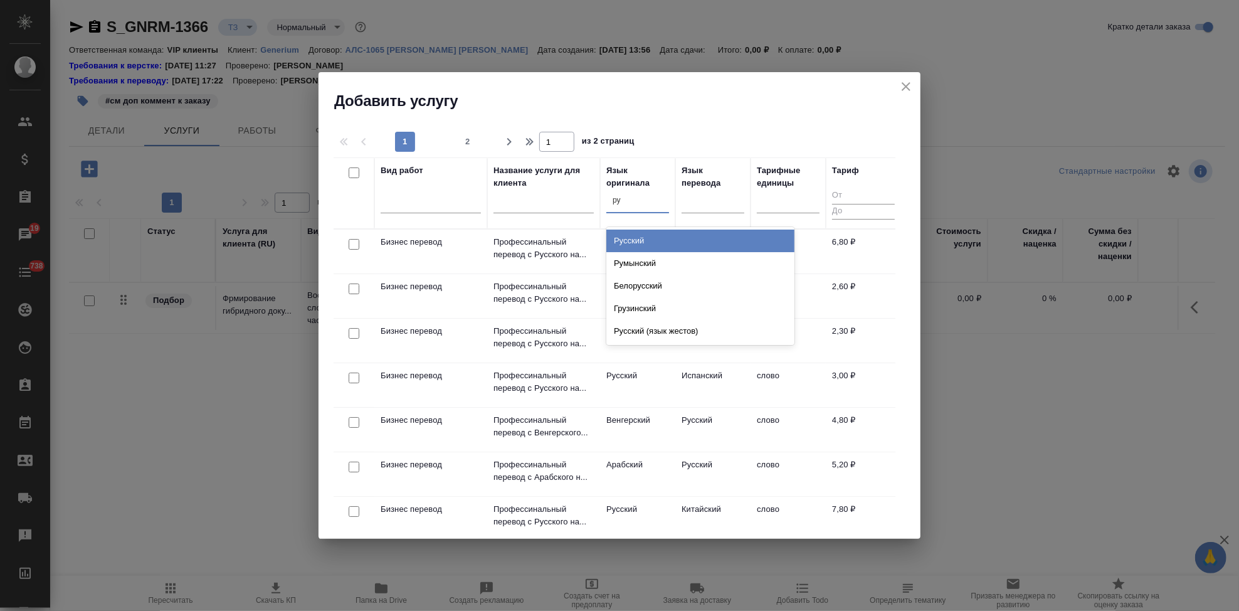
type input "рус"
click at [665, 241] on div "Русский" at bounding box center [700, 240] width 188 height 23
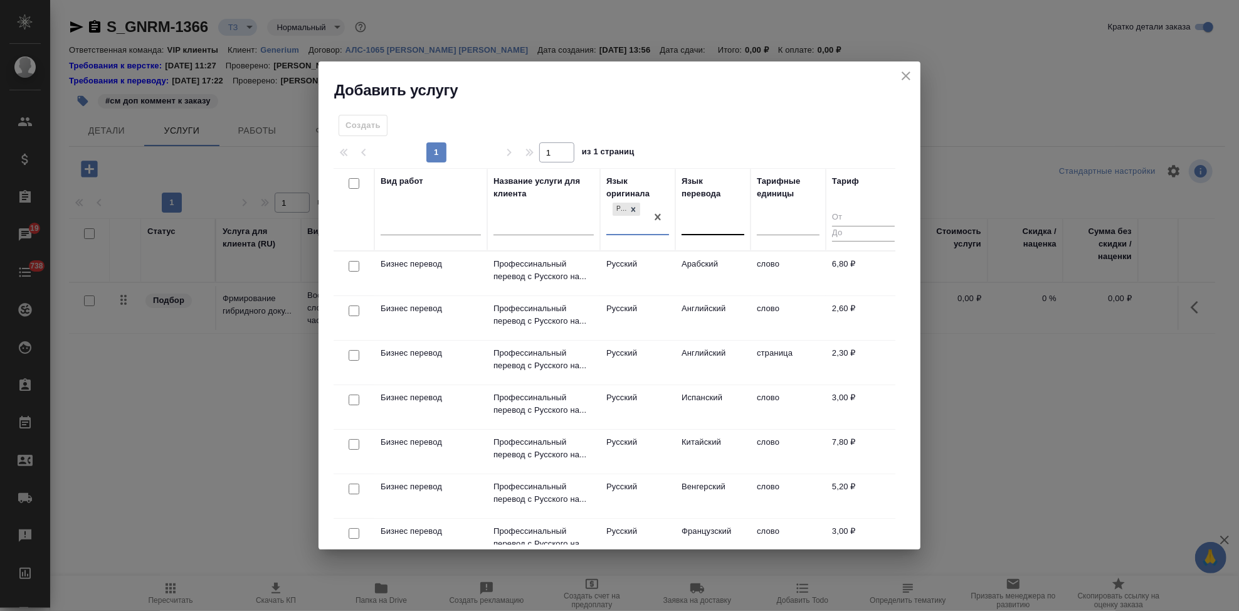
click at [699, 229] on div at bounding box center [712, 223] width 63 height 18
type input "а"
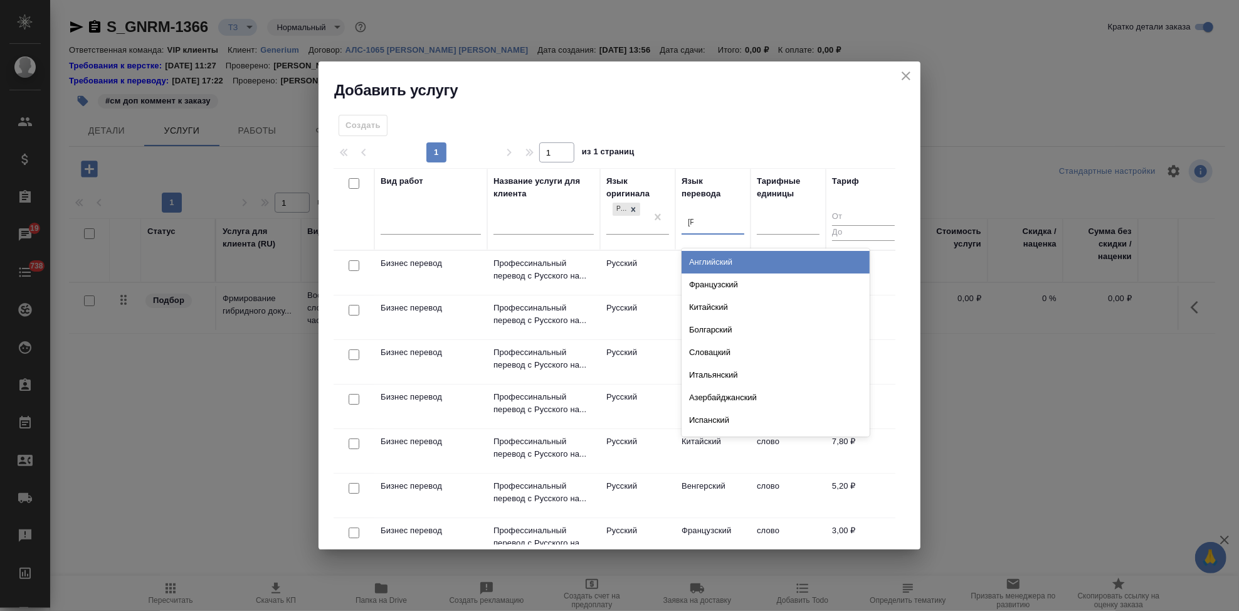
click at [721, 262] on div "Английский" at bounding box center [775, 262] width 188 height 23
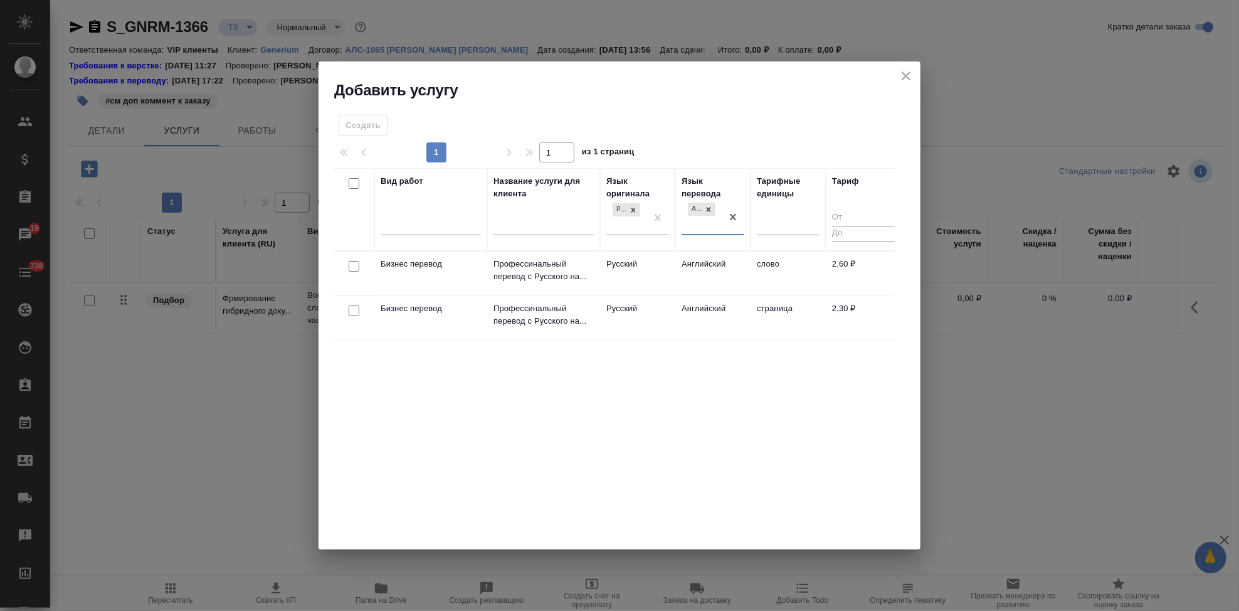
click at [717, 266] on td "Английский" at bounding box center [712, 273] width 75 height 44
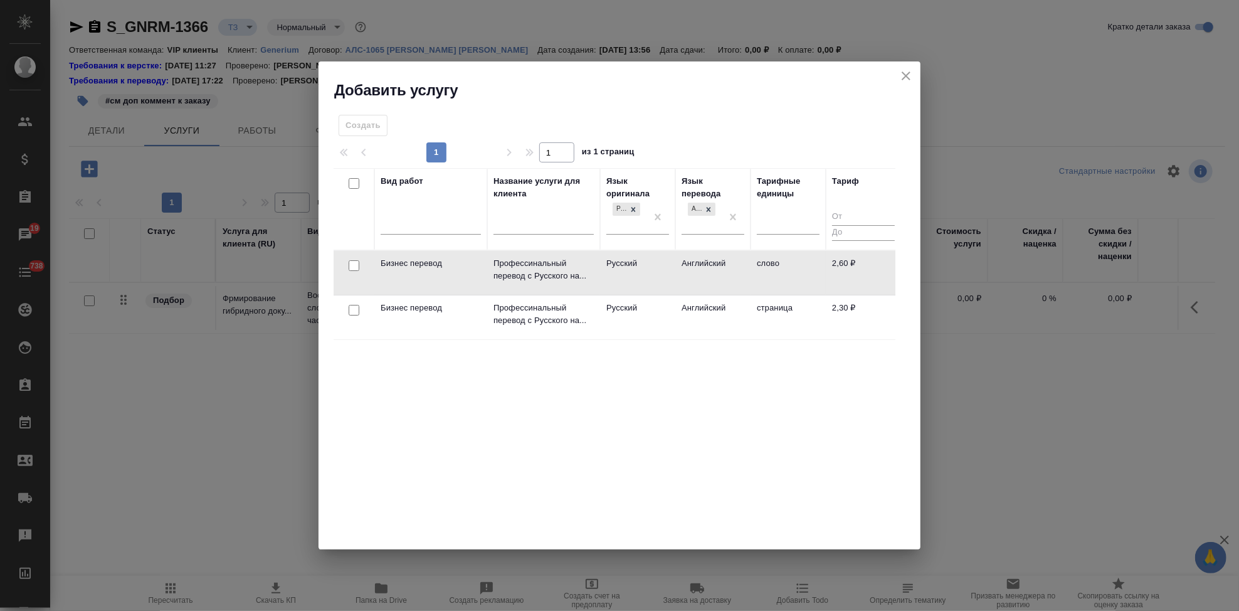
click at [717, 266] on td "Английский" at bounding box center [712, 273] width 75 height 44
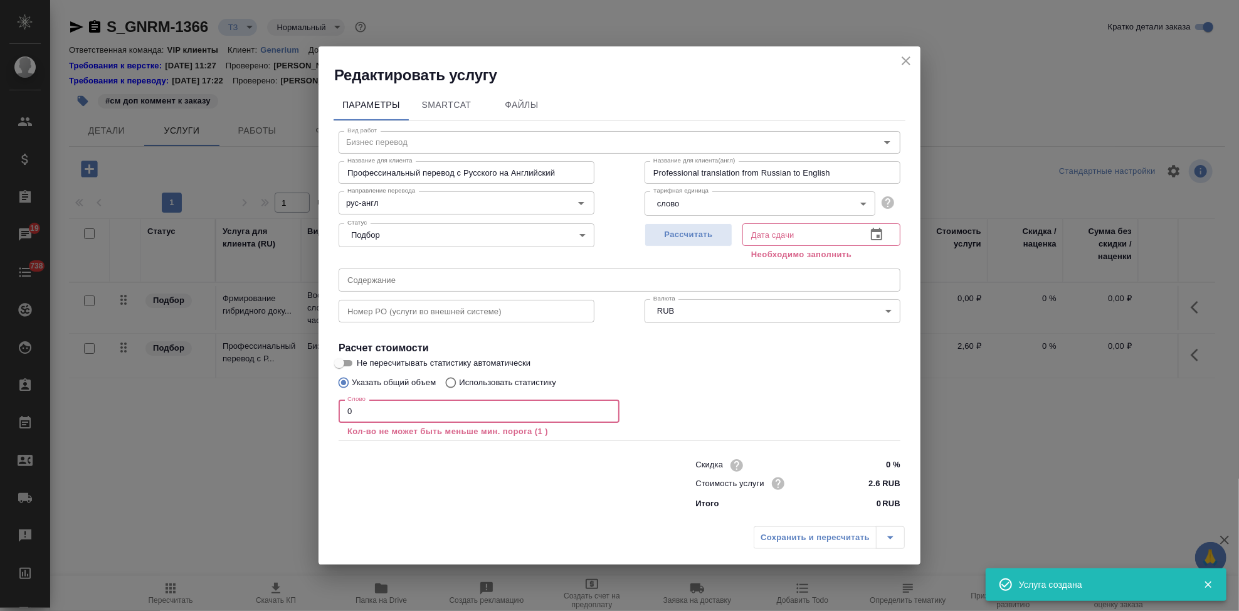
click at [481, 410] on input "0" at bounding box center [479, 410] width 281 height 23
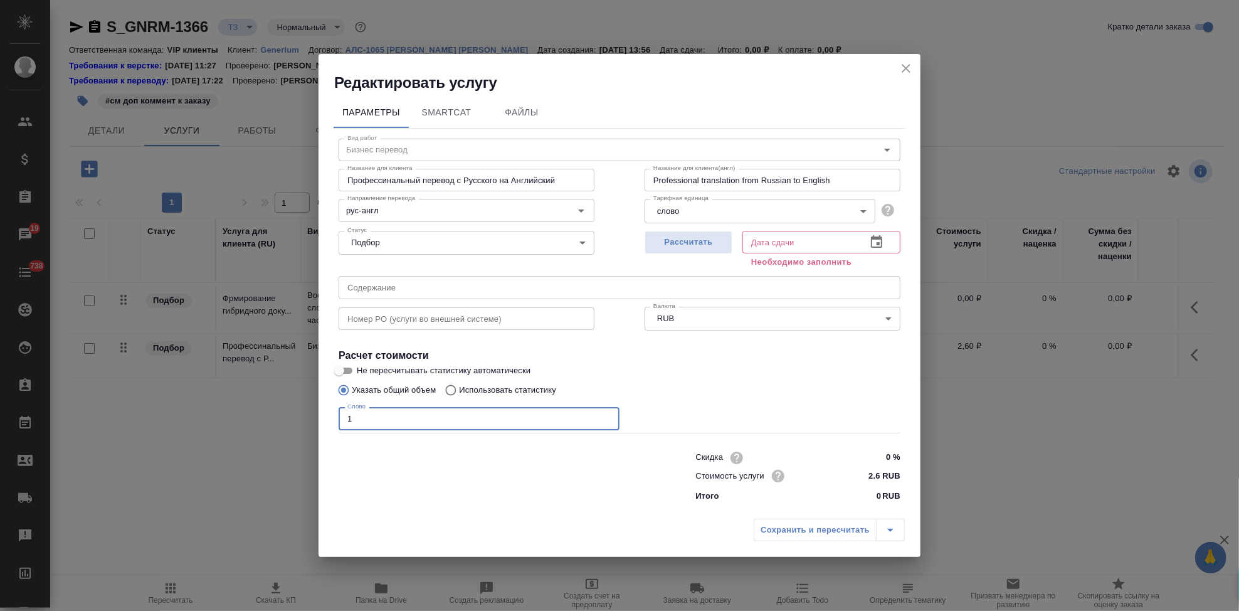
type input "1"
click at [876, 242] on icon "button" at bounding box center [876, 241] width 15 height 15
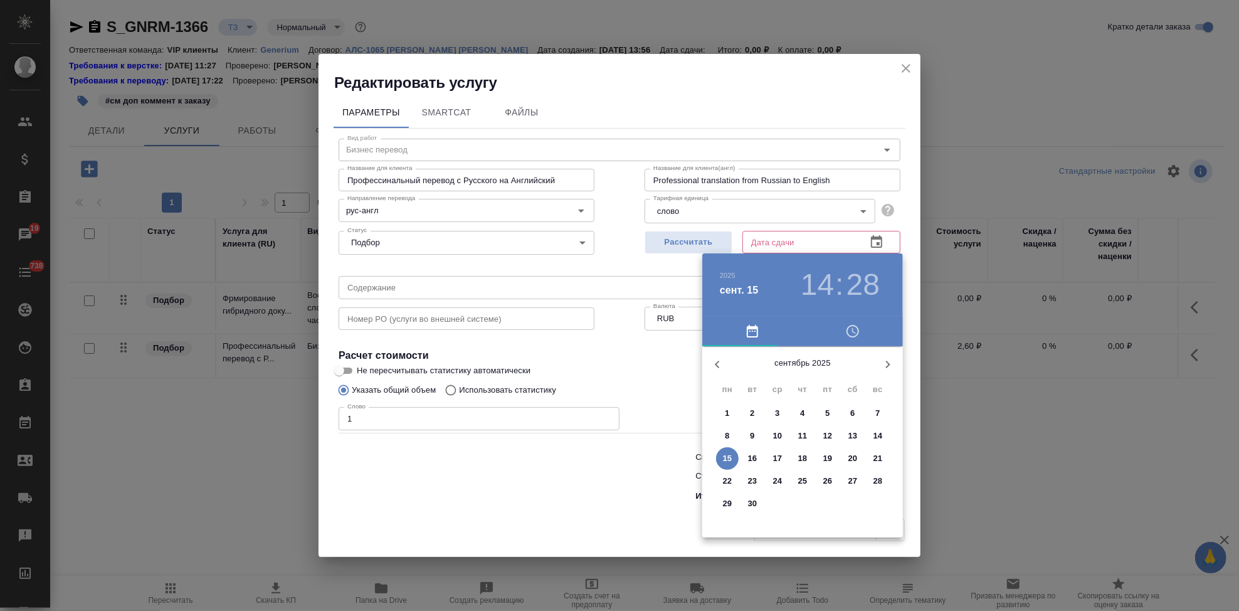
click at [757, 459] on span "16" at bounding box center [752, 458] width 23 height 13
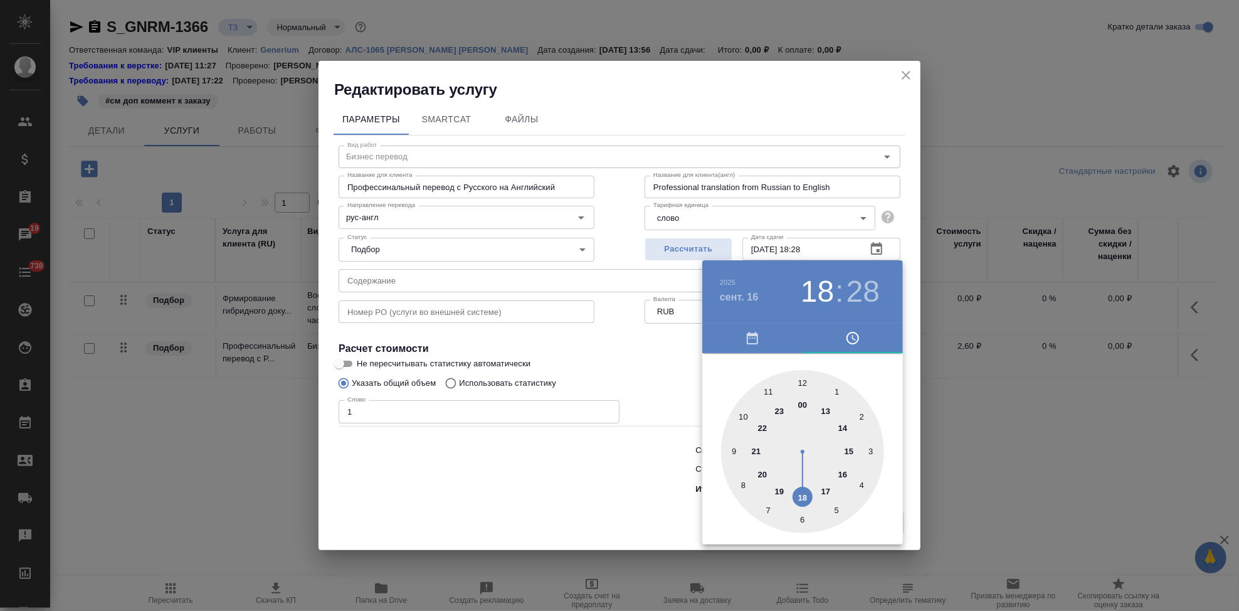
drag, startPoint x: 836, startPoint y: 490, endPoint x: 804, endPoint y: 498, distance: 32.4
click at [804, 498] on div at bounding box center [802, 451] width 163 height 163
type input "16.09.2025 18:00"
drag, startPoint x: 801, startPoint y: 406, endPoint x: 799, endPoint y: 396, distance: 9.6
click at [799, 396] on div at bounding box center [802, 451] width 163 height 163
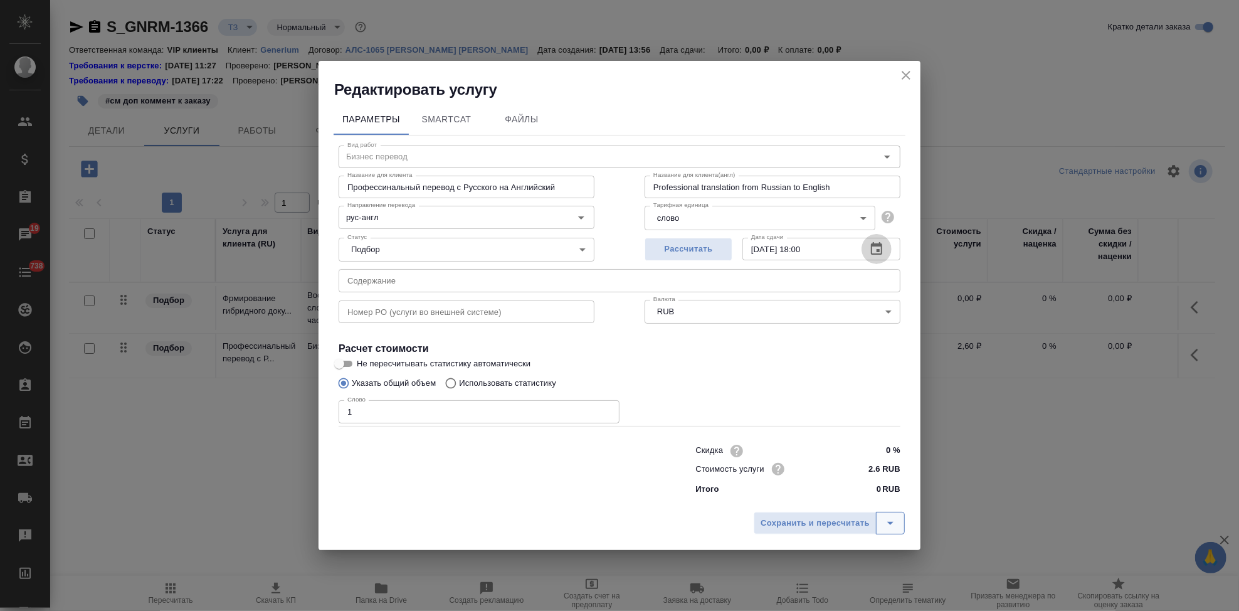
click at [893, 530] on button "split button" at bounding box center [890, 523] width 29 height 23
click at [847, 505] on li "Сохранить" at bounding box center [830, 497] width 151 height 20
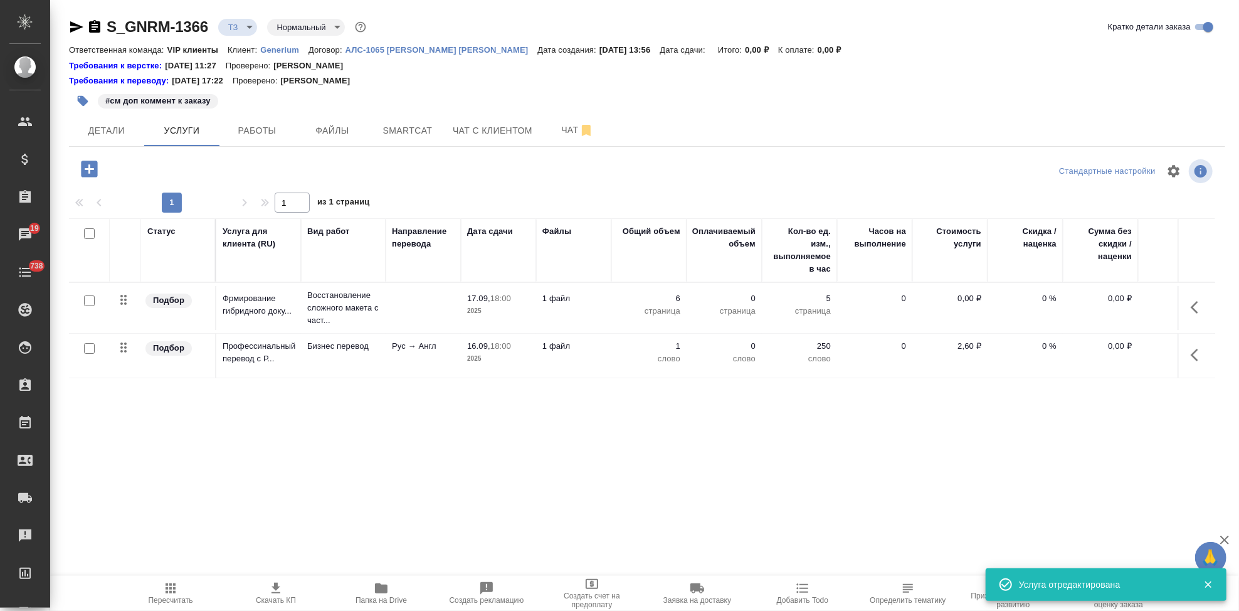
click at [90, 347] on input "checkbox" at bounding box center [89, 348] width 11 height 11
checkbox input "true"
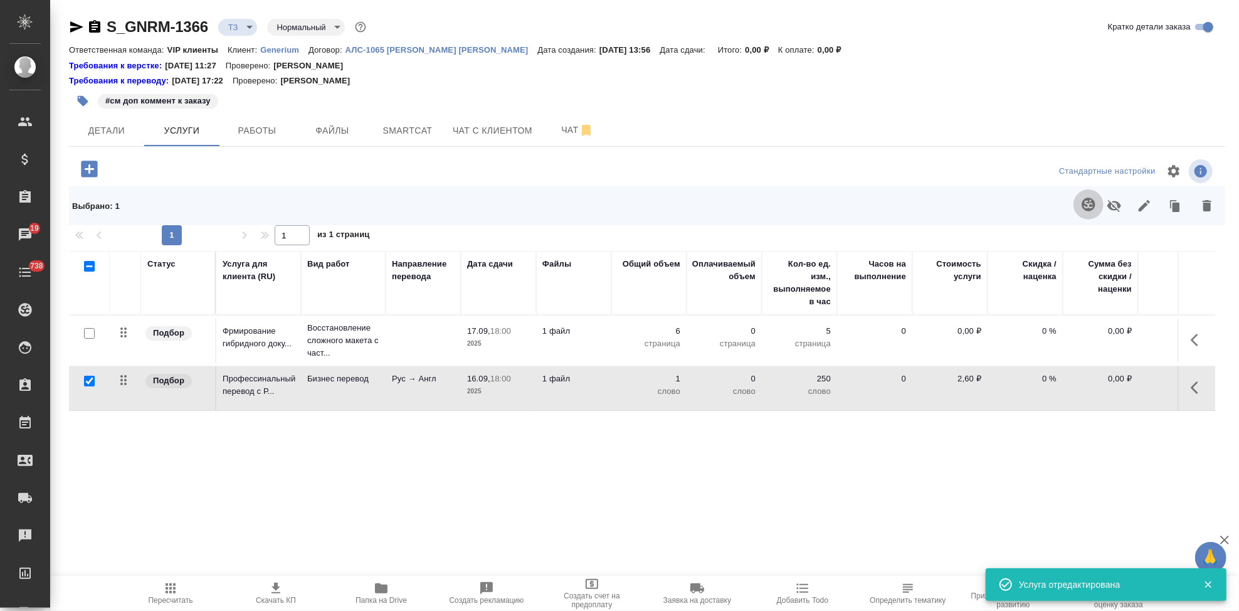
click at [1091, 210] on icon "button" at bounding box center [1087, 203] width 13 height 13
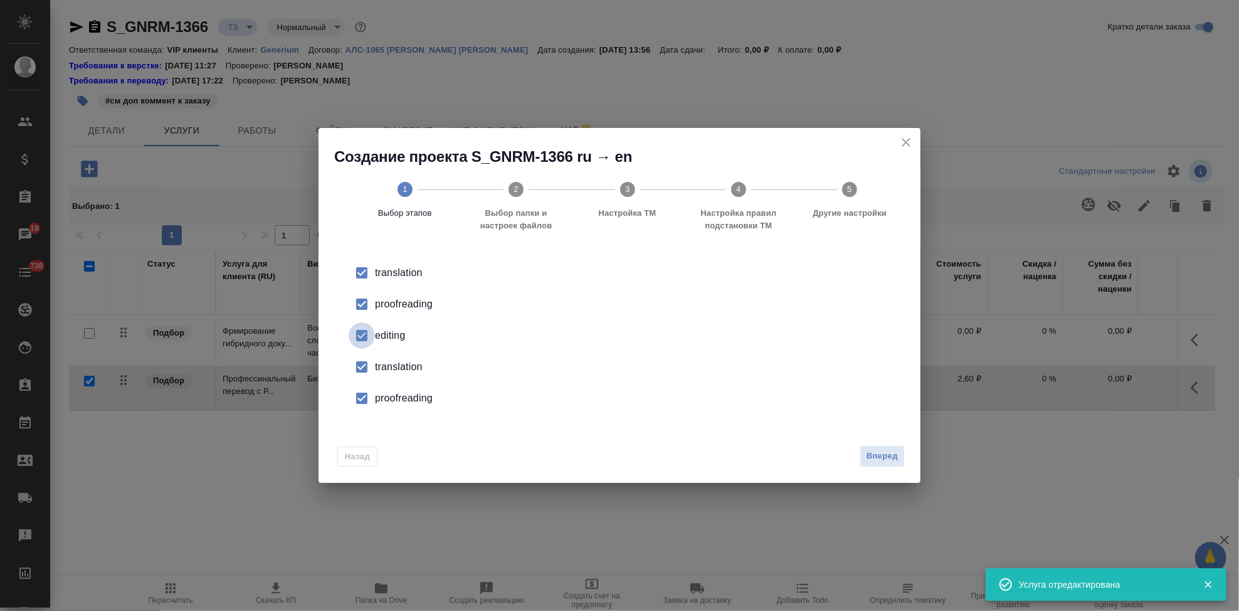
click at [359, 334] on input "checkbox" at bounding box center [362, 335] width 26 height 26
click at [361, 372] on input "checkbox" at bounding box center [362, 367] width 26 height 26
click at [362, 404] on input "checkbox" at bounding box center [362, 398] width 26 height 26
click at [880, 452] on span "Вперед" at bounding box center [881, 456] width 31 height 14
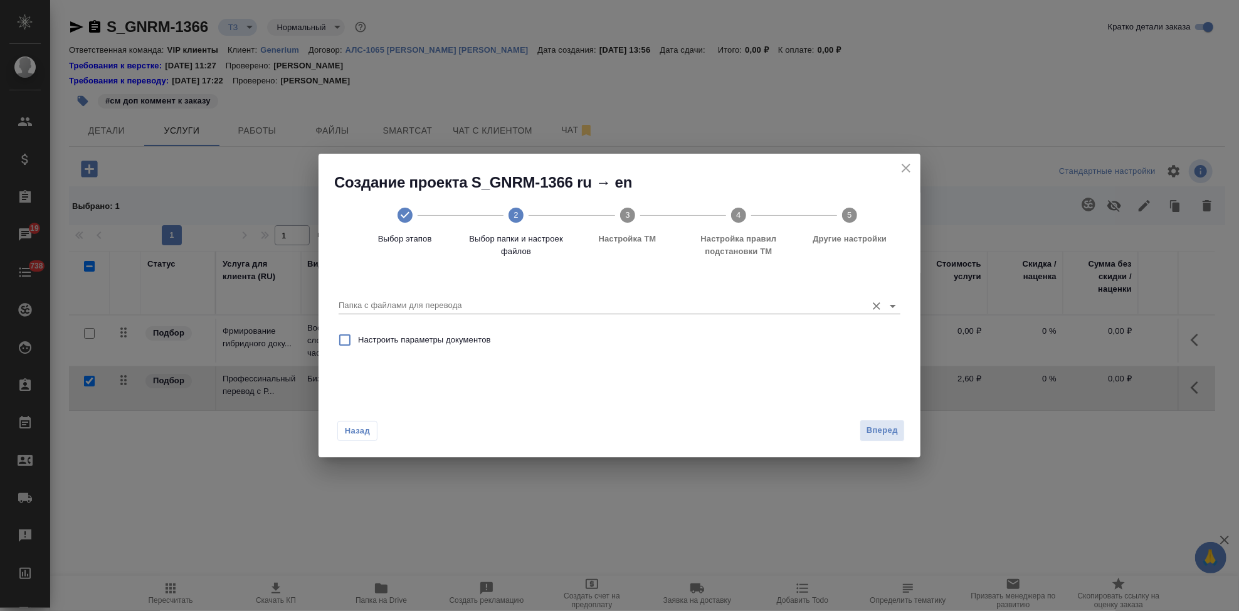
click at [779, 300] on input "Папка с файлами для перевода" at bounding box center [600, 305] width 522 height 15
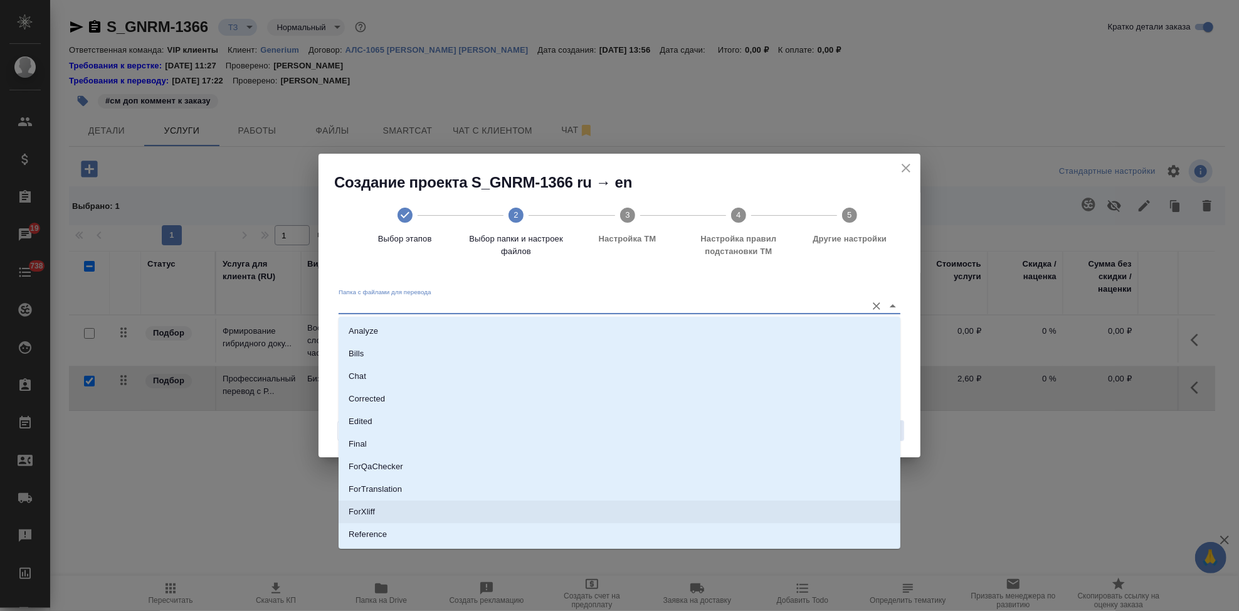
scroll to position [65, 0]
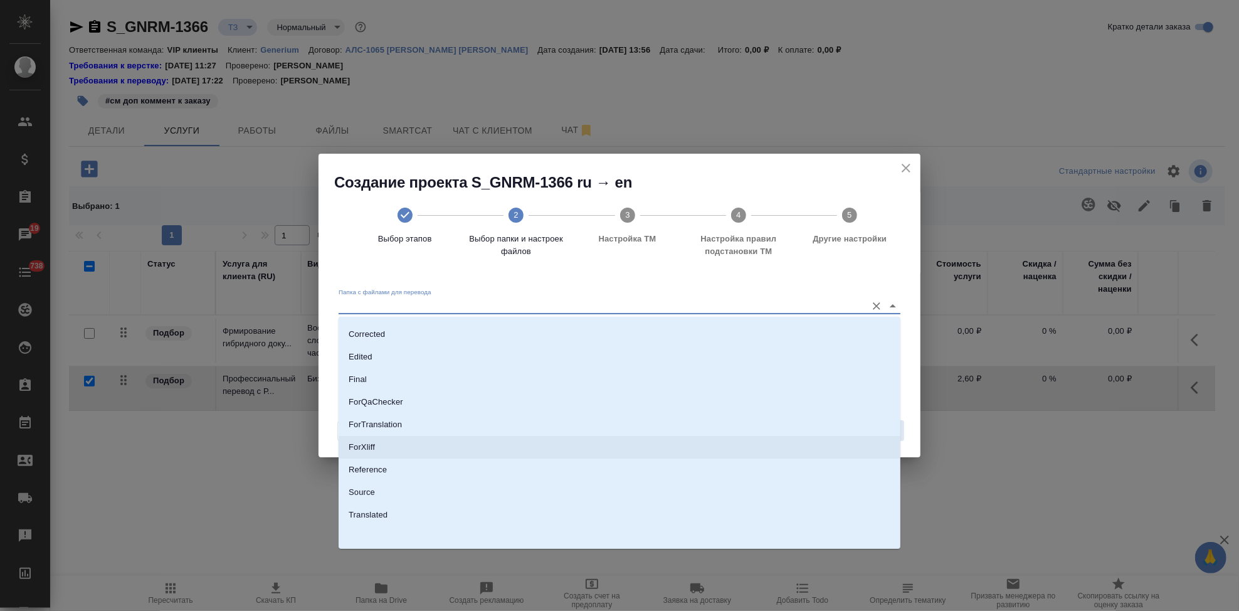
click at [389, 485] on li "Source" at bounding box center [620, 492] width 562 height 23
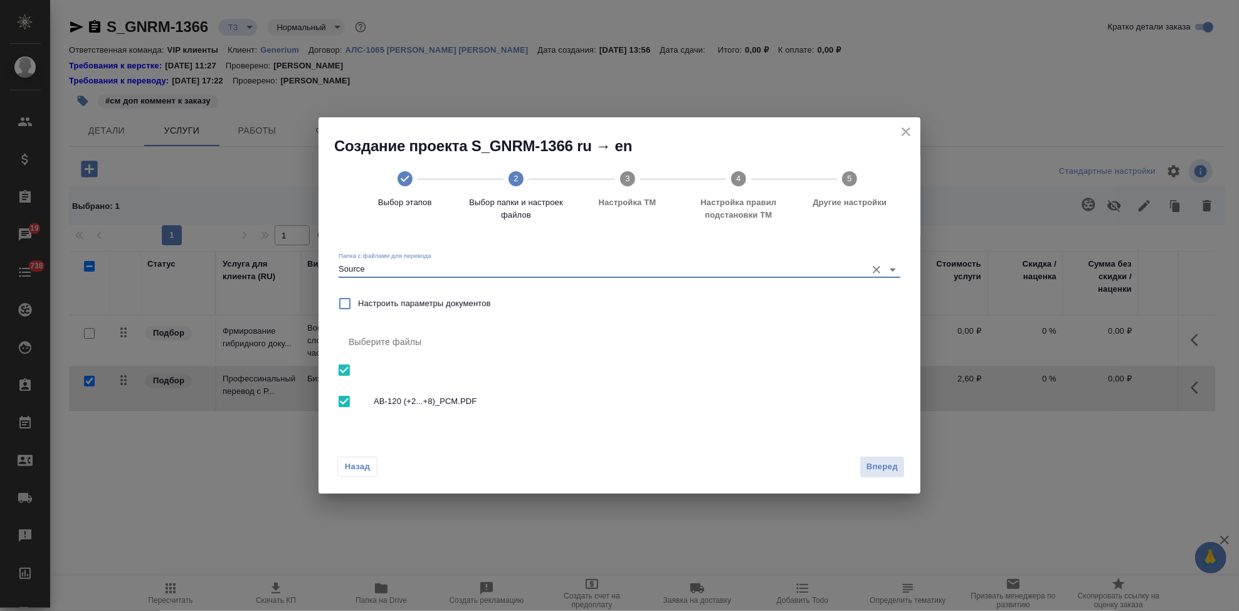
click at [723, 266] on input "Source" at bounding box center [600, 268] width 522 height 15
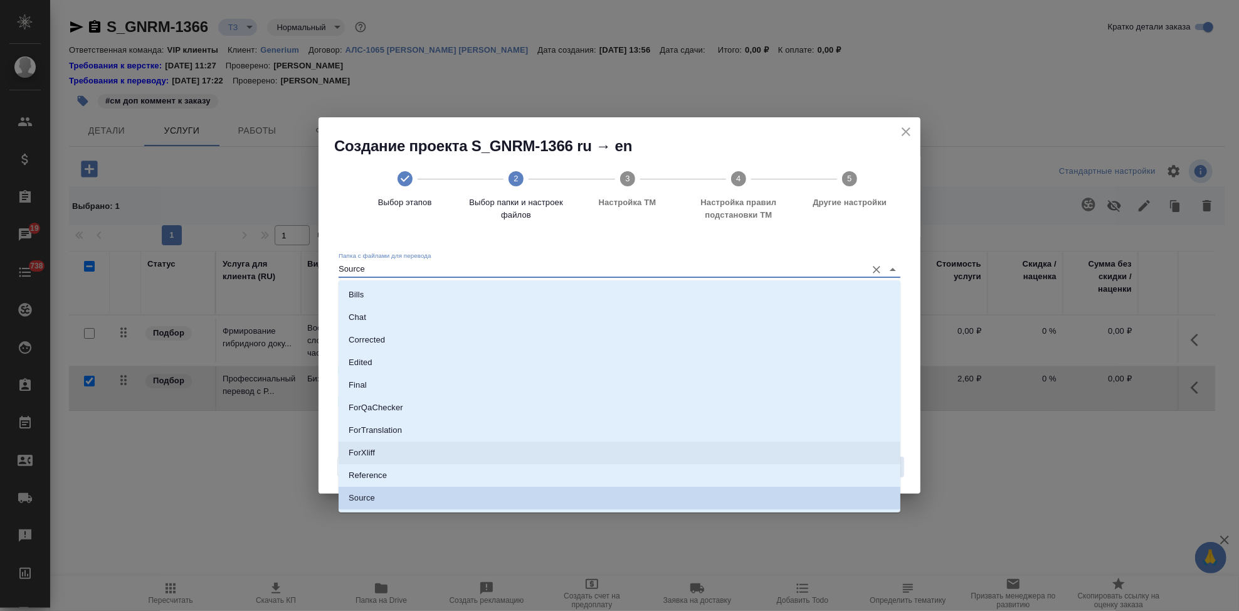
scroll to position [0, 0]
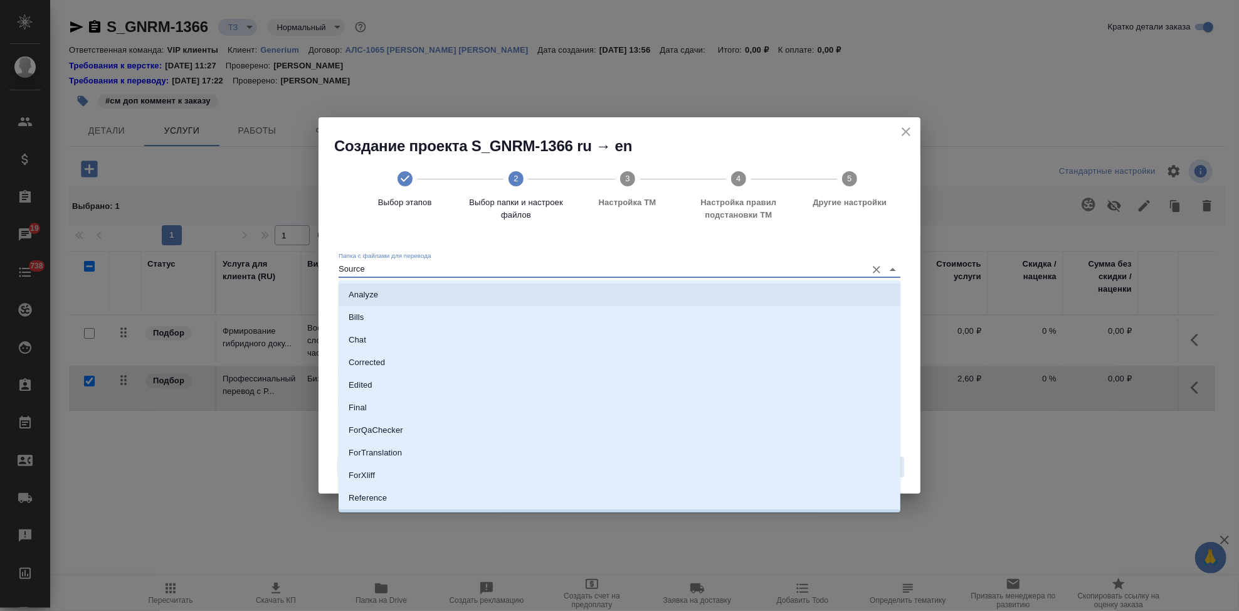
click at [377, 287] on li "Analyze" at bounding box center [620, 294] width 562 height 23
type input "Analyze"
checkbox input "false"
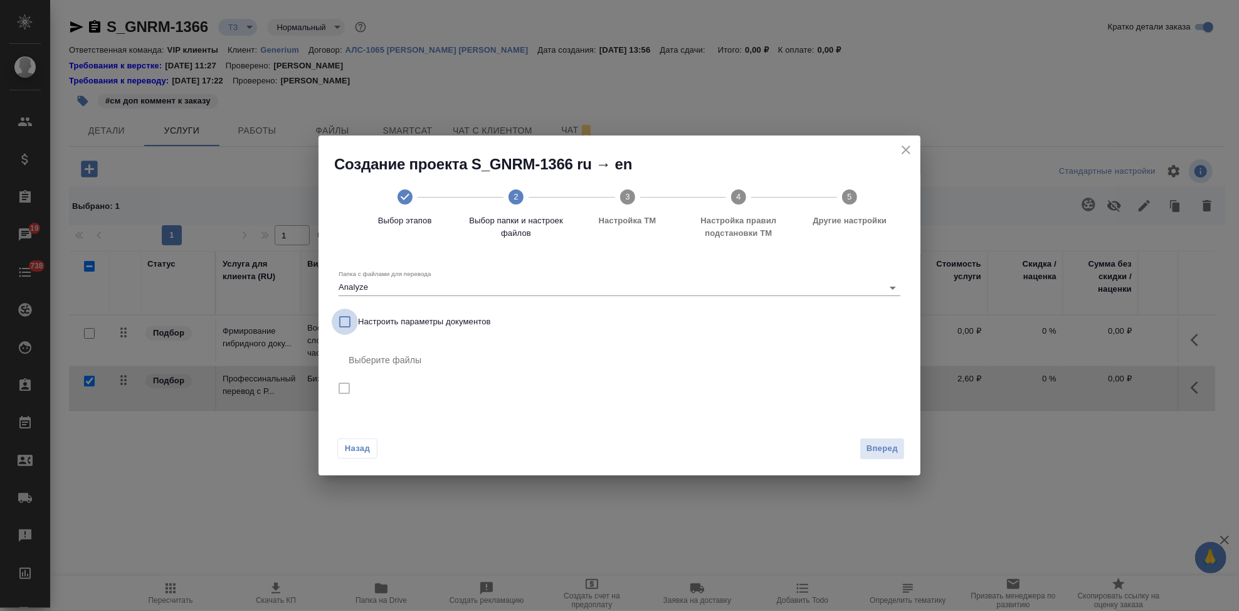
click at [350, 320] on input "Настроить параметры документов" at bounding box center [345, 321] width 26 height 26
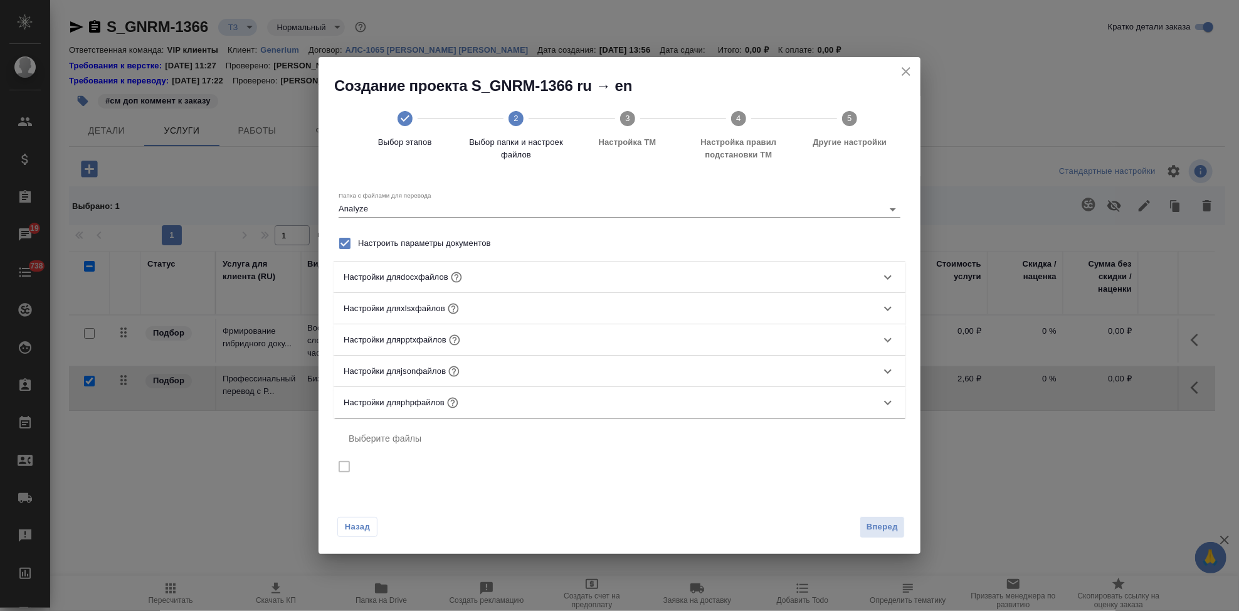
click at [342, 246] on input "Настроить параметры документов" at bounding box center [345, 243] width 26 height 26
checkbox input "false"
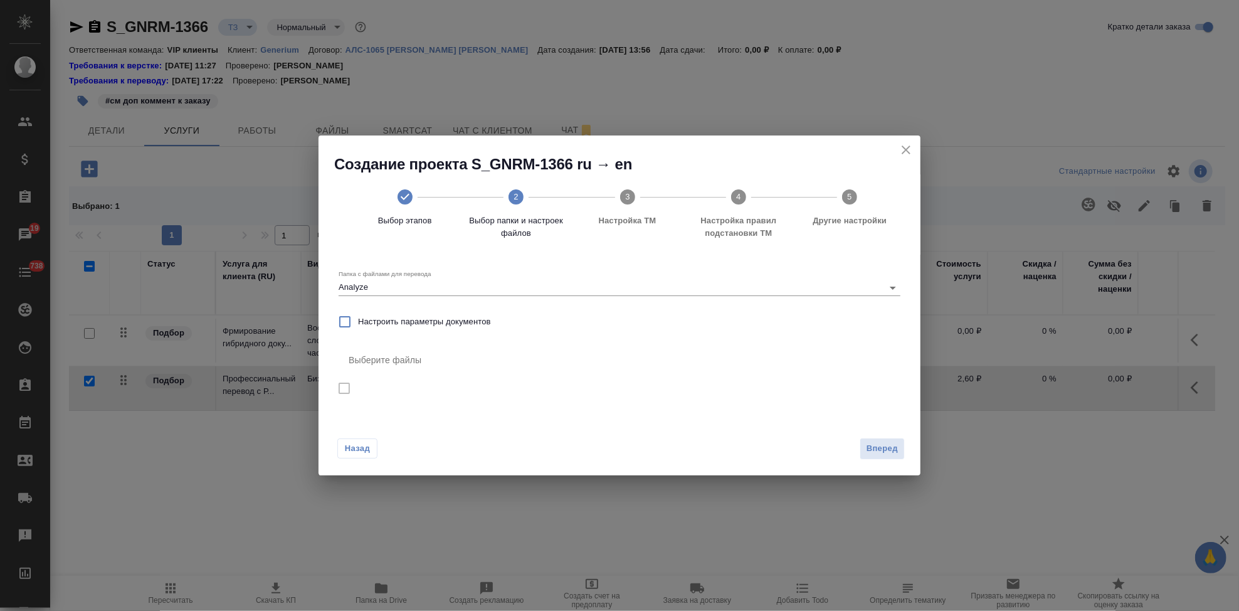
click at [349, 389] on nav "Выберите файлы" at bounding box center [620, 375] width 562 height 61
click at [344, 389] on nav "Выберите файлы" at bounding box center [620, 375] width 562 height 61
click at [908, 154] on icon "close" at bounding box center [905, 149] width 15 height 15
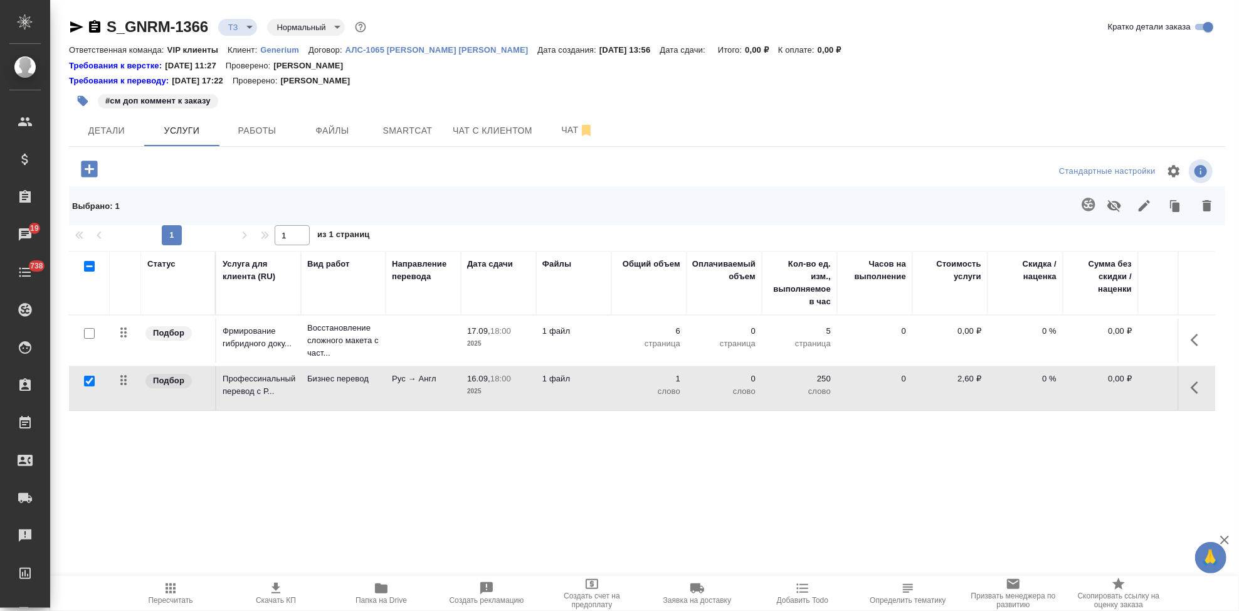
click at [1090, 213] on button "button" at bounding box center [1088, 204] width 30 height 30
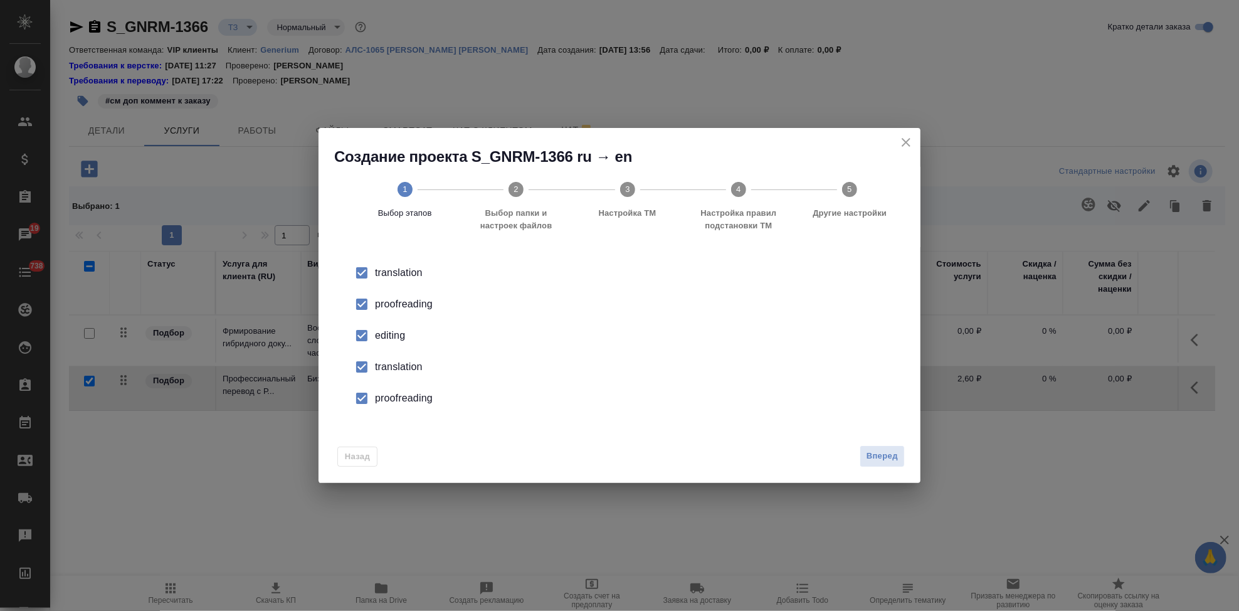
click at [355, 330] on input "checkbox" at bounding box center [362, 335] width 26 height 26
click at [359, 369] on input "checkbox" at bounding box center [362, 367] width 26 height 26
click at [360, 397] on input "checkbox" at bounding box center [362, 398] width 26 height 26
click at [876, 453] on span "Вперед" at bounding box center [881, 456] width 31 height 14
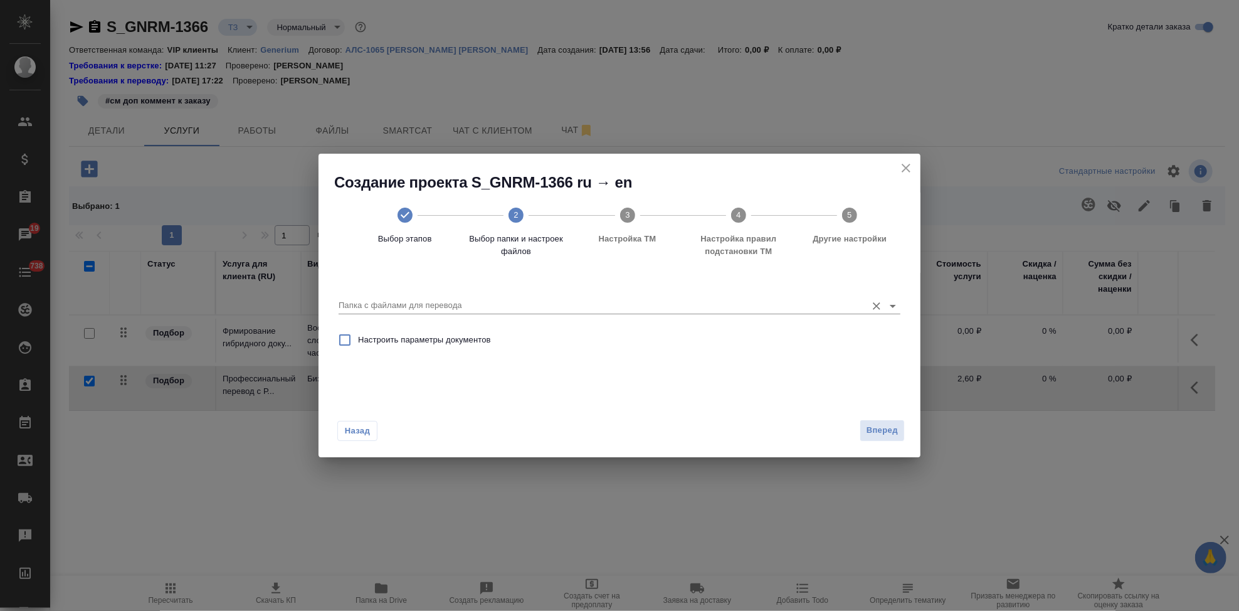
click at [723, 310] on input "Папка с файлами для перевода" at bounding box center [600, 305] width 522 height 15
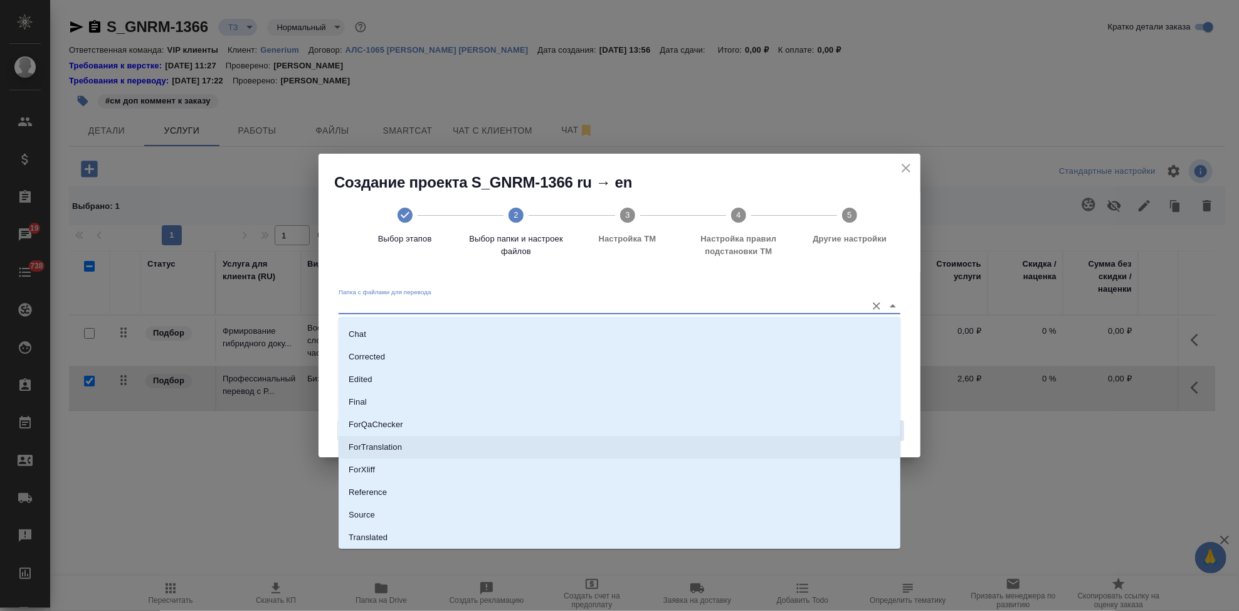
scroll to position [65, 0]
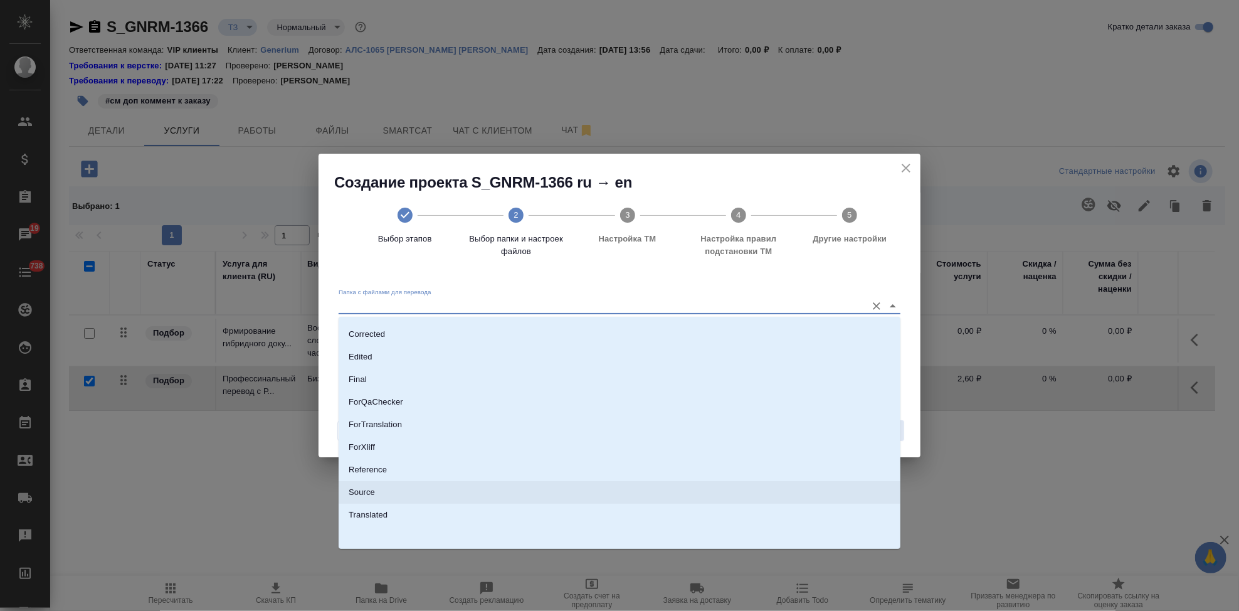
click at [371, 499] on li "Source" at bounding box center [620, 492] width 562 height 23
type input "Source"
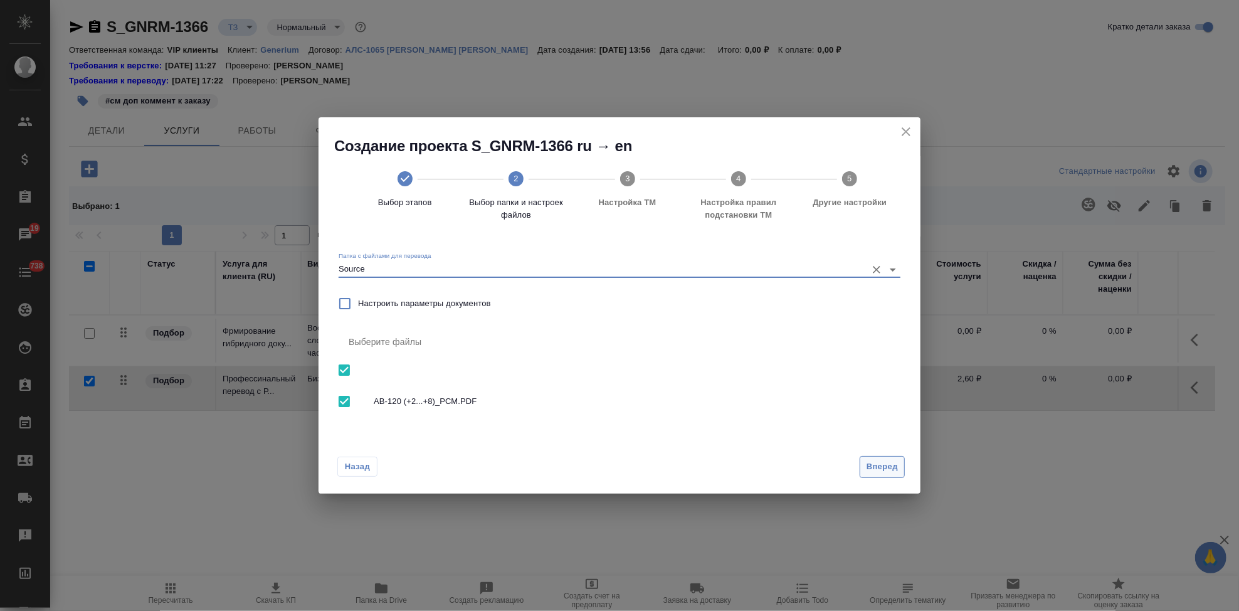
click at [881, 463] on span "Вперед" at bounding box center [881, 467] width 31 height 14
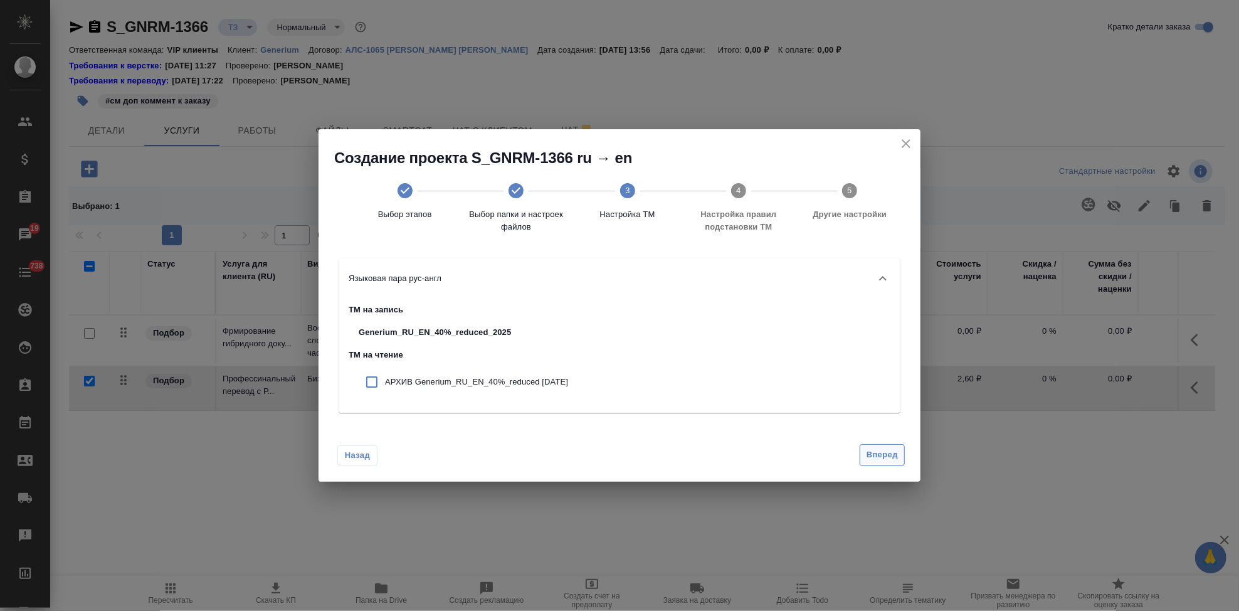
click at [882, 450] on span "Вперед" at bounding box center [881, 455] width 31 height 14
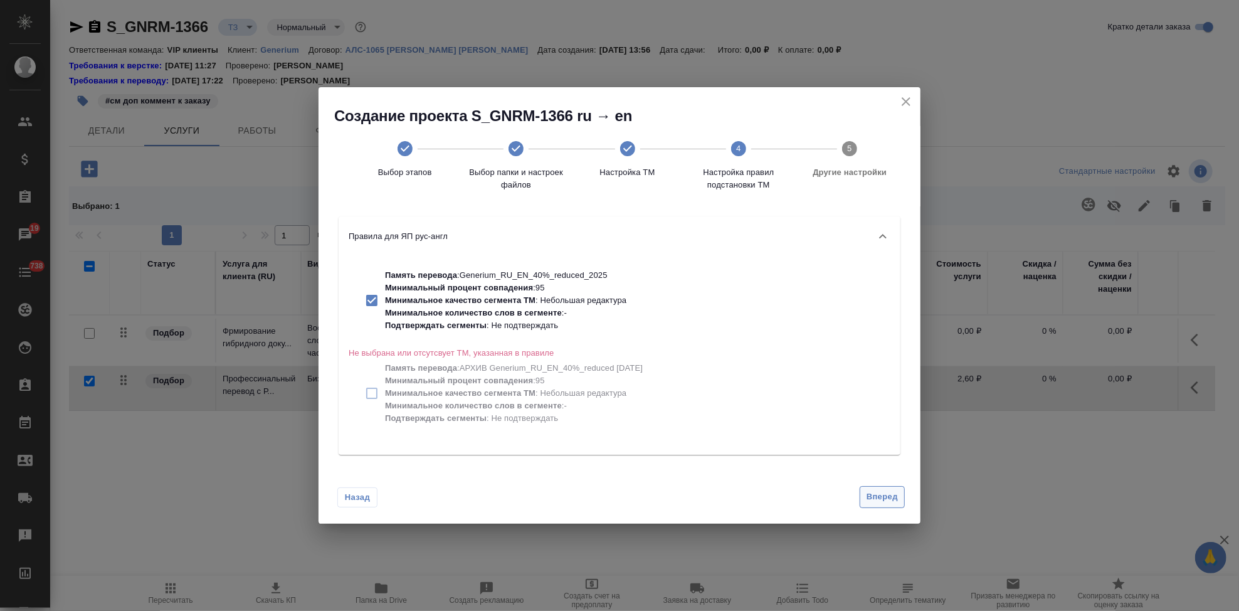
click at [876, 498] on span "Вперед" at bounding box center [881, 497] width 31 height 14
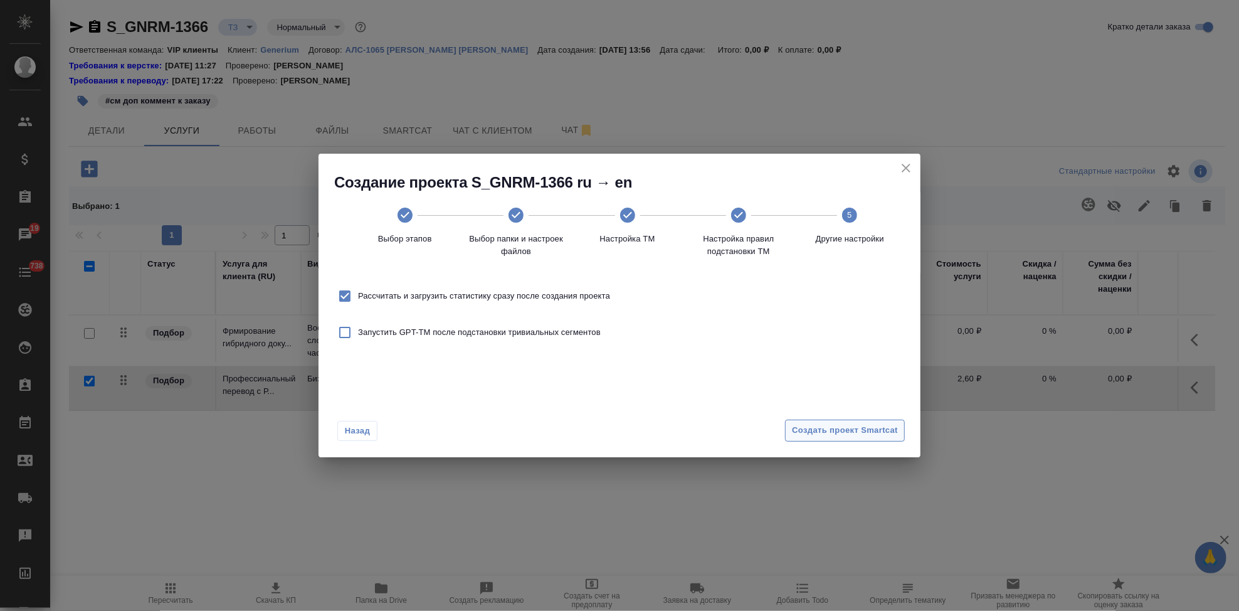
click at [871, 429] on span "Создать проект Smartcat" at bounding box center [845, 430] width 106 height 14
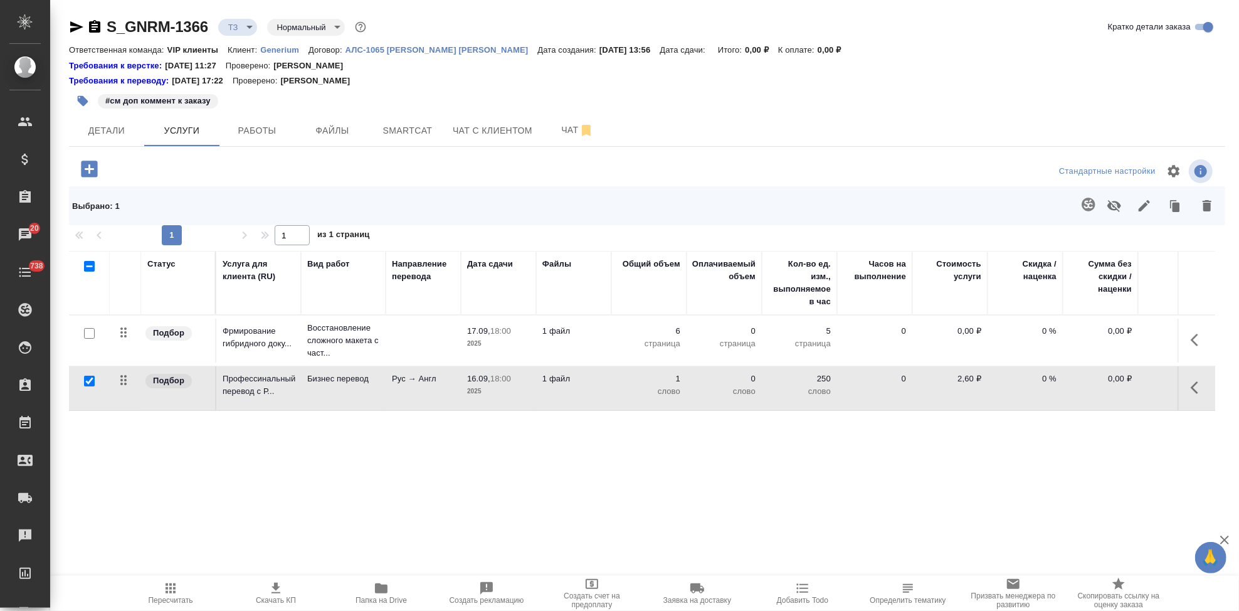
click at [967, 324] on td "0,00 ₽" at bounding box center [949, 340] width 75 height 44
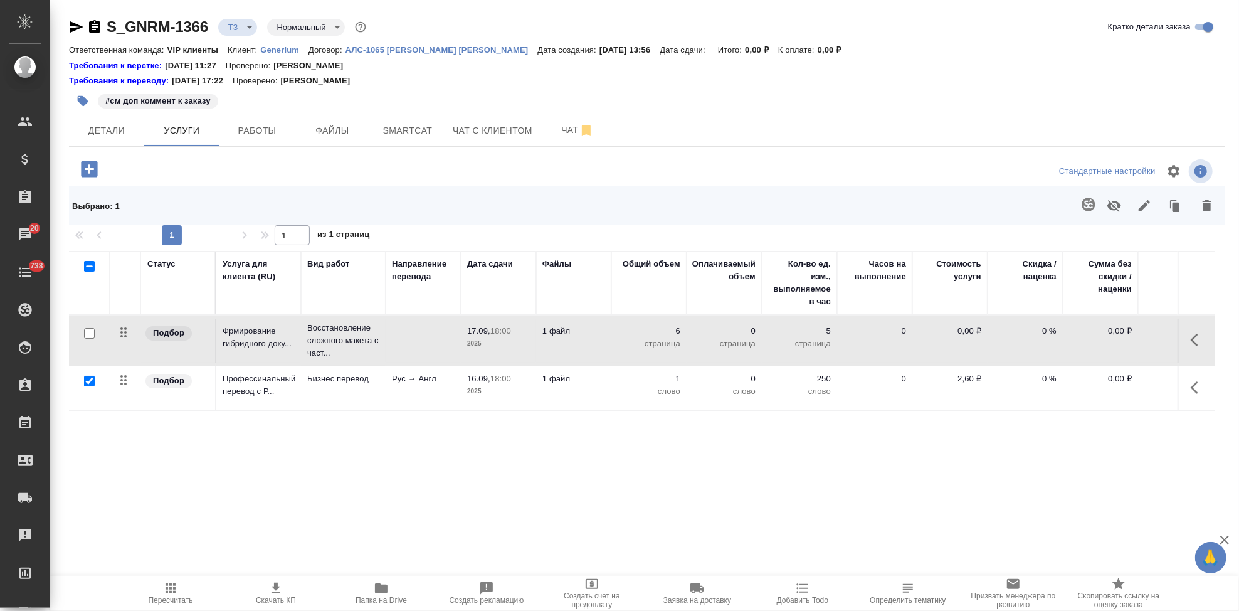
click at [980, 329] on p "0,00 ₽" at bounding box center [949, 331] width 63 height 13
type input "1"
click at [974, 329] on input "1" at bounding box center [957, 334] width 47 height 18
type input "200"
click at [547, 441] on div "Статус Услуга для клиента (RU) Вид работ Направление перевода Дата сдачи Файлы …" at bounding box center [642, 386] width 1146 height 270
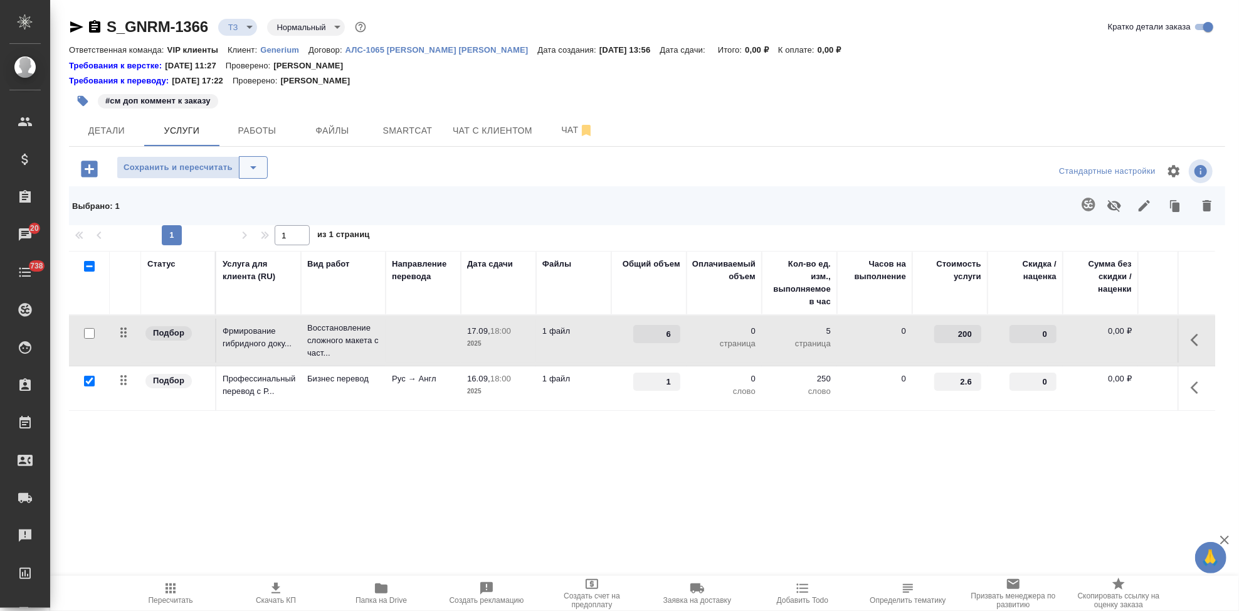
click at [248, 168] on icon "split button" at bounding box center [253, 167] width 15 height 15
click at [197, 187] on li "Сохранить" at bounding box center [191, 194] width 151 height 20
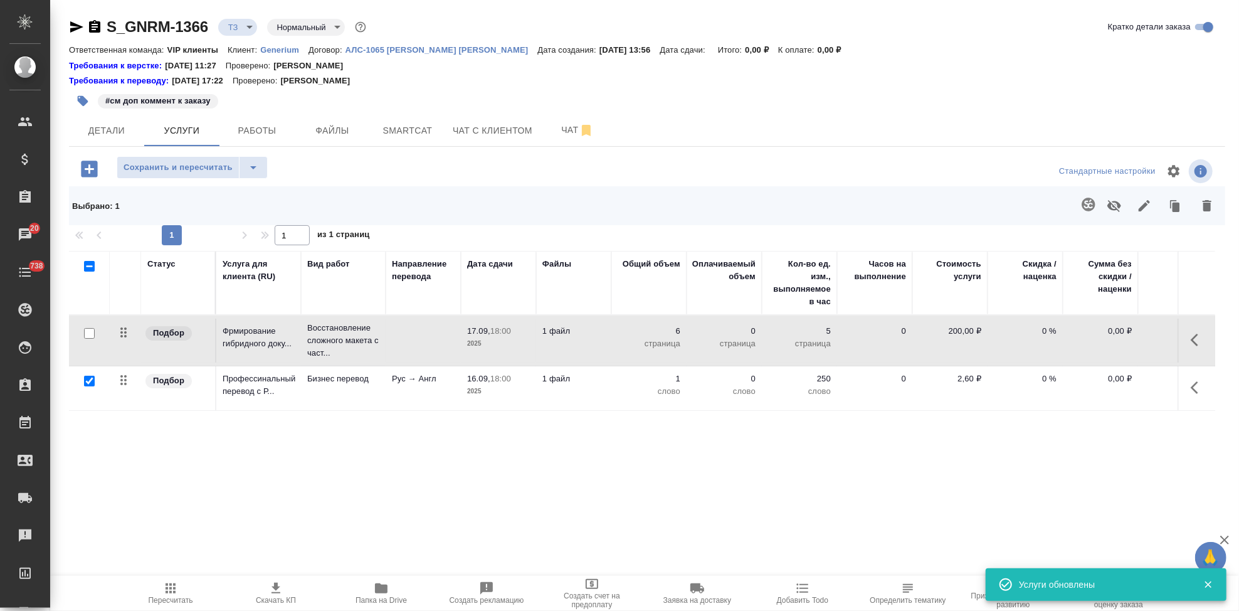
click at [1193, 386] on icon "button" at bounding box center [1195, 387] width 8 height 13
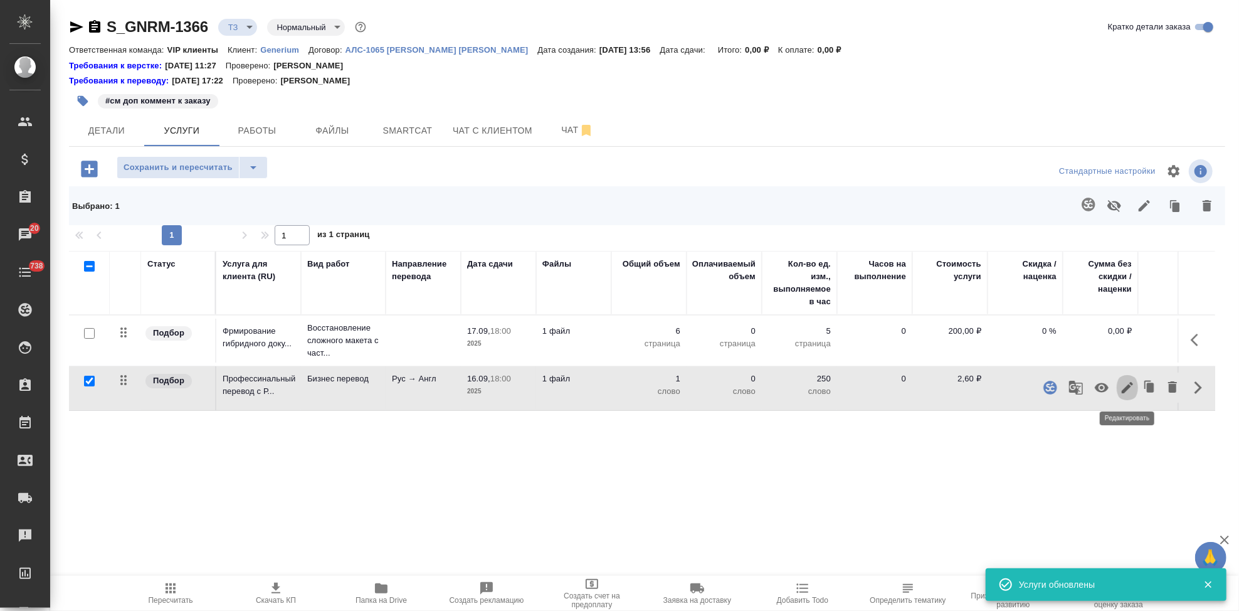
click at [1134, 386] on icon "button" at bounding box center [1127, 387] width 15 height 15
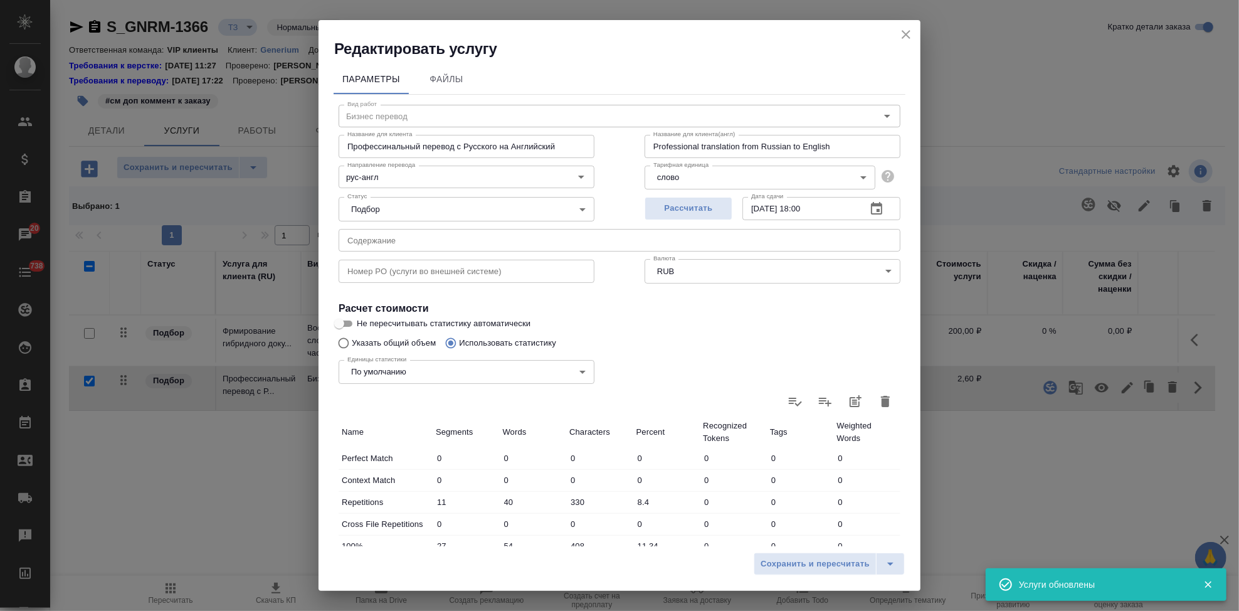
scroll to position [243, 0]
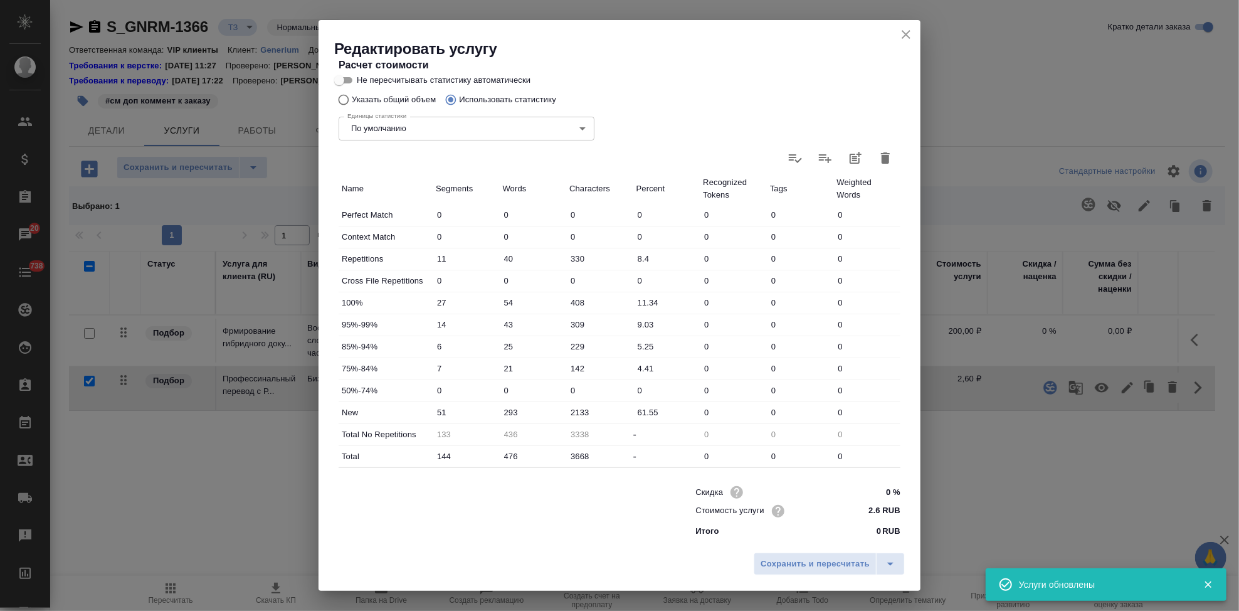
drag, startPoint x: 513, startPoint y: 411, endPoint x: 512, endPoint y: 443, distance: 32.0
click at [513, 411] on input "293" at bounding box center [533, 412] width 67 height 18
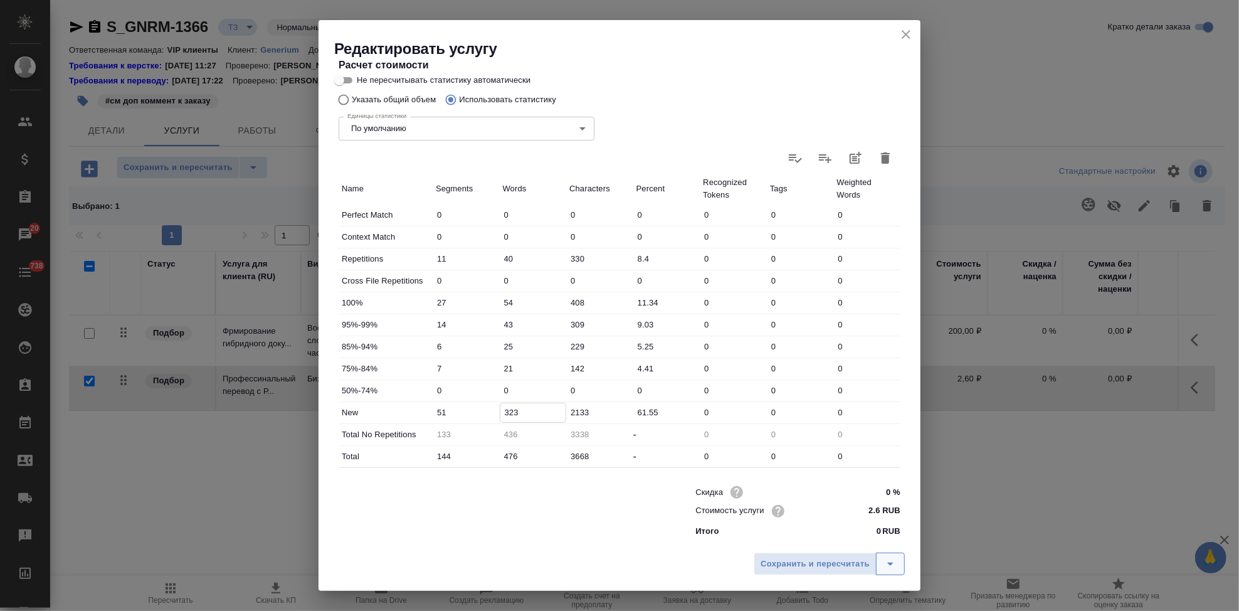
type input "323"
click at [887, 558] on icon "split button" at bounding box center [890, 563] width 15 height 15
click at [836, 542] on li "Сохранить" at bounding box center [830, 537] width 151 height 20
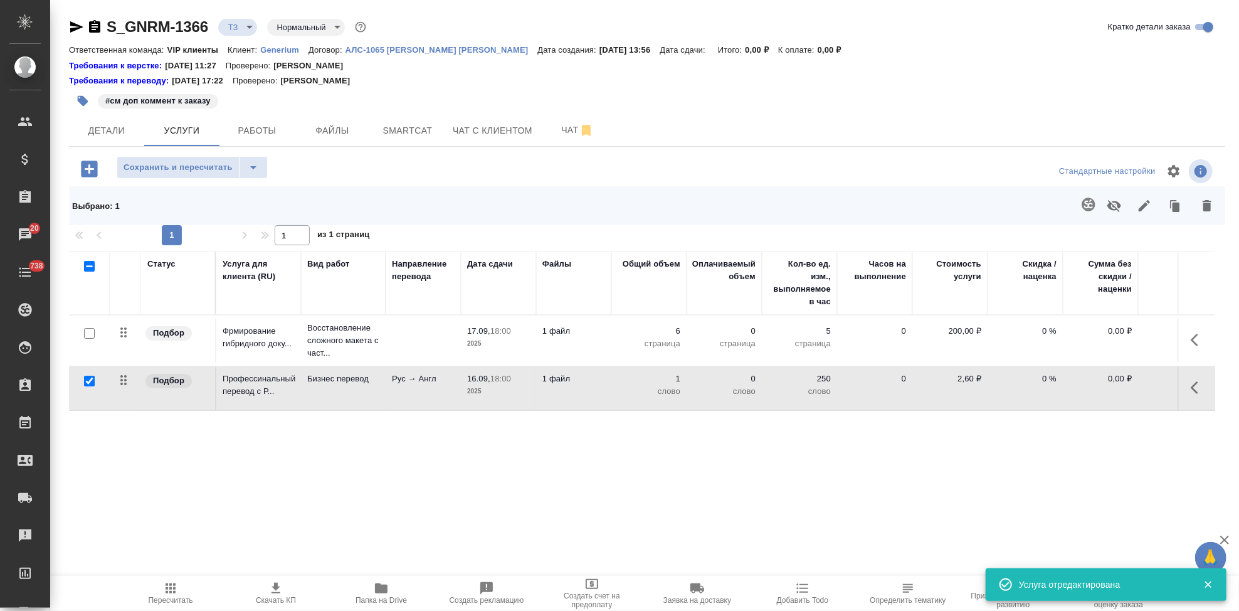
click at [167, 594] on icon "button" at bounding box center [170, 588] width 15 height 15
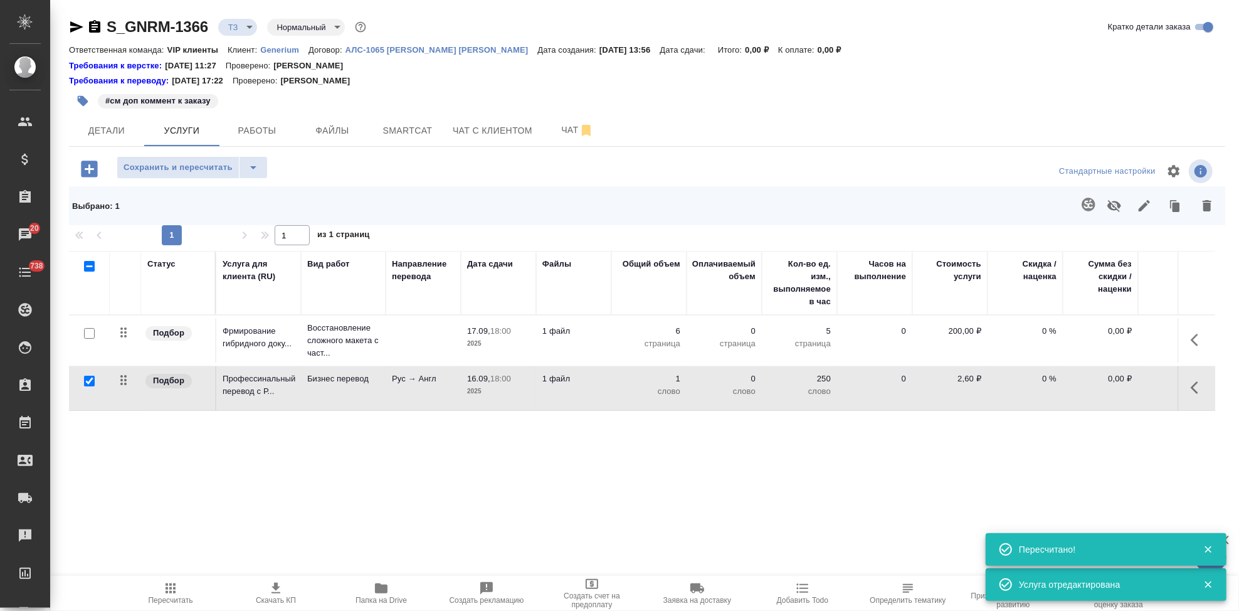
type input "new"
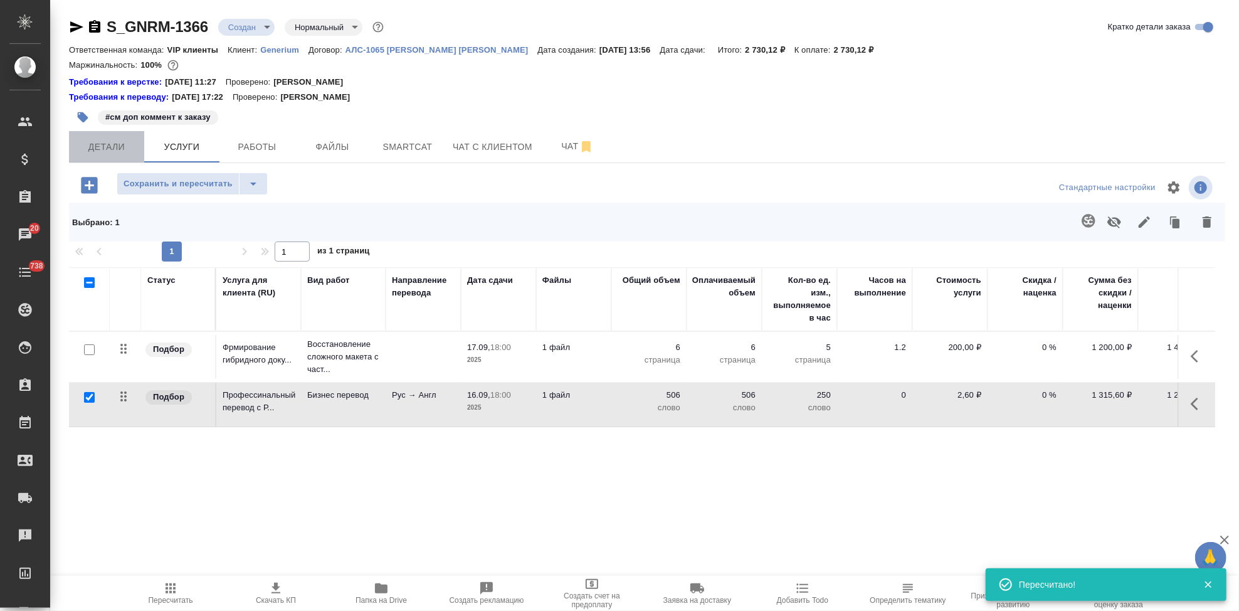
click at [95, 154] on span "Детали" at bounding box center [106, 147] width 60 height 16
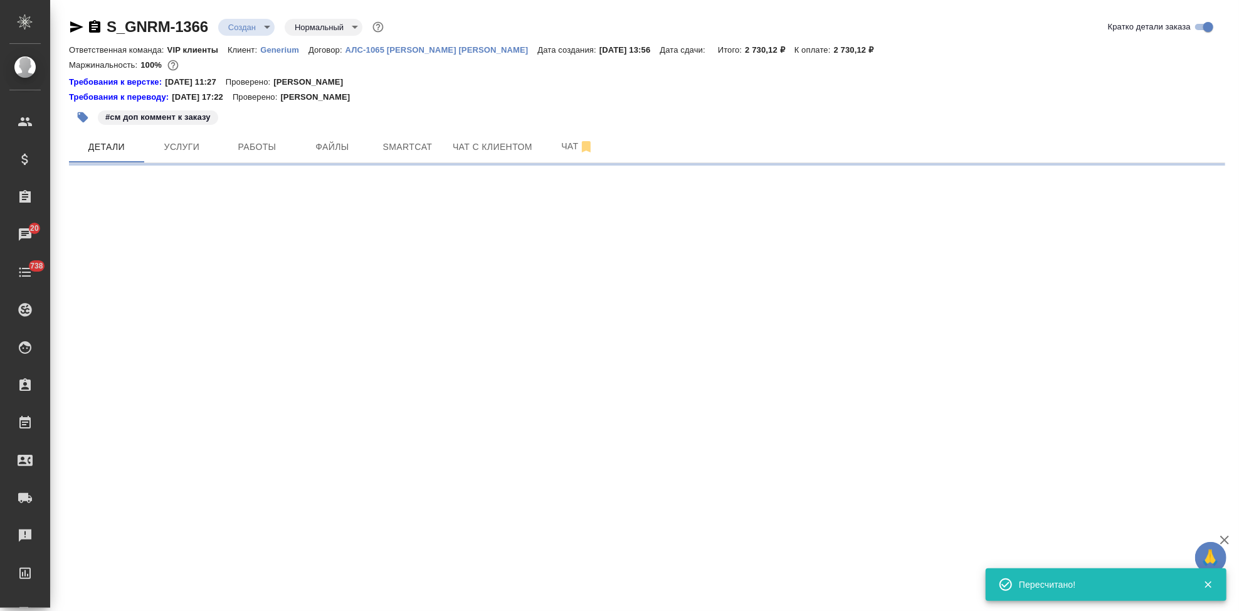
select select "RU"
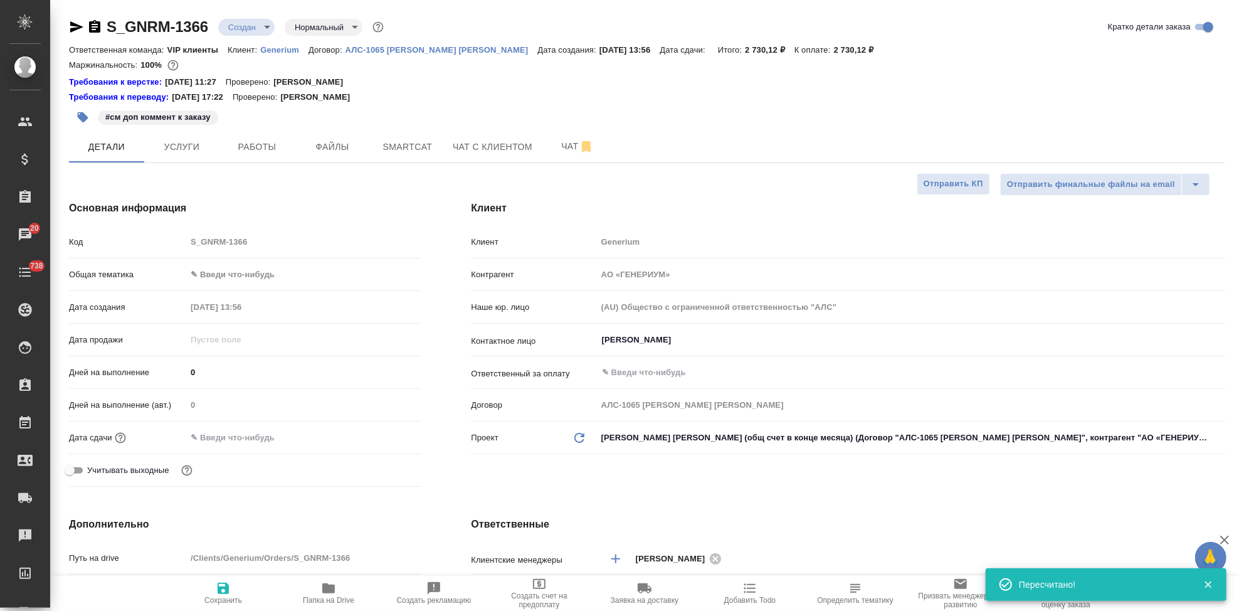
type textarea "x"
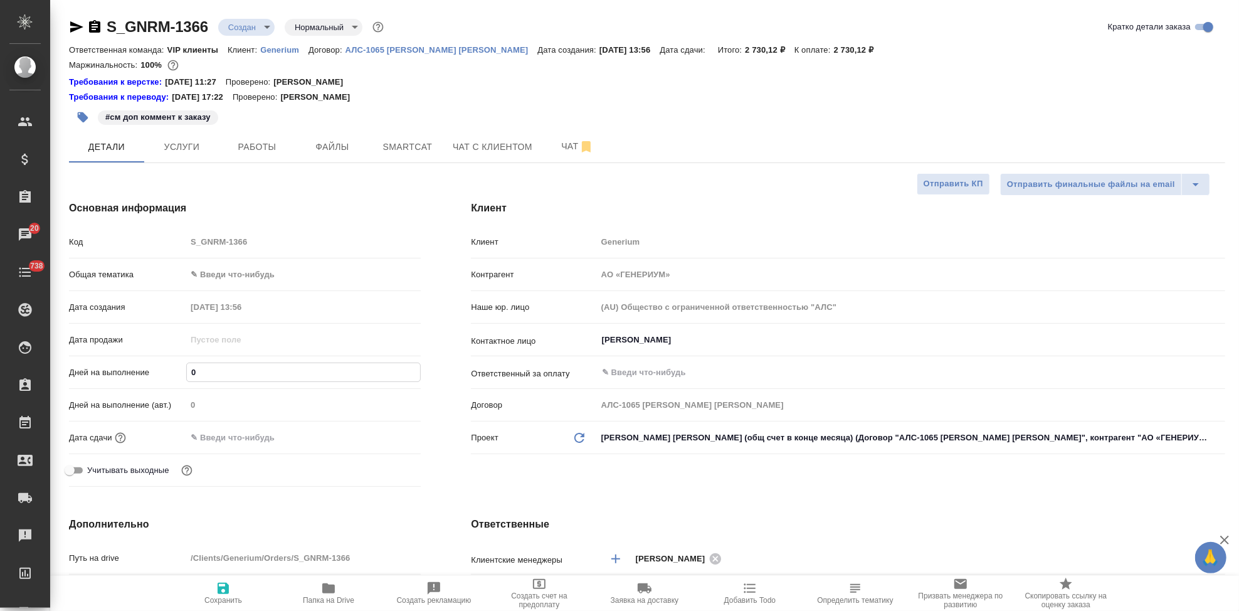
click at [216, 372] on input "0" at bounding box center [303, 372] width 233 height 18
type input "01"
type textarea "x"
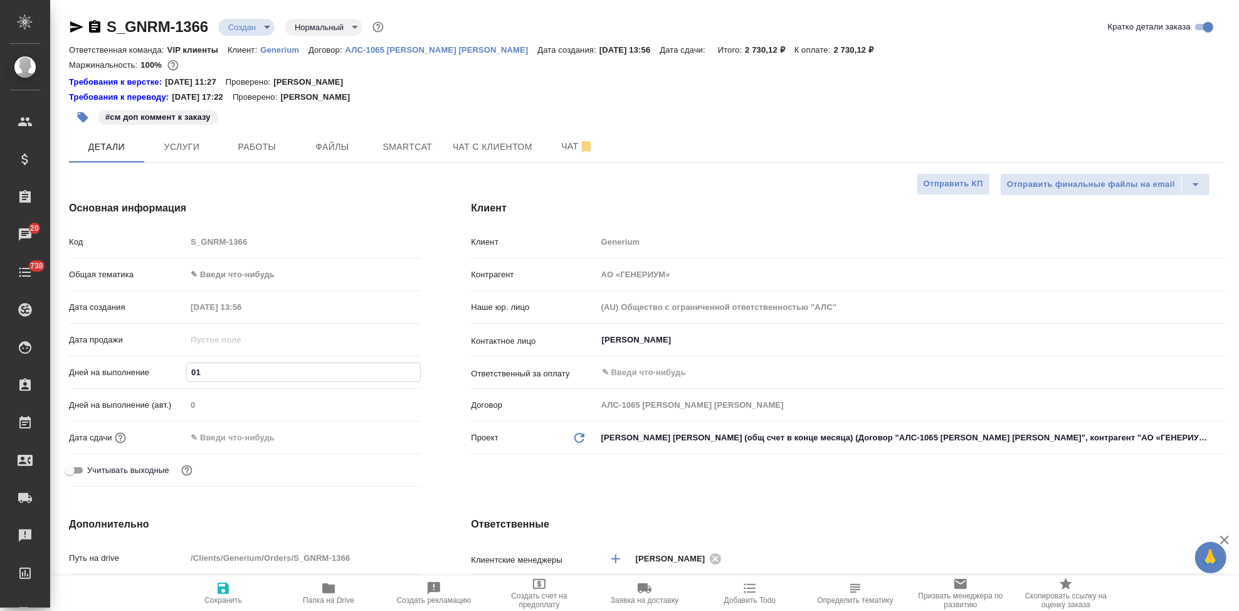
type input "0"
type textarea "x"
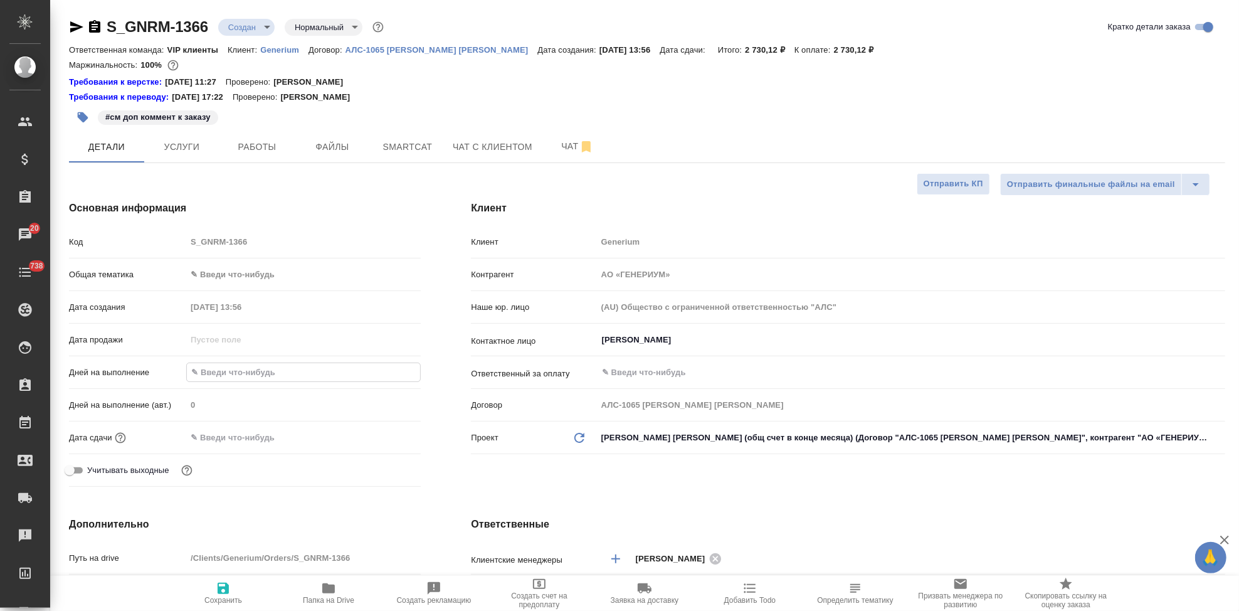
type textarea "x"
type input "1"
type textarea "x"
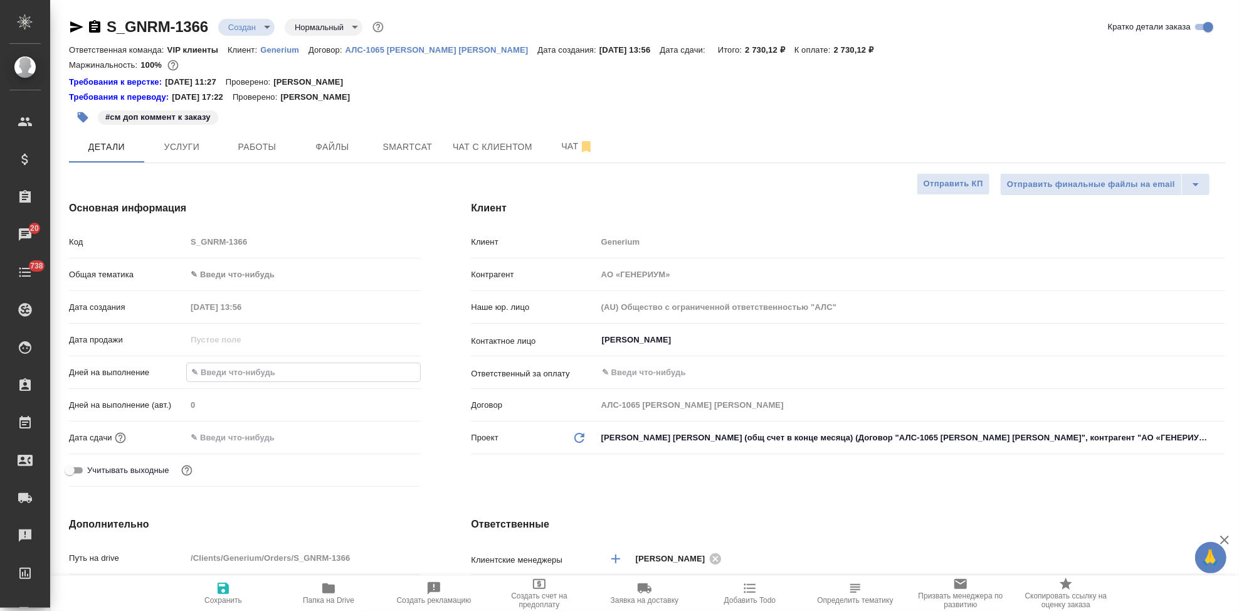
type textarea "x"
type input "1"
drag, startPoint x: 225, startPoint y: 342, endPoint x: 528, endPoint y: 467, distance: 327.5
click at [528, 467] on div "Клиент Клиент Generium Контрагент АО «ГЕНЕРИУМ» Наше юр. лицо (AU) Общество с о…" at bounding box center [848, 346] width 804 height 341
click at [231, 591] on span "Сохранить" at bounding box center [223, 593] width 90 height 24
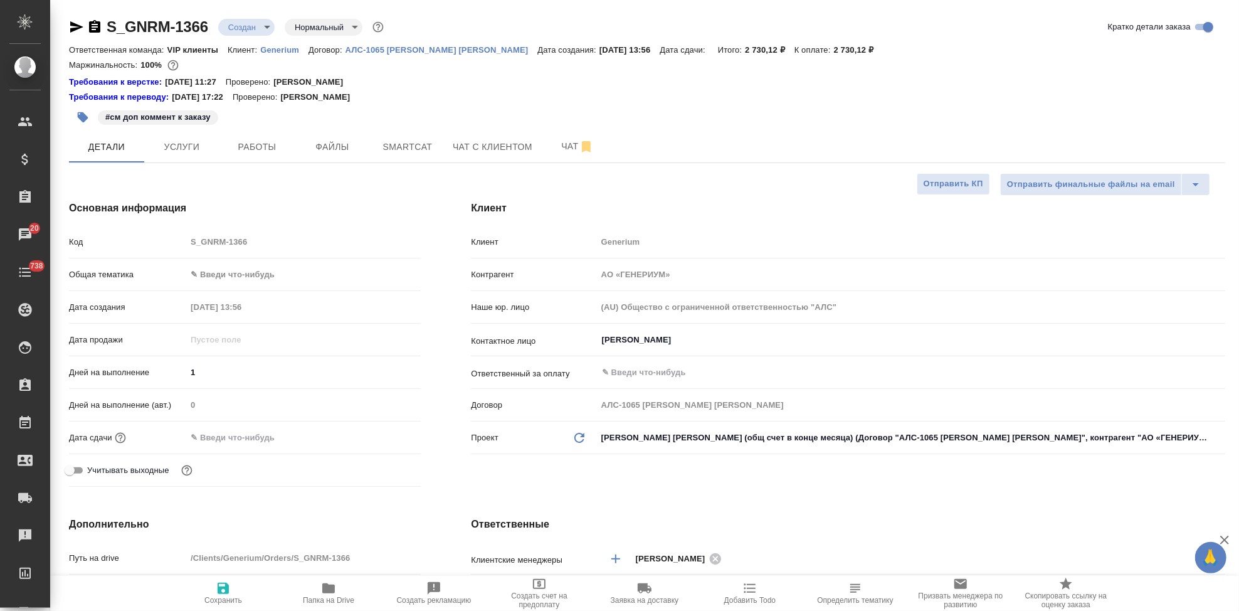
type textarea "x"
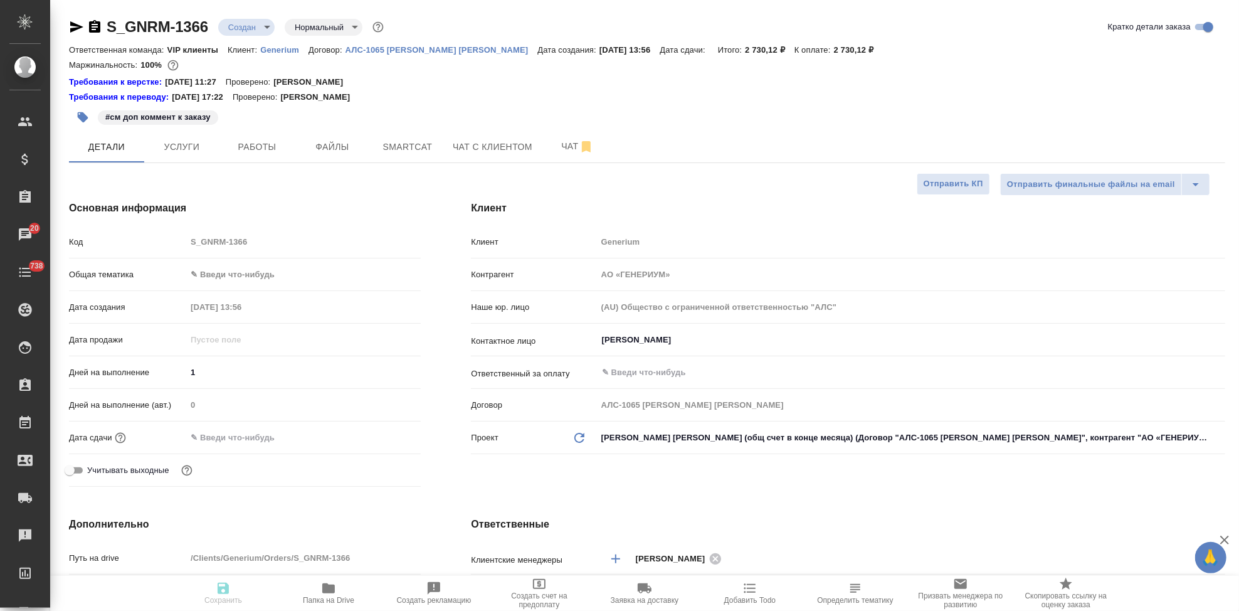
type textarea "x"
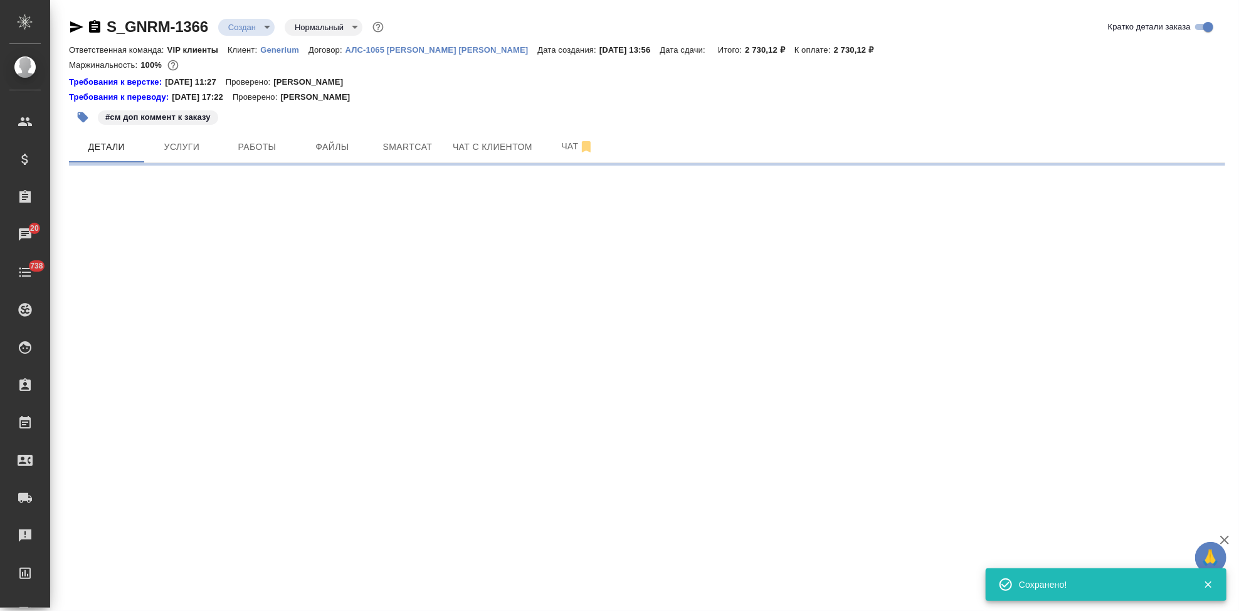
select select "RU"
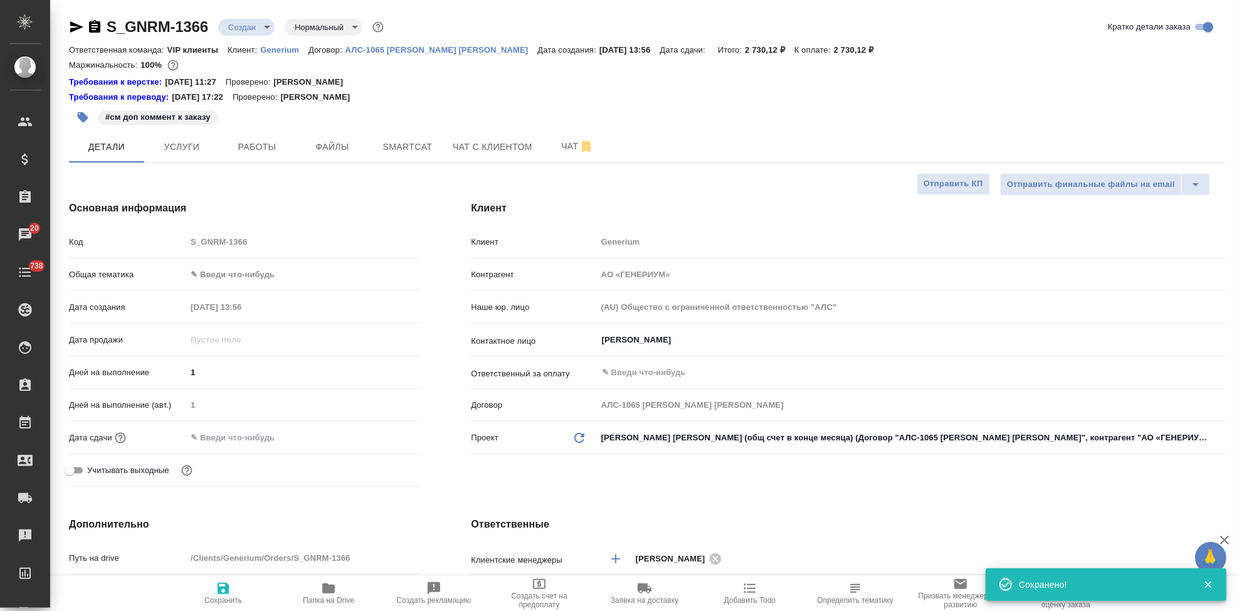
type textarea "x"
click at [203, 149] on span "Услуги" at bounding box center [182, 147] width 60 height 16
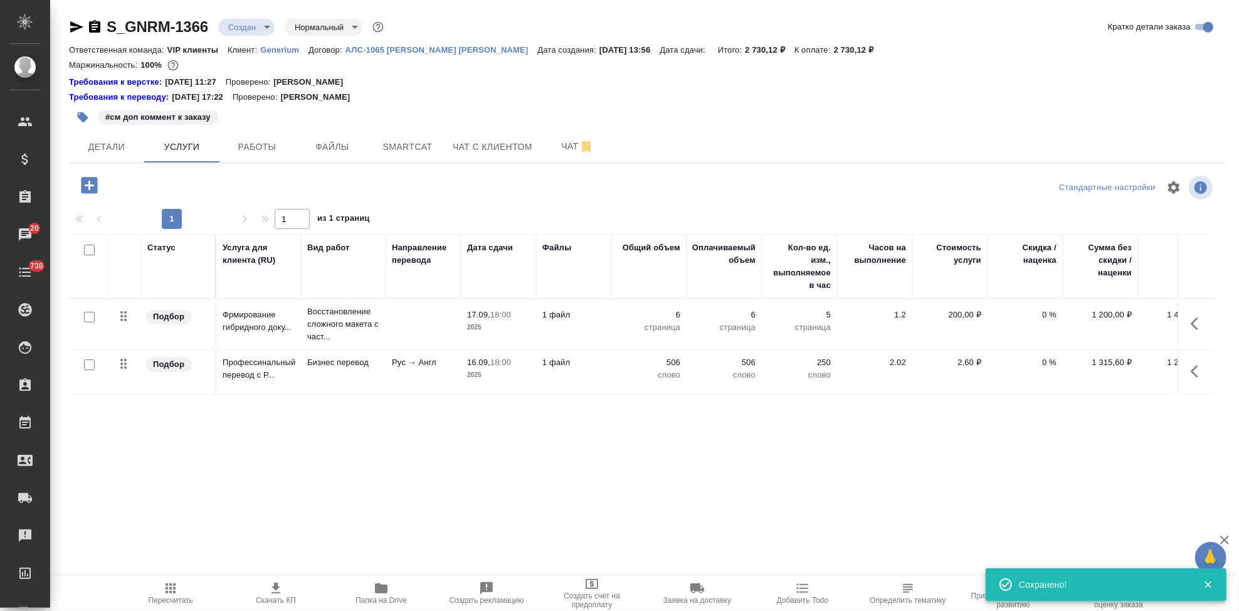
click at [174, 585] on icon "button" at bounding box center [171, 588] width 10 height 10
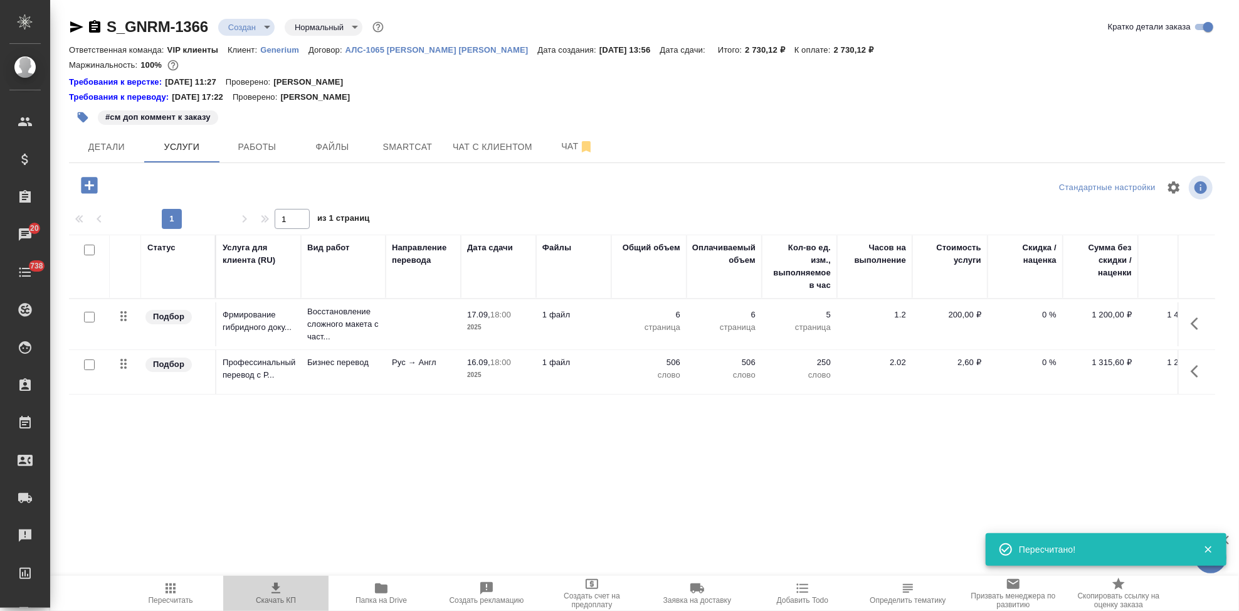
click at [285, 598] on span "Скачать КП" at bounding box center [276, 600] width 40 height 9
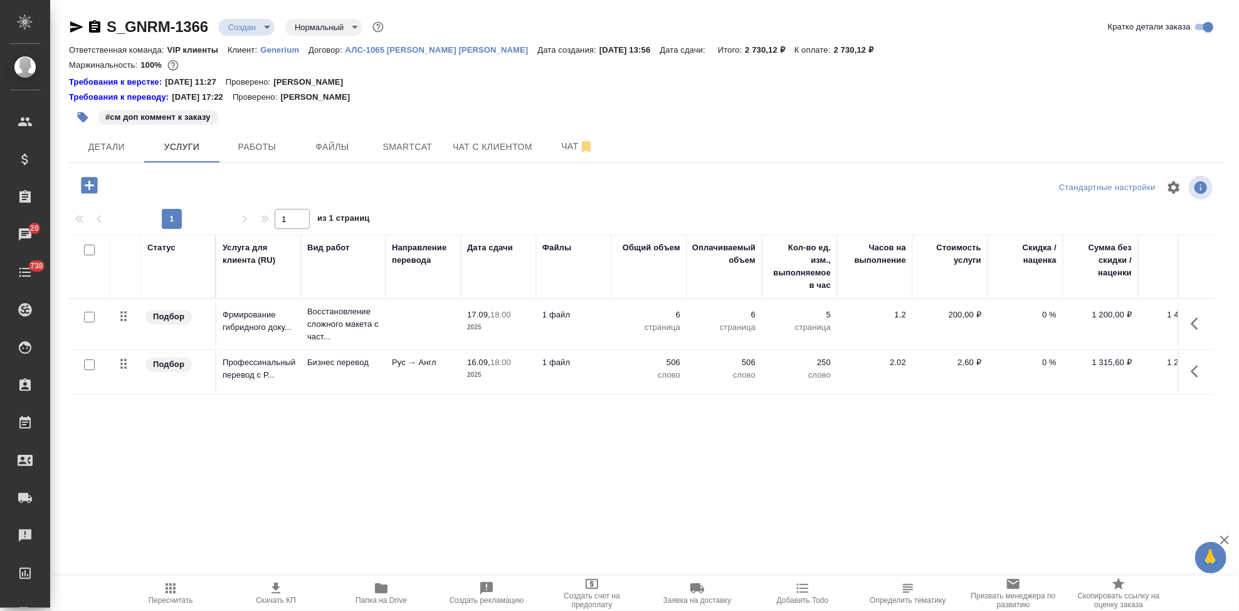
click at [270, 596] on span "Скачать КП" at bounding box center [276, 600] width 40 height 9
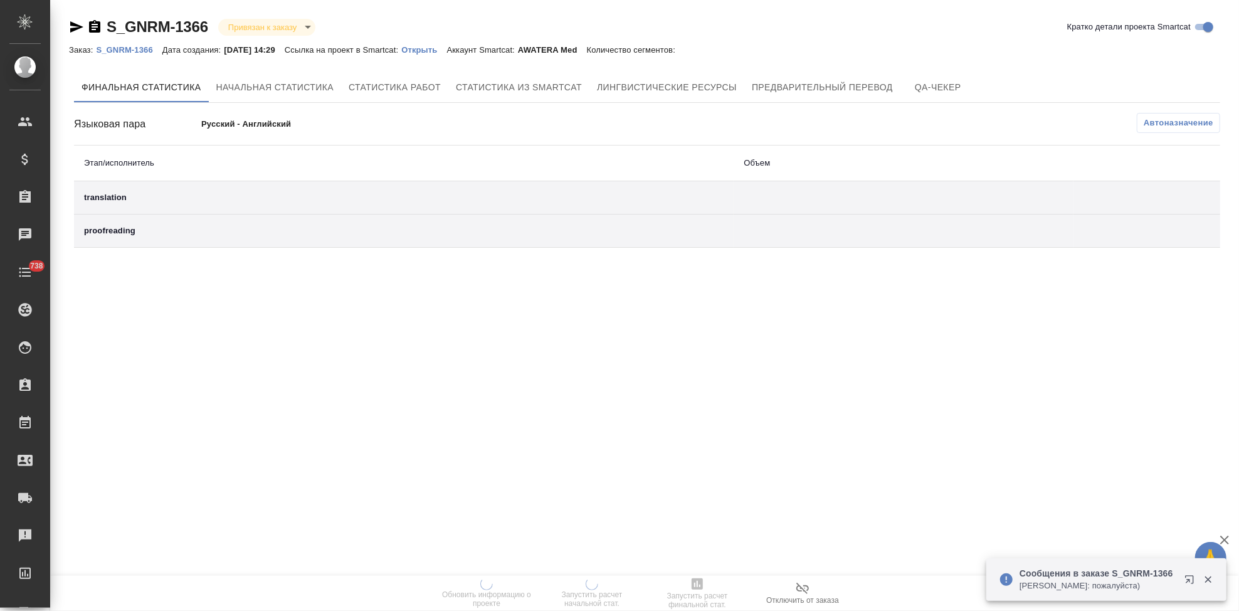
click at [424, 48] on p "Открыть" at bounding box center [423, 49] width 45 height 9
